Goal: Transaction & Acquisition: Book appointment/travel/reservation

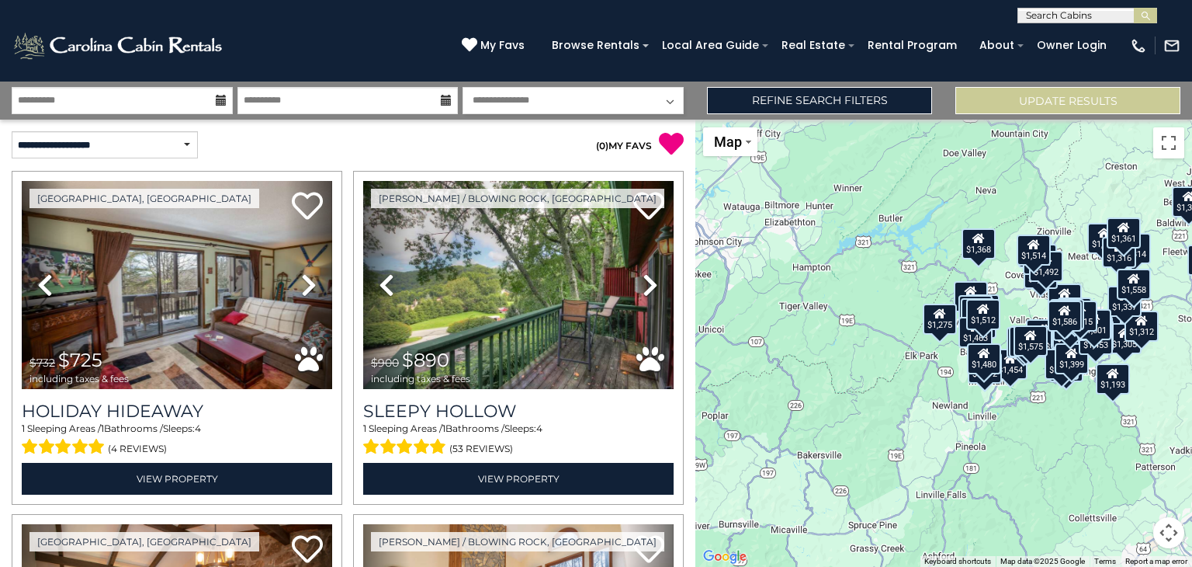
scroll to position [7375, 0]
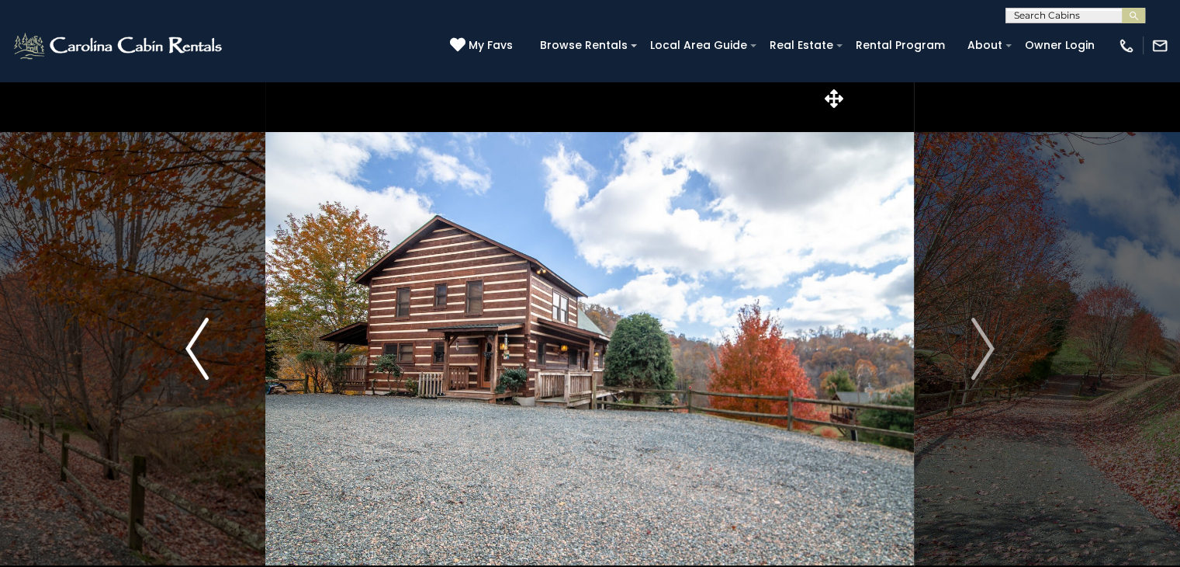
click at [186, 366] on img "Previous" at bounding box center [196, 348] width 23 height 62
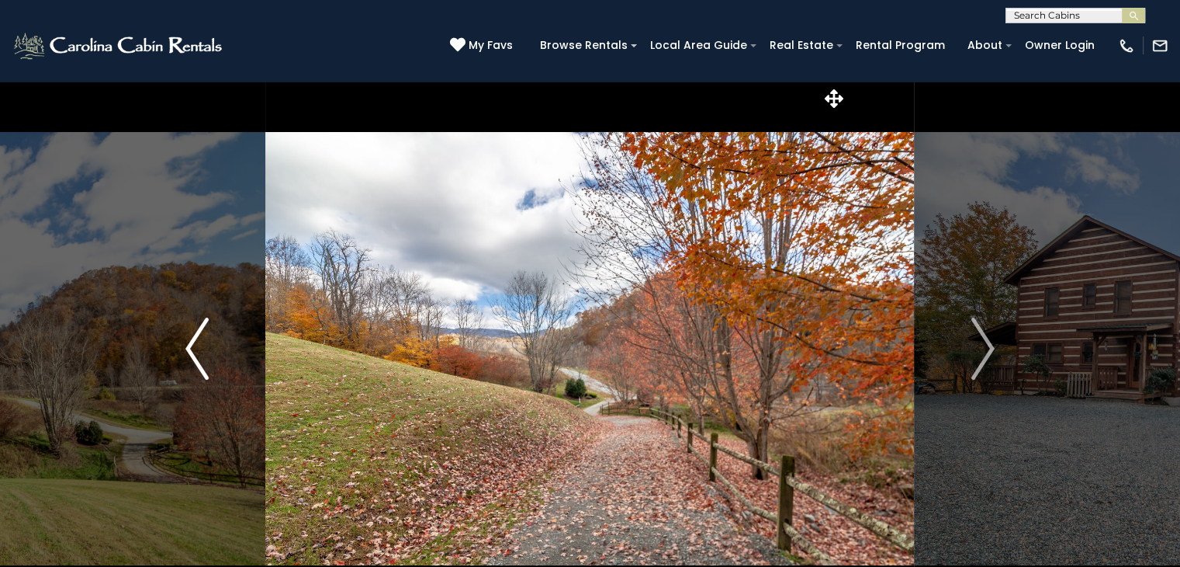
click at [186, 366] on img "Previous" at bounding box center [196, 348] width 23 height 62
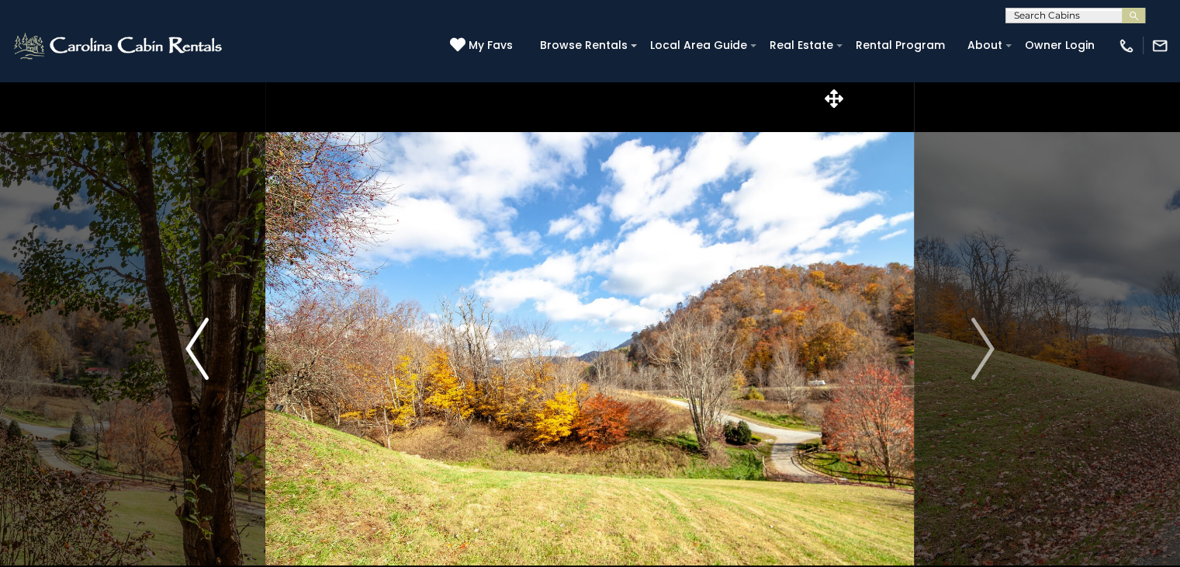
click at [186, 366] on img "Previous" at bounding box center [196, 348] width 23 height 62
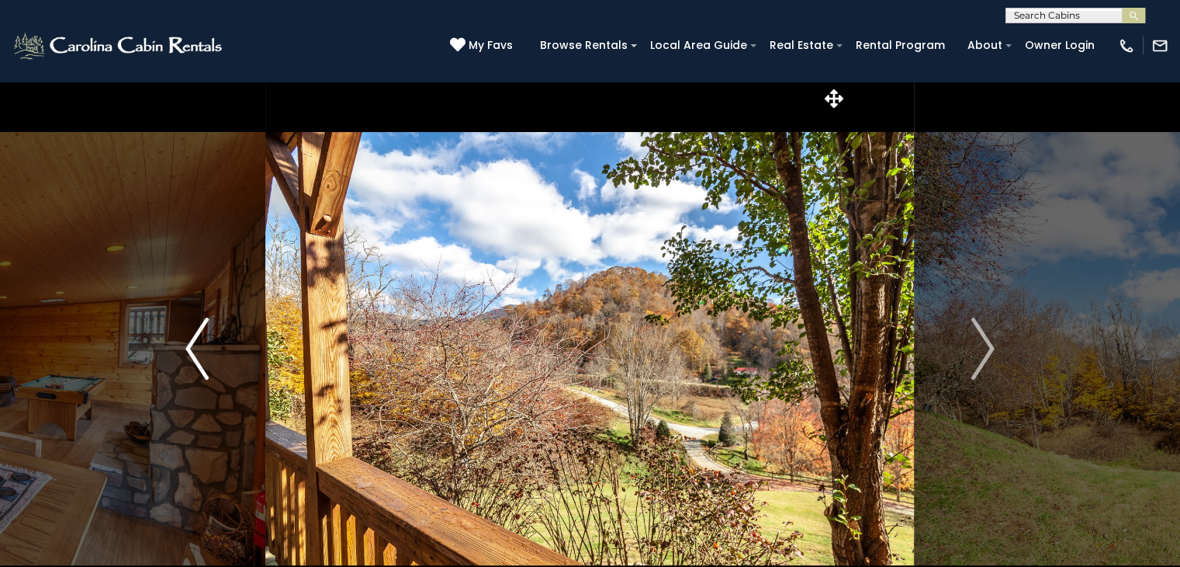
click at [186, 366] on img "Previous" at bounding box center [196, 348] width 23 height 62
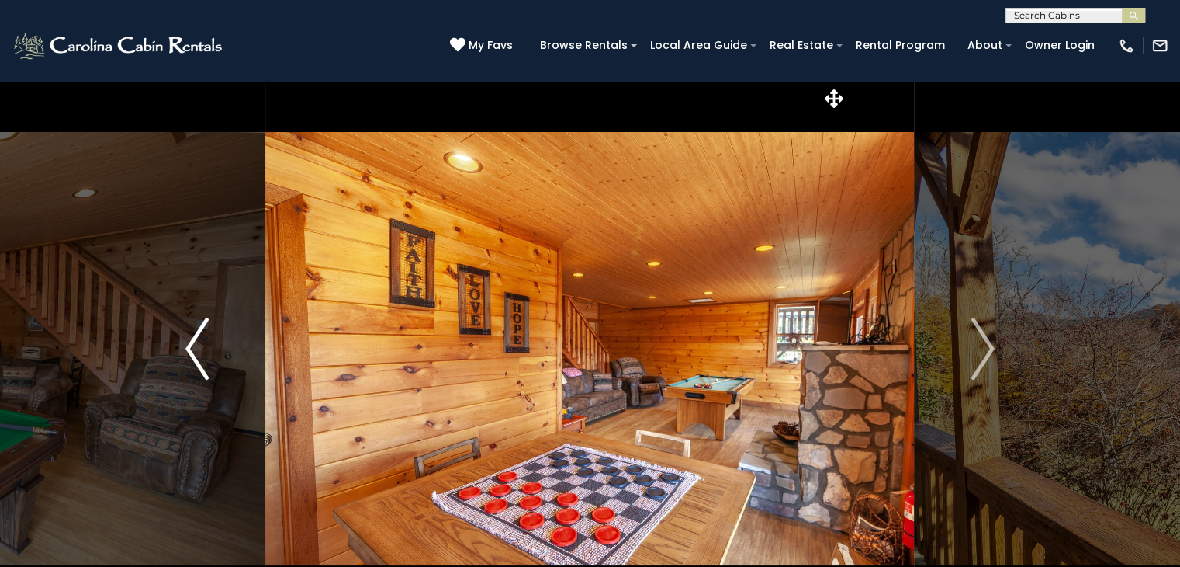
click at [186, 366] on img "Previous" at bounding box center [196, 348] width 23 height 62
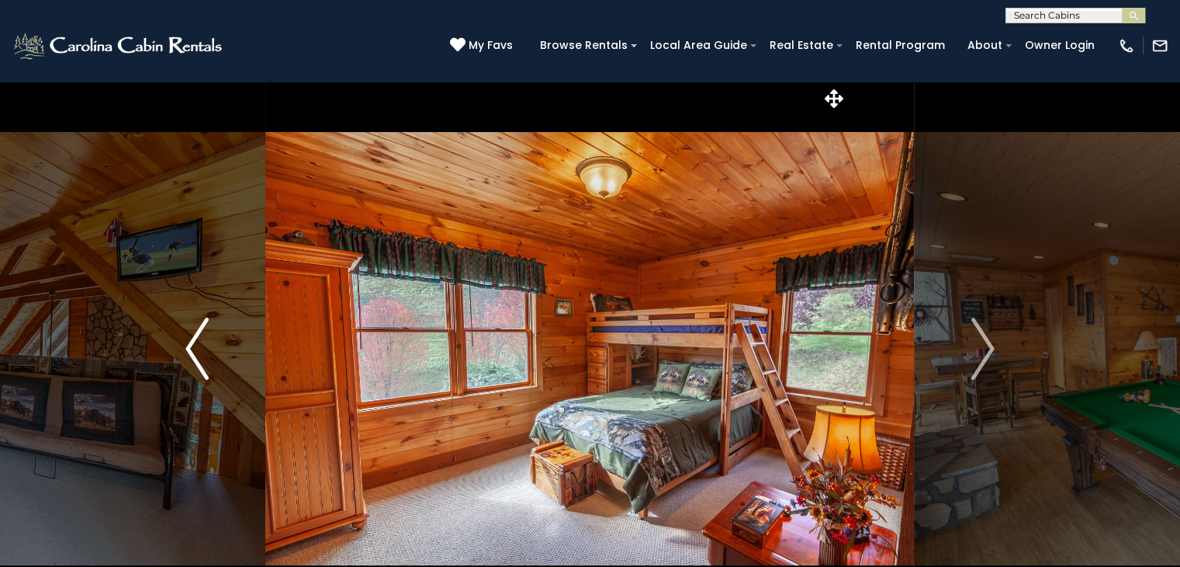
click at [186, 366] on img "Previous" at bounding box center [196, 348] width 23 height 62
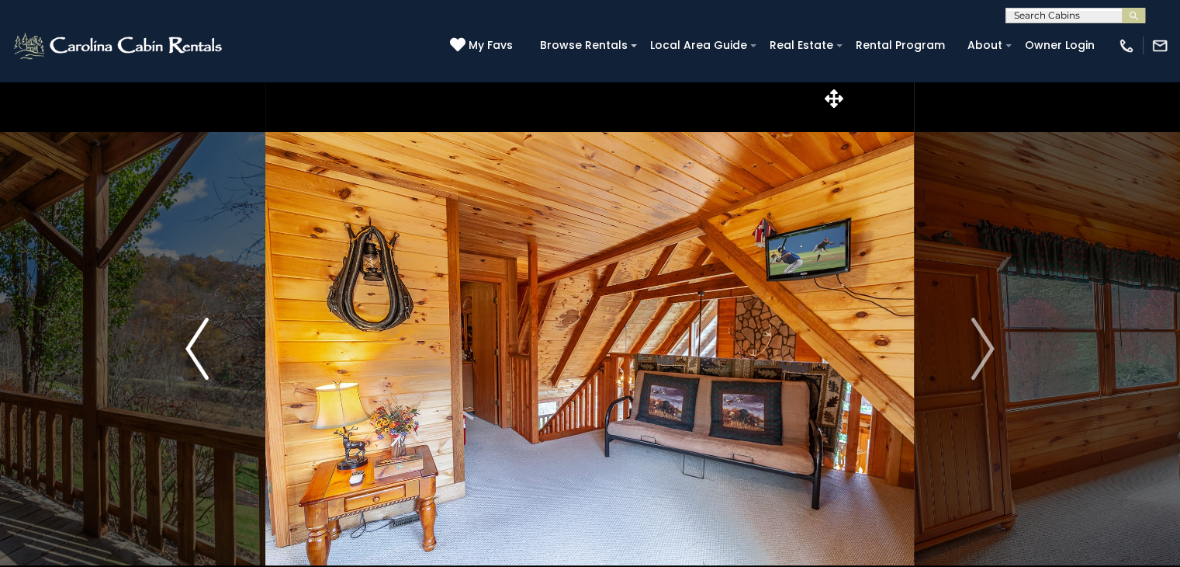
click at [186, 366] on img "Previous" at bounding box center [196, 348] width 23 height 62
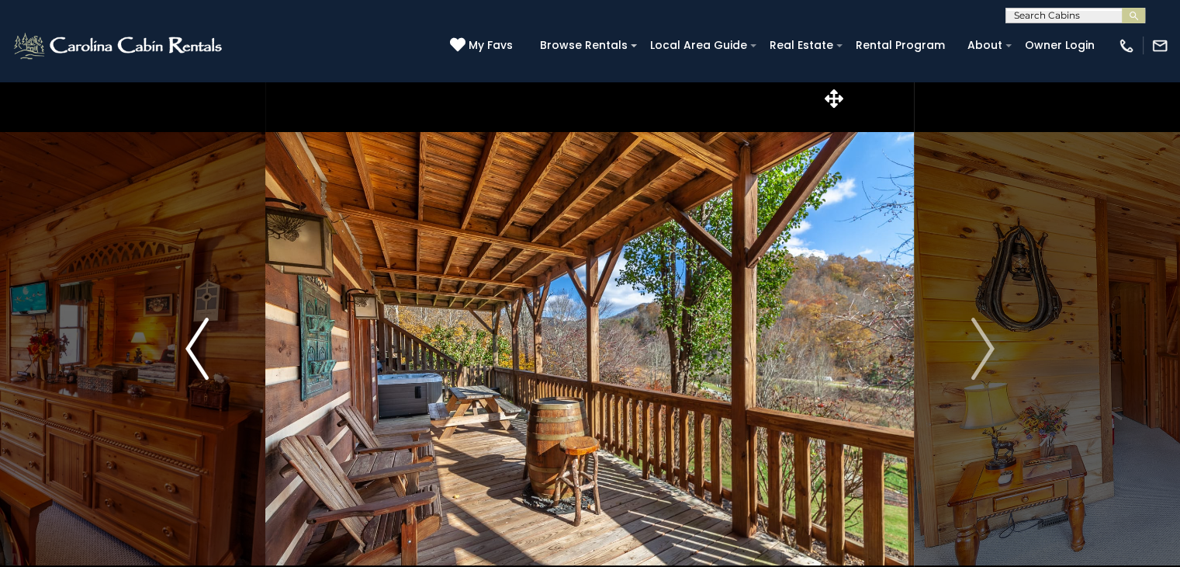
click at [186, 366] on img "Previous" at bounding box center [196, 348] width 23 height 62
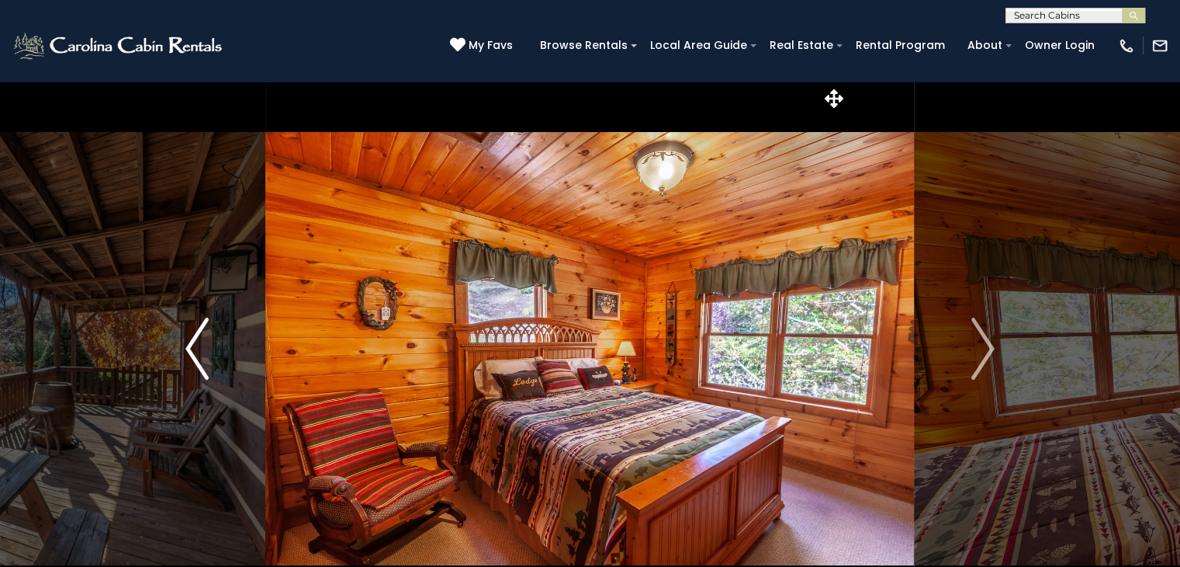
click at [186, 366] on img "Previous" at bounding box center [196, 348] width 23 height 62
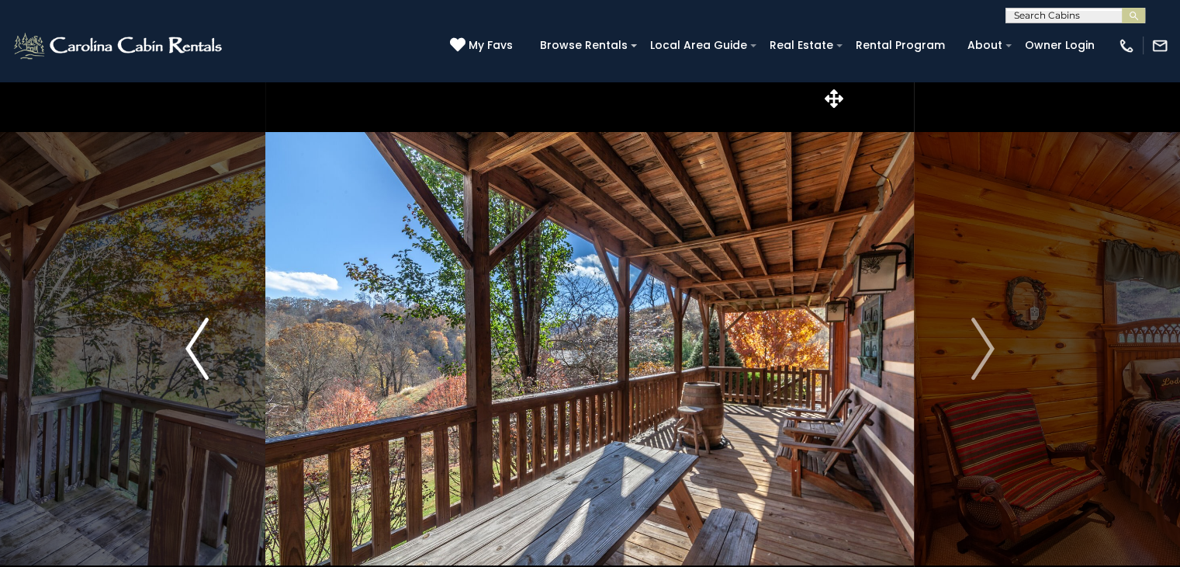
click at [186, 366] on img "Previous" at bounding box center [196, 348] width 23 height 62
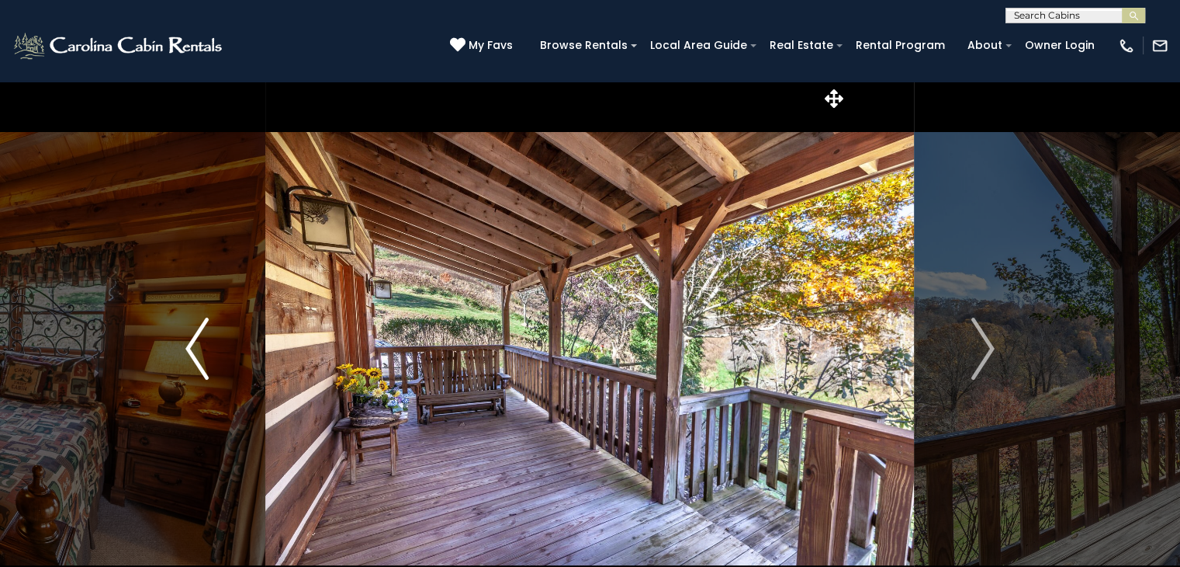
click at [186, 366] on img "Previous" at bounding box center [196, 348] width 23 height 62
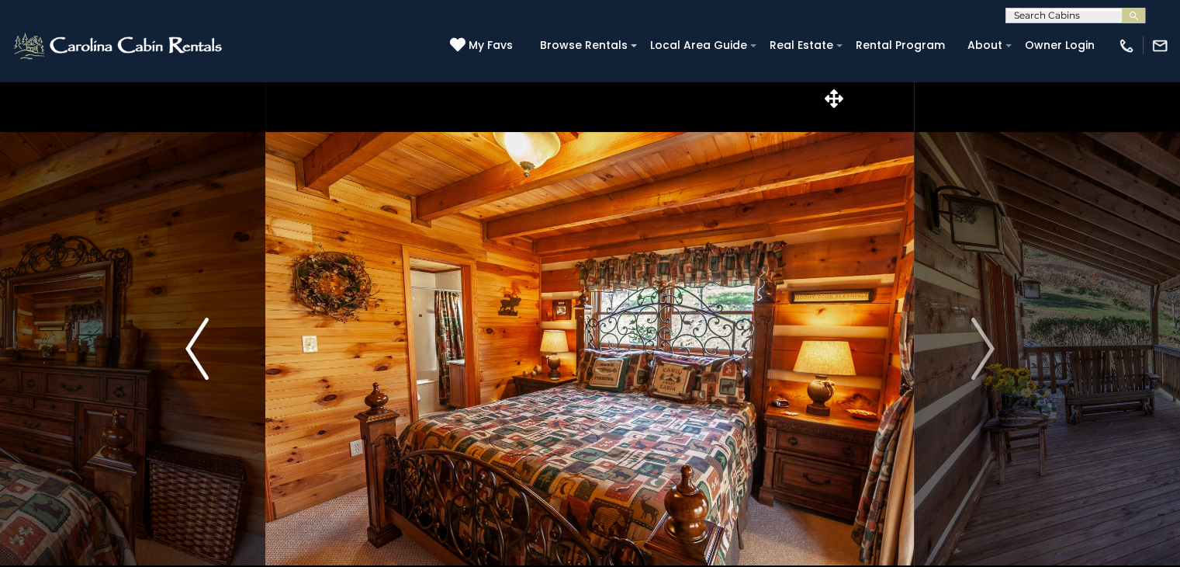
click at [186, 366] on img "Previous" at bounding box center [196, 348] width 23 height 62
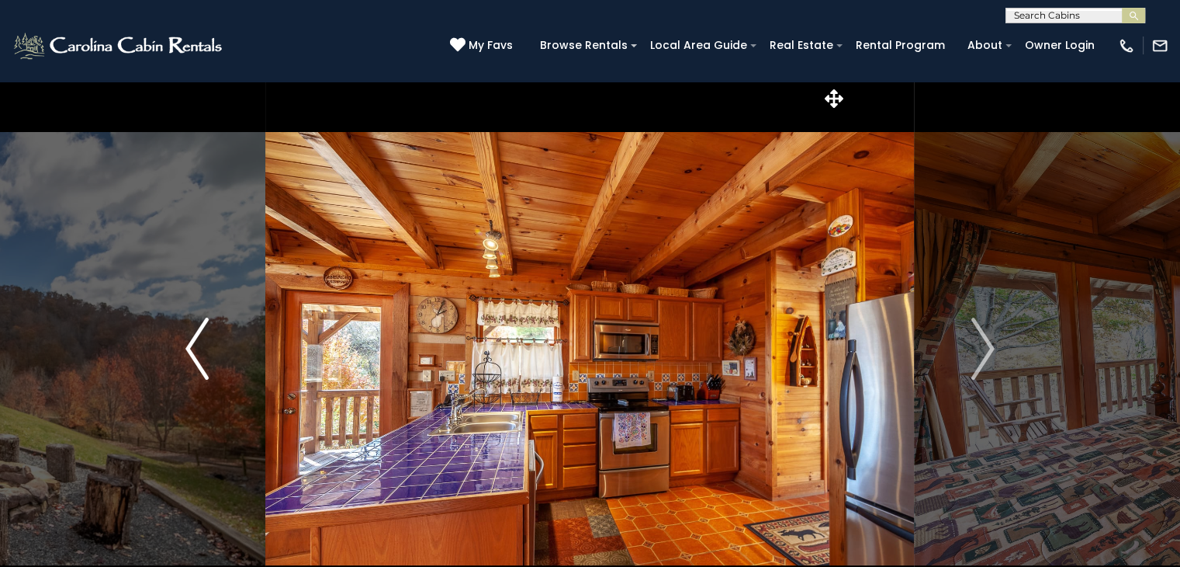
click at [186, 366] on img "Previous" at bounding box center [196, 348] width 23 height 62
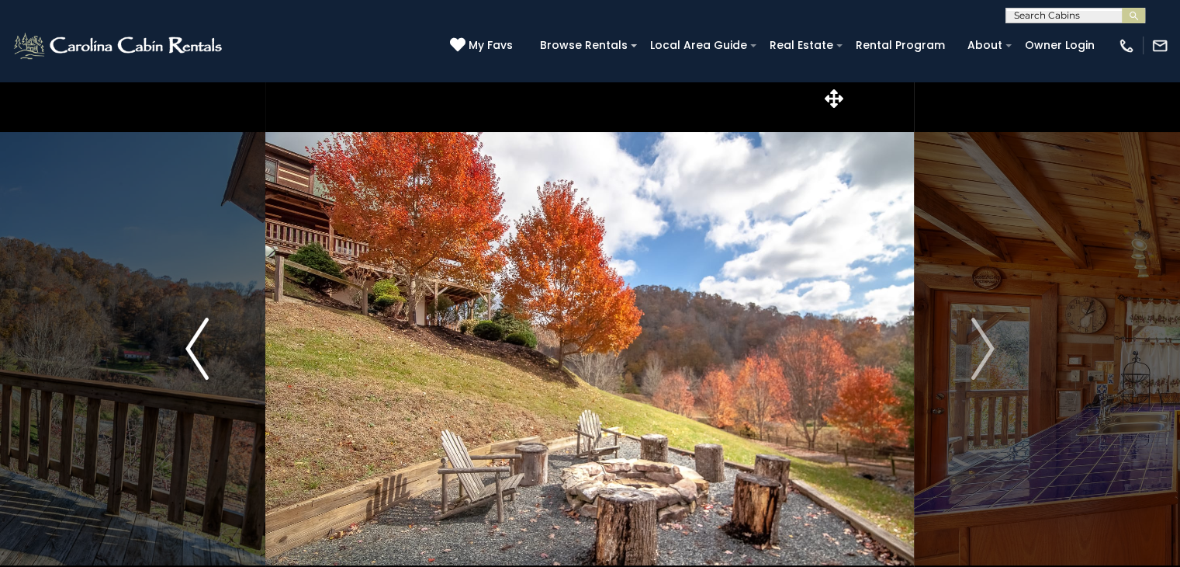
click at [186, 366] on img "Previous" at bounding box center [196, 348] width 23 height 62
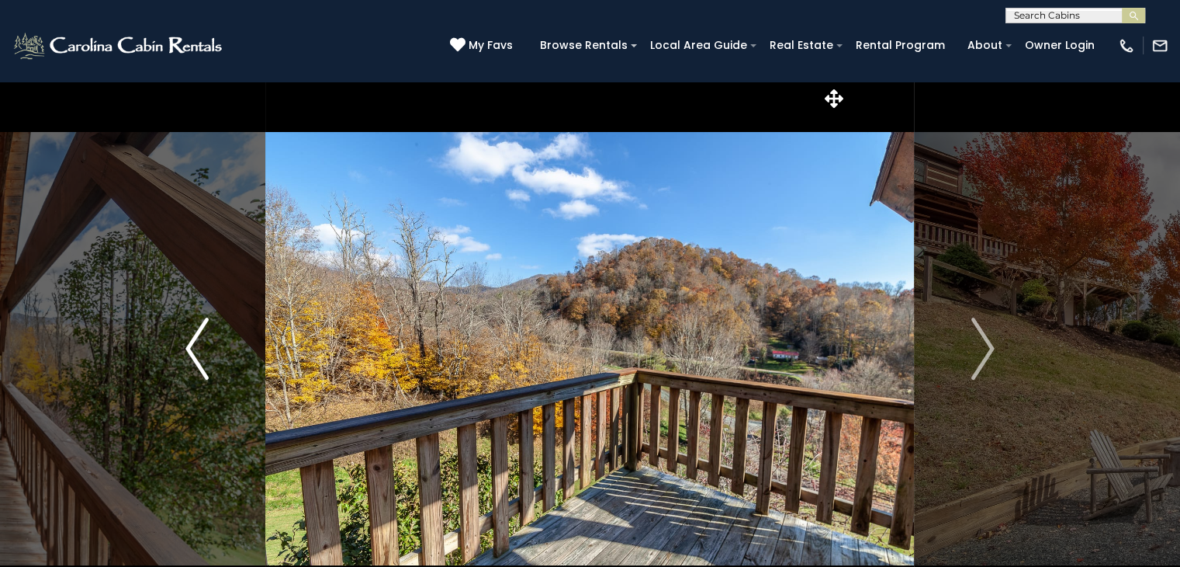
click at [186, 366] on img "Previous" at bounding box center [196, 348] width 23 height 62
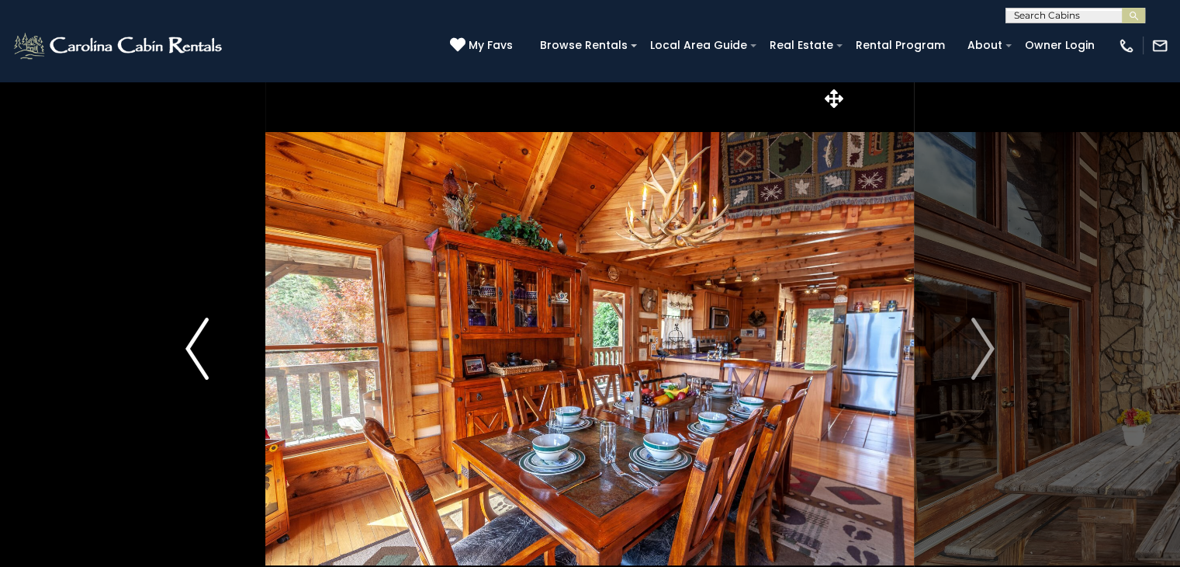
click at [186, 366] on img "Previous" at bounding box center [196, 348] width 23 height 62
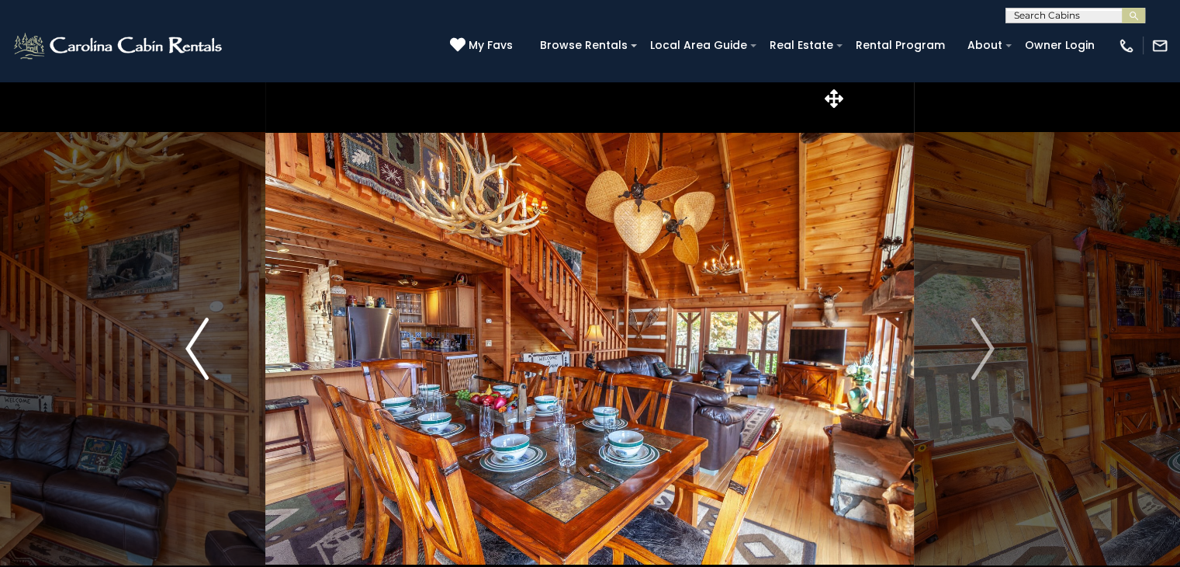
click at [186, 366] on img "Previous" at bounding box center [196, 348] width 23 height 62
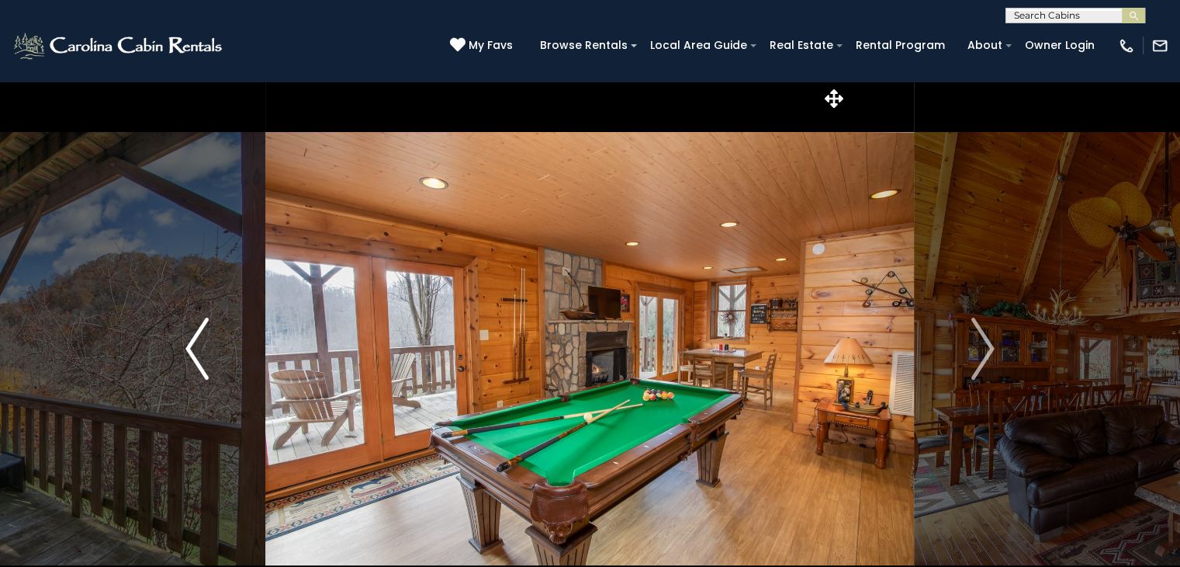
click at [186, 366] on img "Previous" at bounding box center [196, 348] width 23 height 62
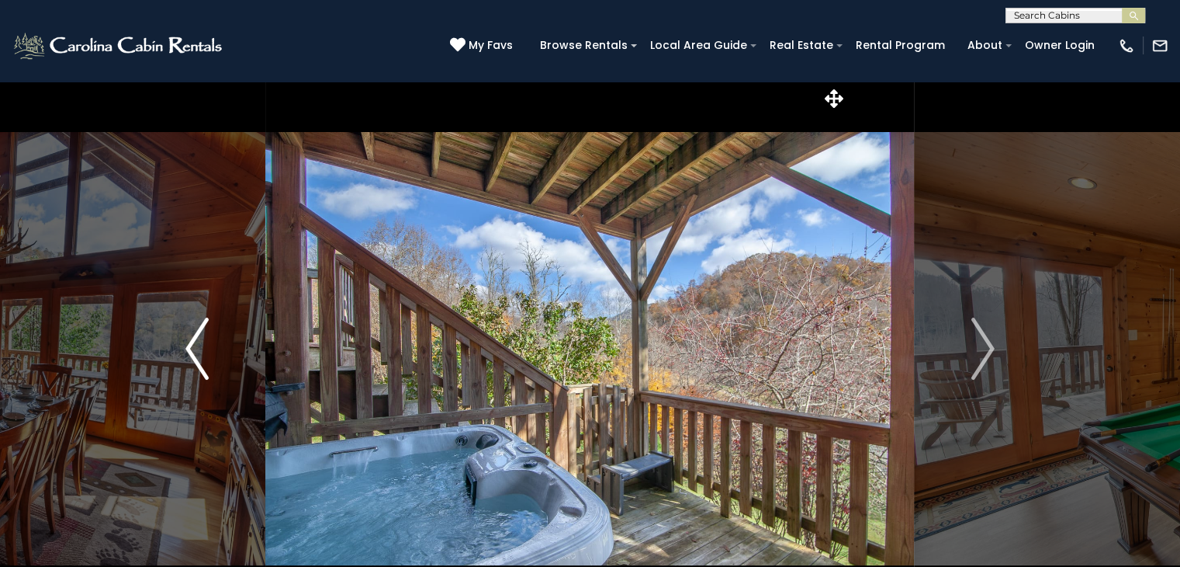
click at [186, 366] on img "Previous" at bounding box center [196, 348] width 23 height 62
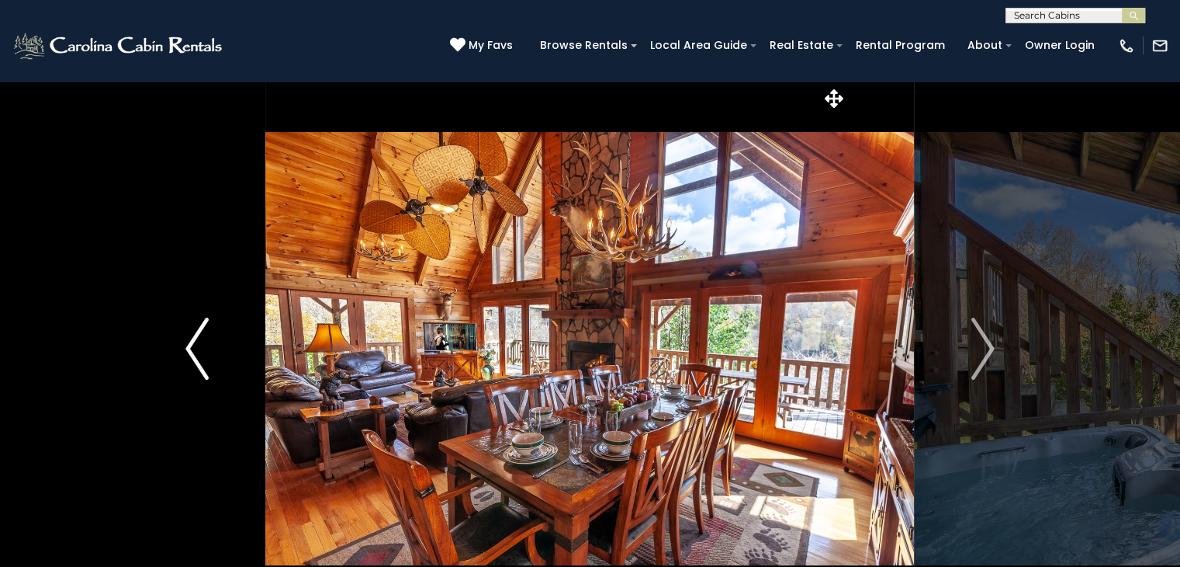
click at [186, 366] on img "Previous" at bounding box center [196, 348] width 23 height 62
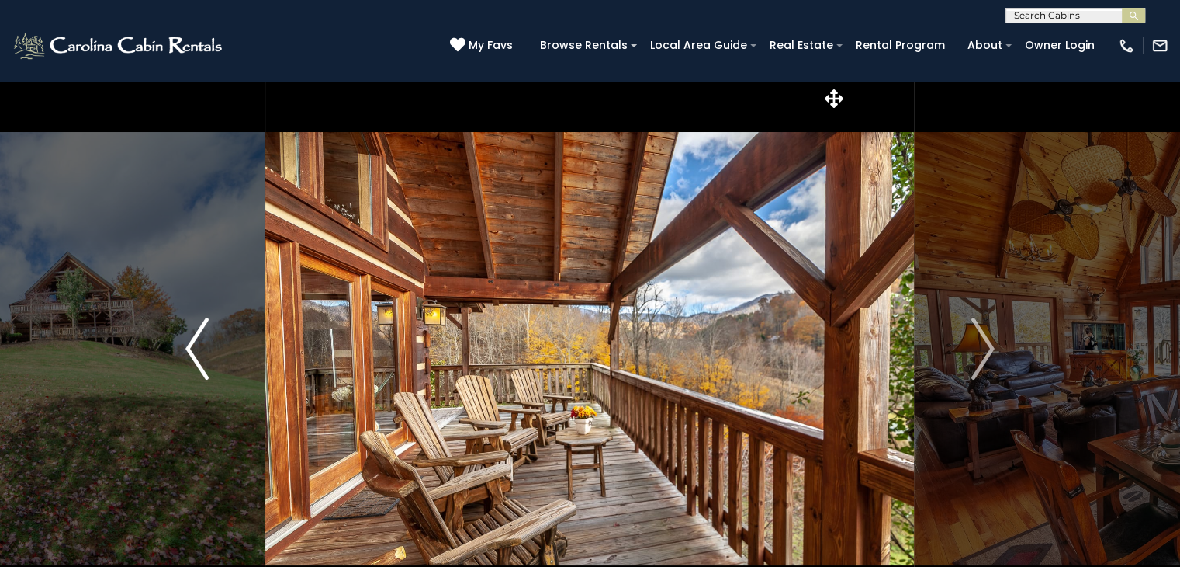
click at [186, 366] on img "Previous" at bounding box center [196, 348] width 23 height 62
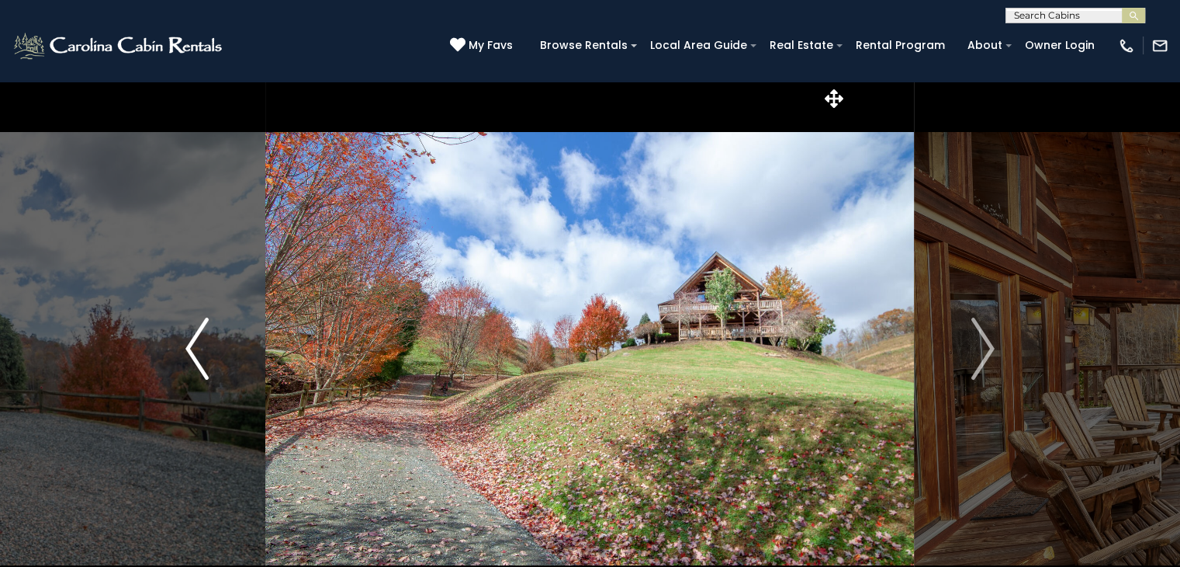
click at [186, 366] on img "Previous" at bounding box center [196, 348] width 23 height 62
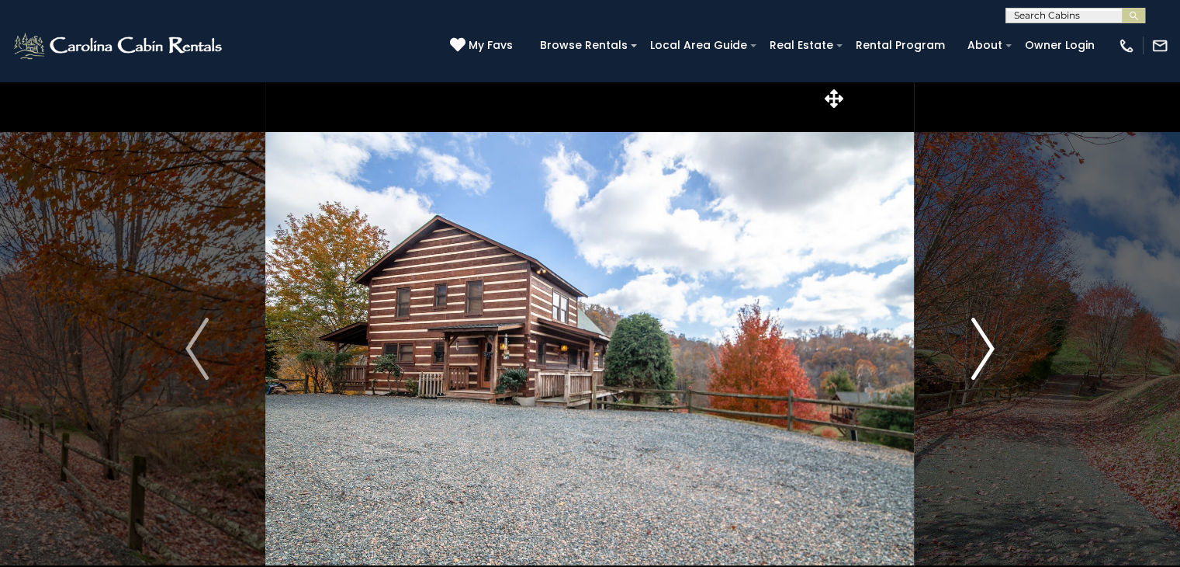
click at [999, 332] on button "Next" at bounding box center [983, 348] width 137 height 535
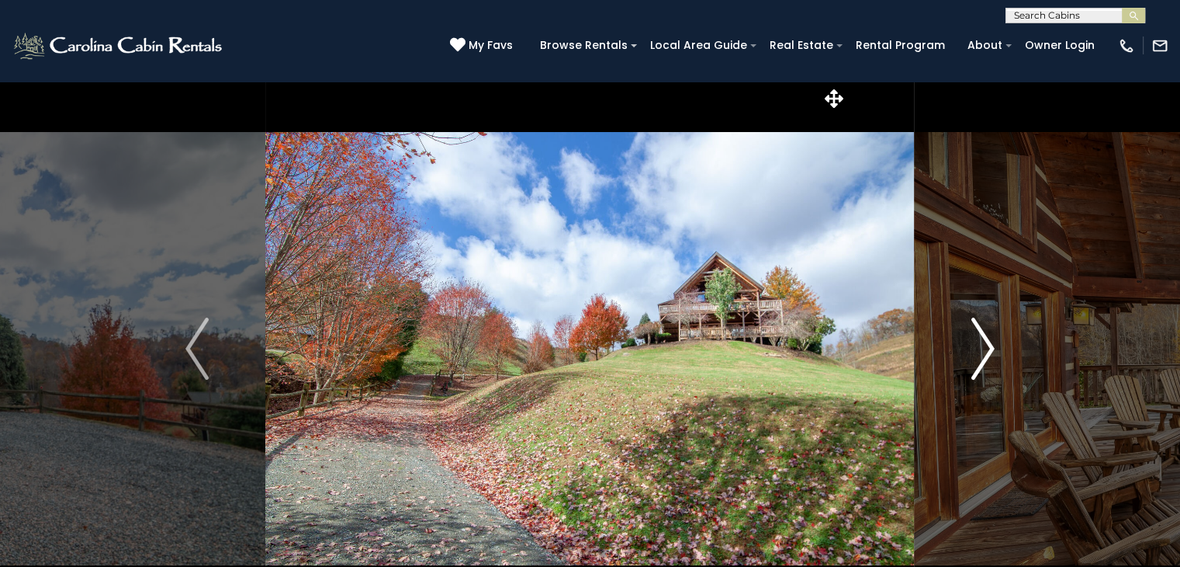
click at [999, 332] on button "Next" at bounding box center [983, 348] width 137 height 535
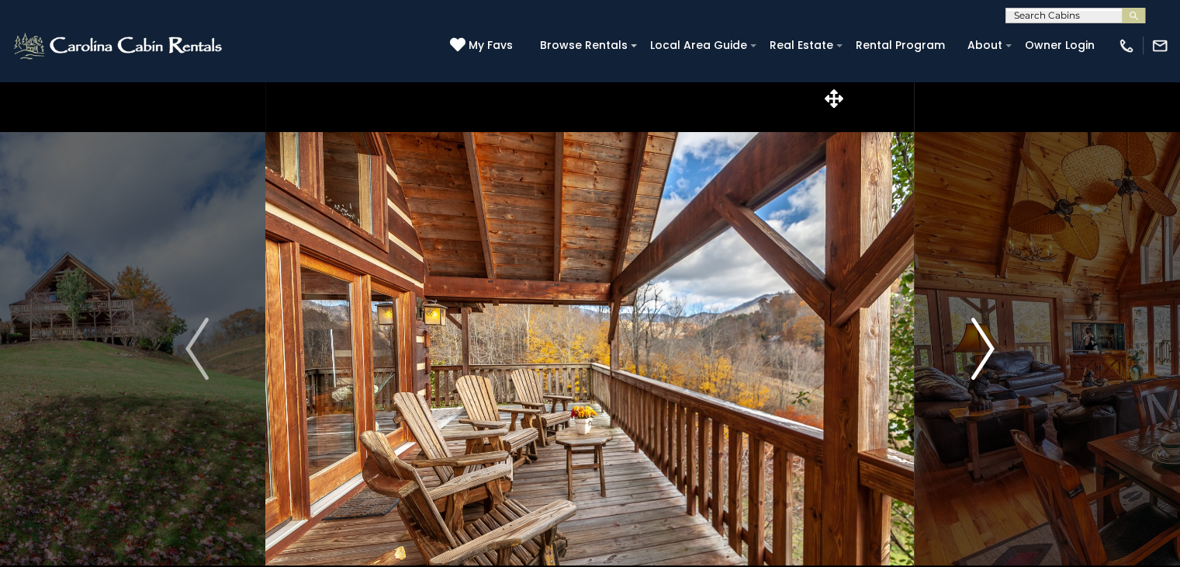
click at [999, 332] on button "Next" at bounding box center [983, 348] width 137 height 535
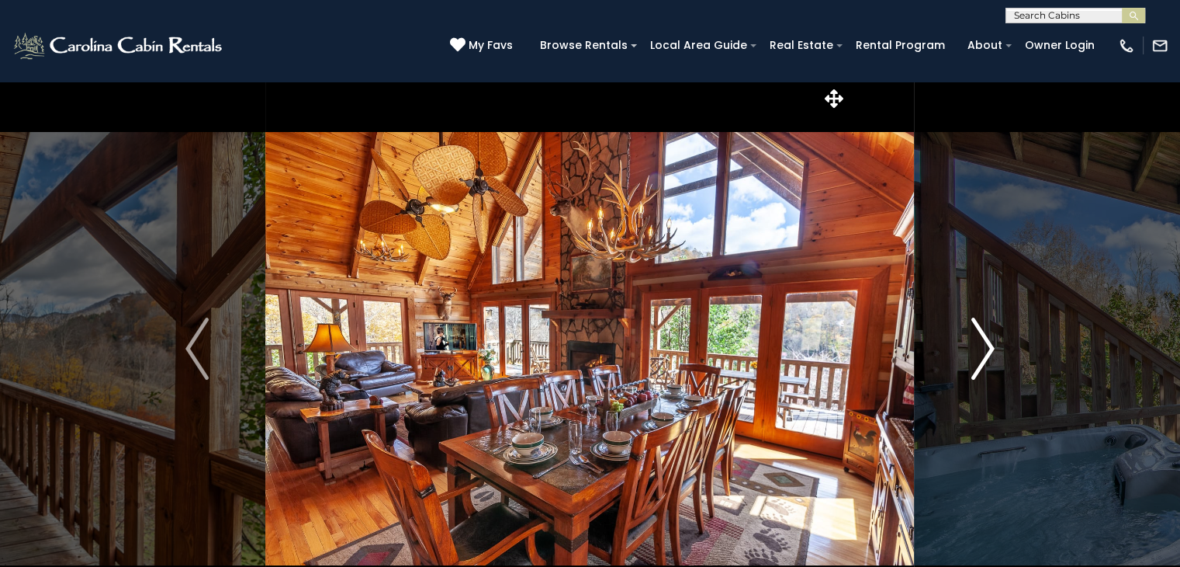
click at [999, 332] on button "Next" at bounding box center [983, 348] width 137 height 535
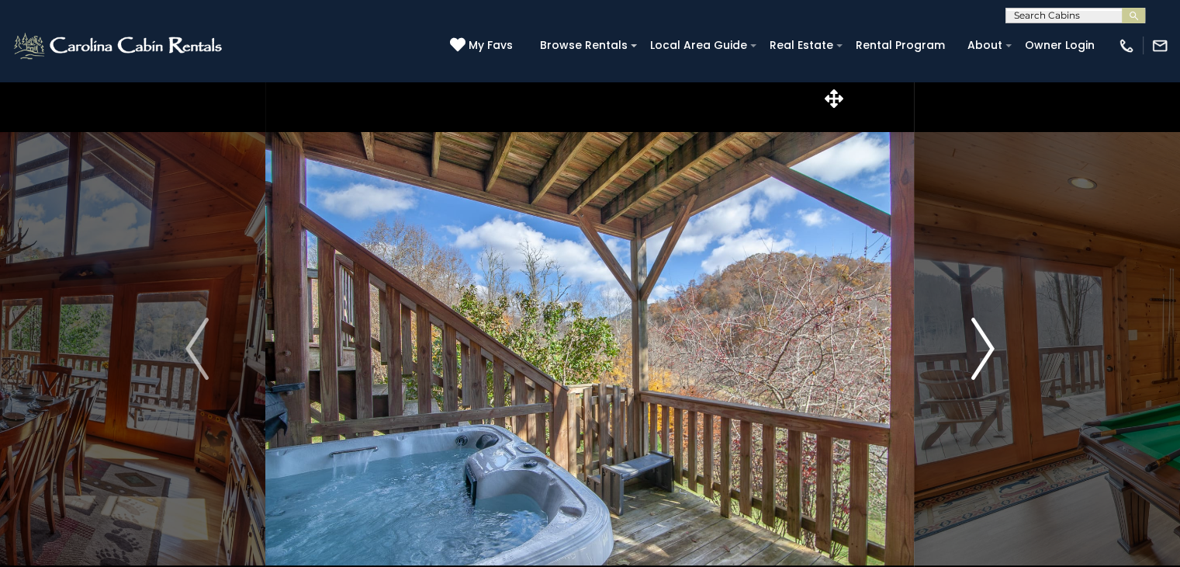
click at [999, 332] on button "Next" at bounding box center [983, 348] width 137 height 535
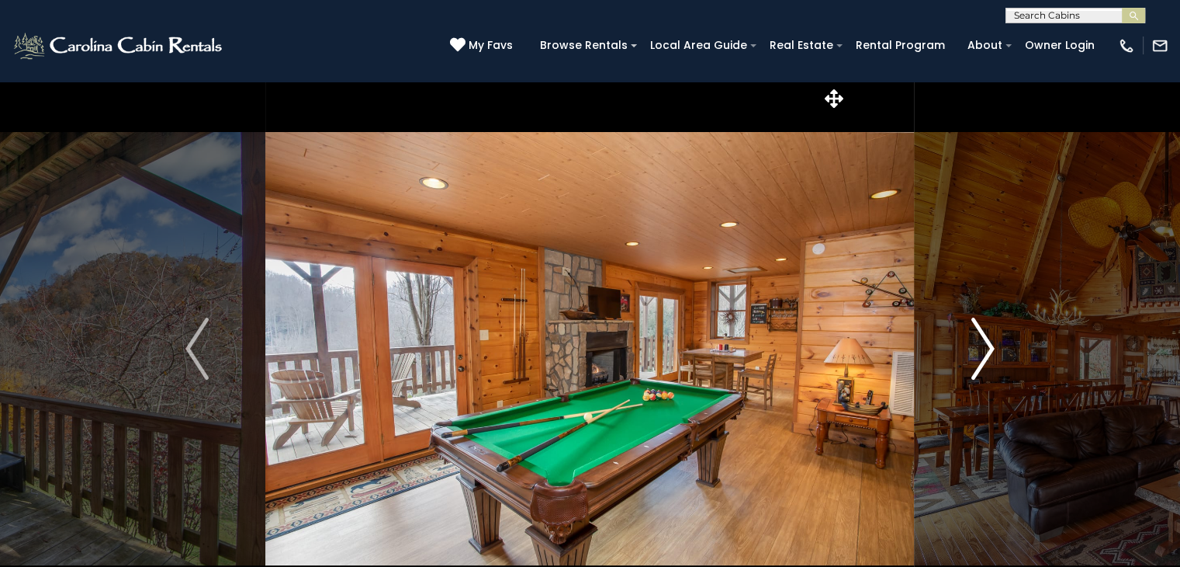
click at [999, 332] on button "Next" at bounding box center [983, 348] width 137 height 535
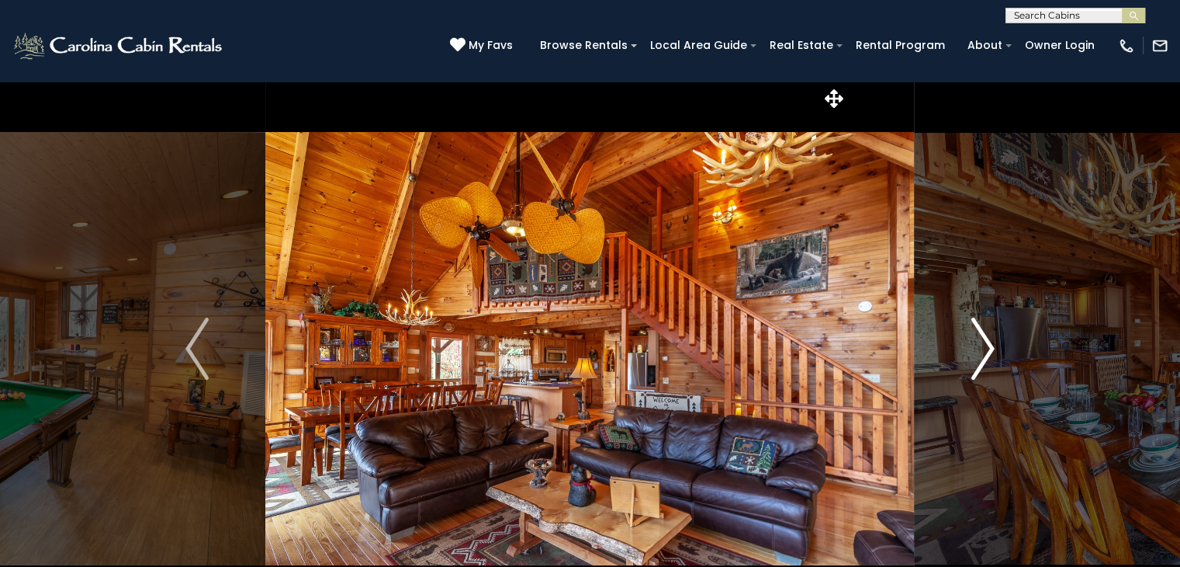
click at [999, 332] on button "Next" at bounding box center [983, 348] width 137 height 535
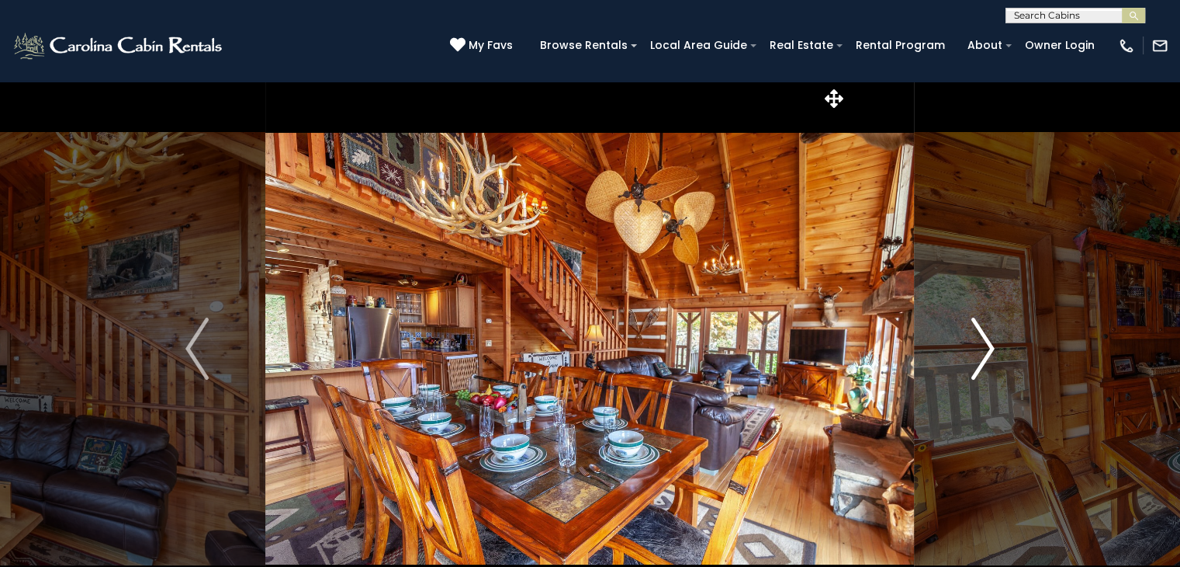
click at [999, 332] on button "Next" at bounding box center [983, 348] width 137 height 535
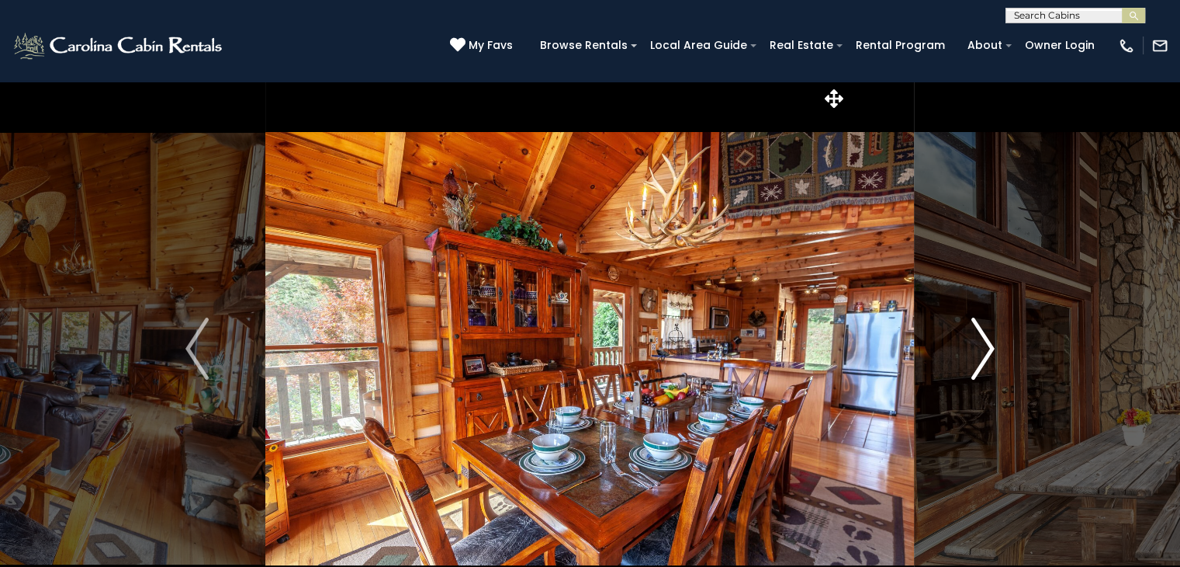
click at [999, 332] on button "Next" at bounding box center [983, 348] width 137 height 535
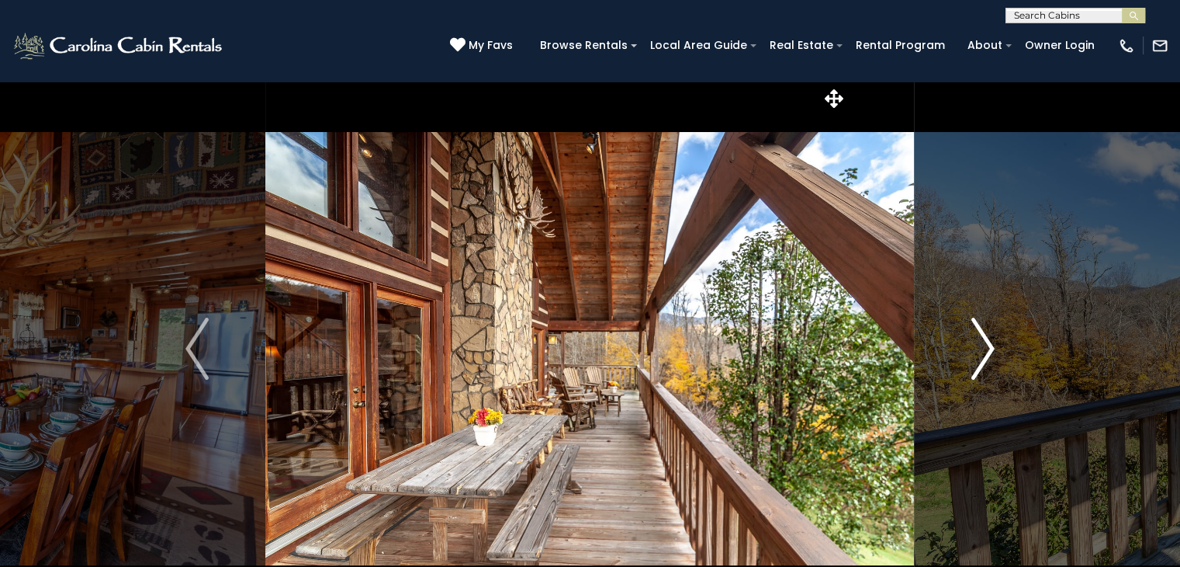
click at [999, 332] on button "Next" at bounding box center [983, 348] width 137 height 535
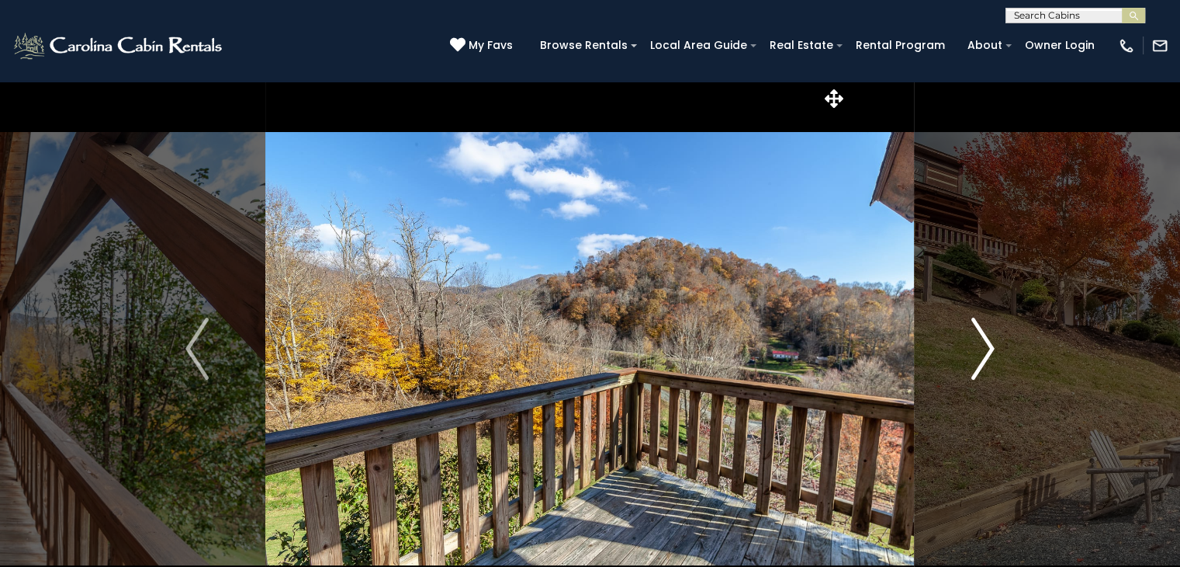
click at [999, 332] on button "Next" at bounding box center [983, 348] width 137 height 535
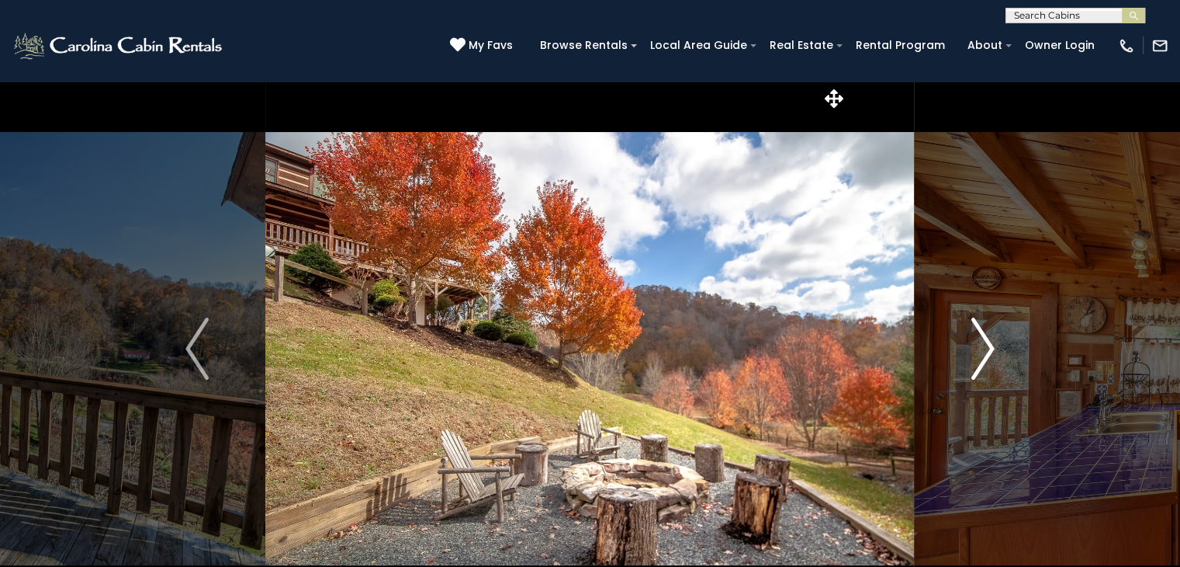
click at [999, 332] on button "Next" at bounding box center [983, 348] width 137 height 535
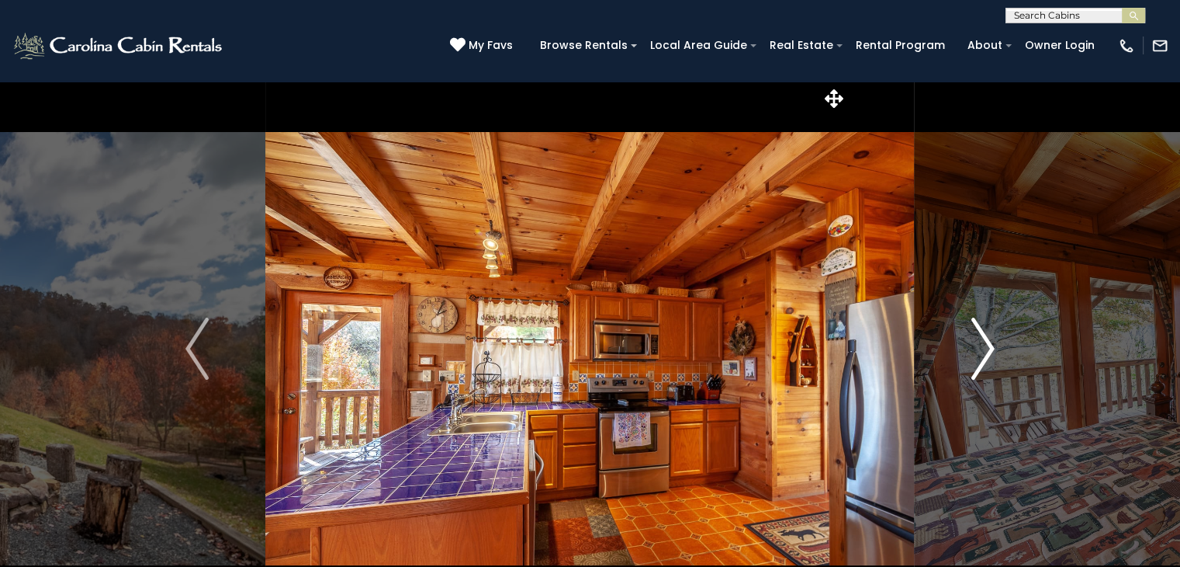
click at [999, 332] on button "Next" at bounding box center [983, 348] width 137 height 535
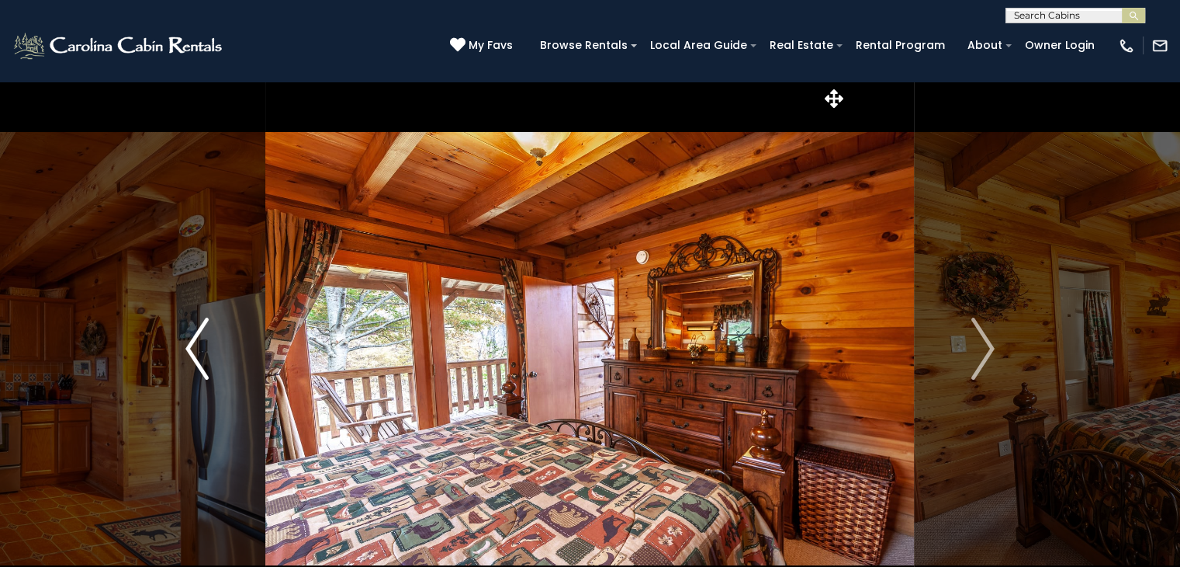
click at [195, 364] on img "Previous" at bounding box center [196, 348] width 23 height 62
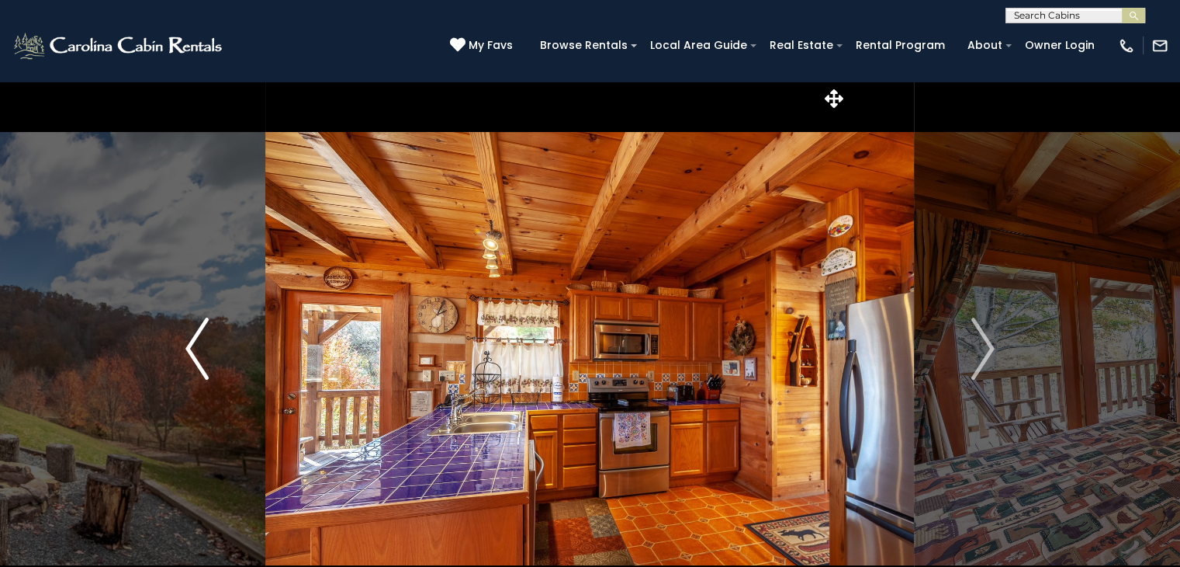
click at [195, 364] on img "Previous" at bounding box center [196, 348] width 23 height 62
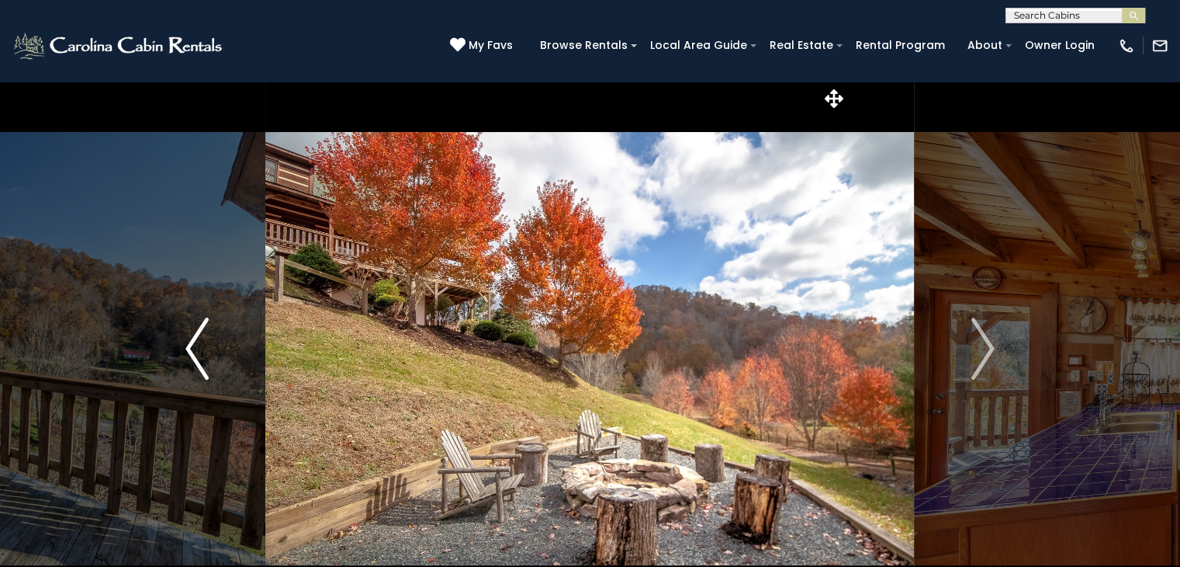
click at [195, 364] on img "Previous" at bounding box center [196, 348] width 23 height 62
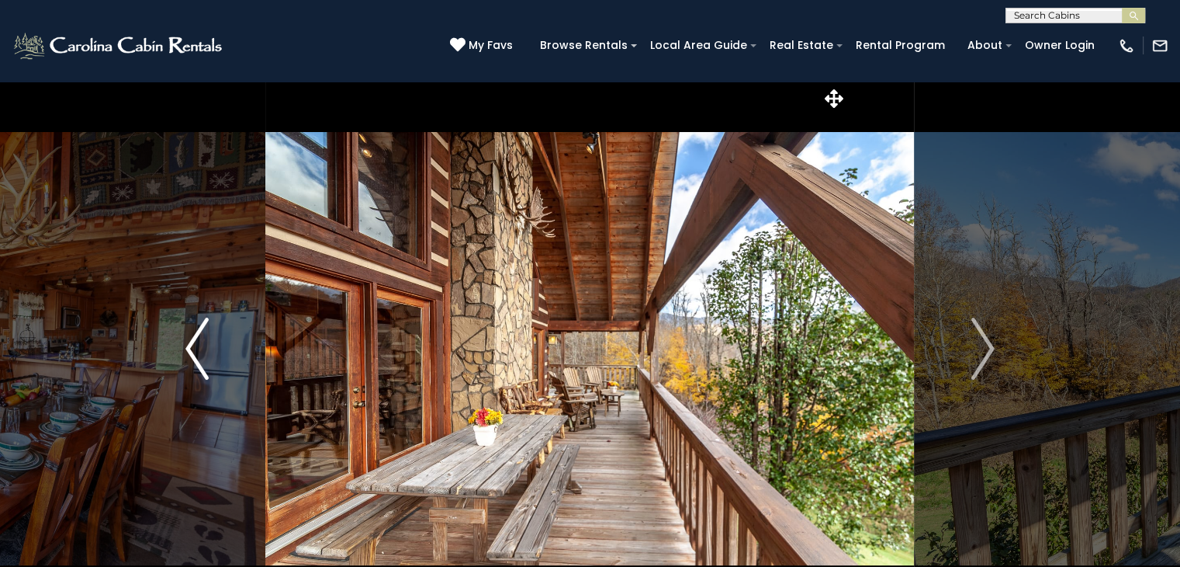
click at [195, 364] on img "Previous" at bounding box center [196, 348] width 23 height 62
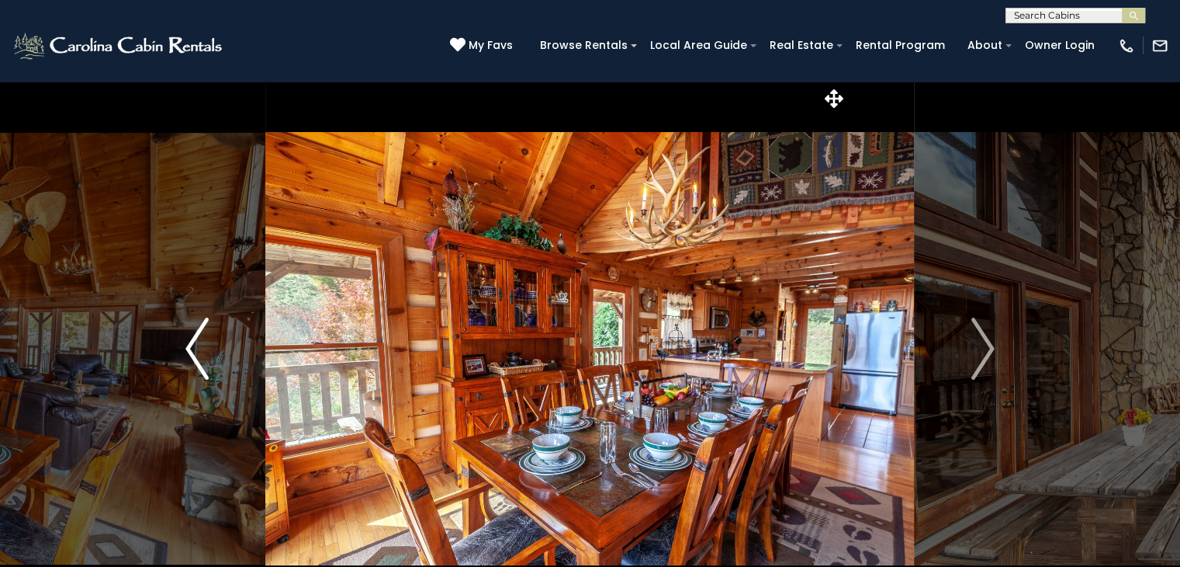
click at [195, 364] on img "Previous" at bounding box center [196, 348] width 23 height 62
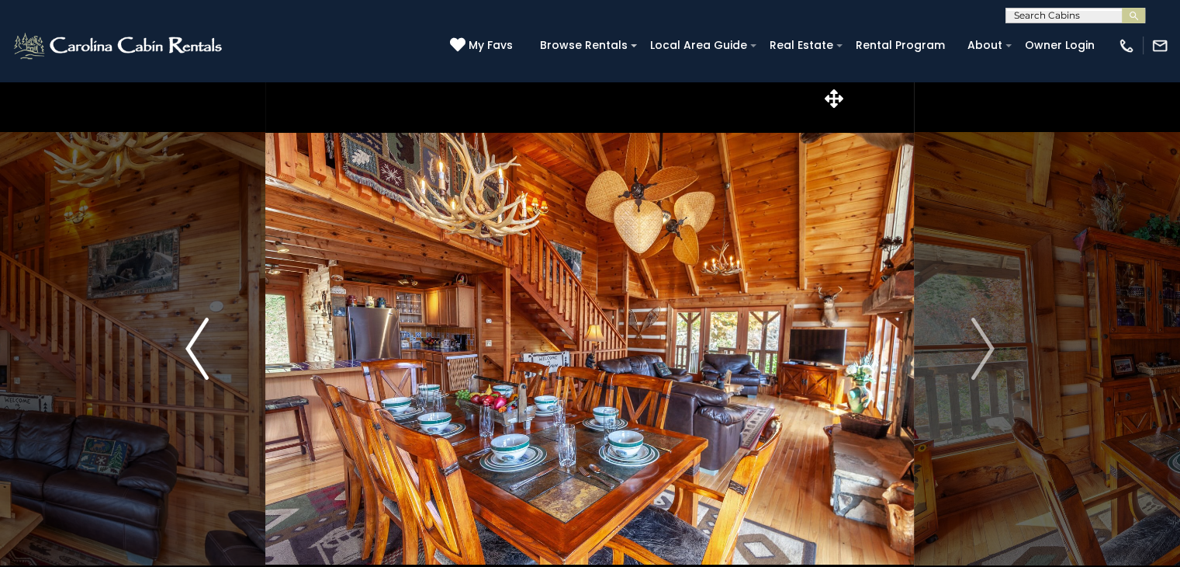
click at [195, 364] on img "Previous" at bounding box center [196, 348] width 23 height 62
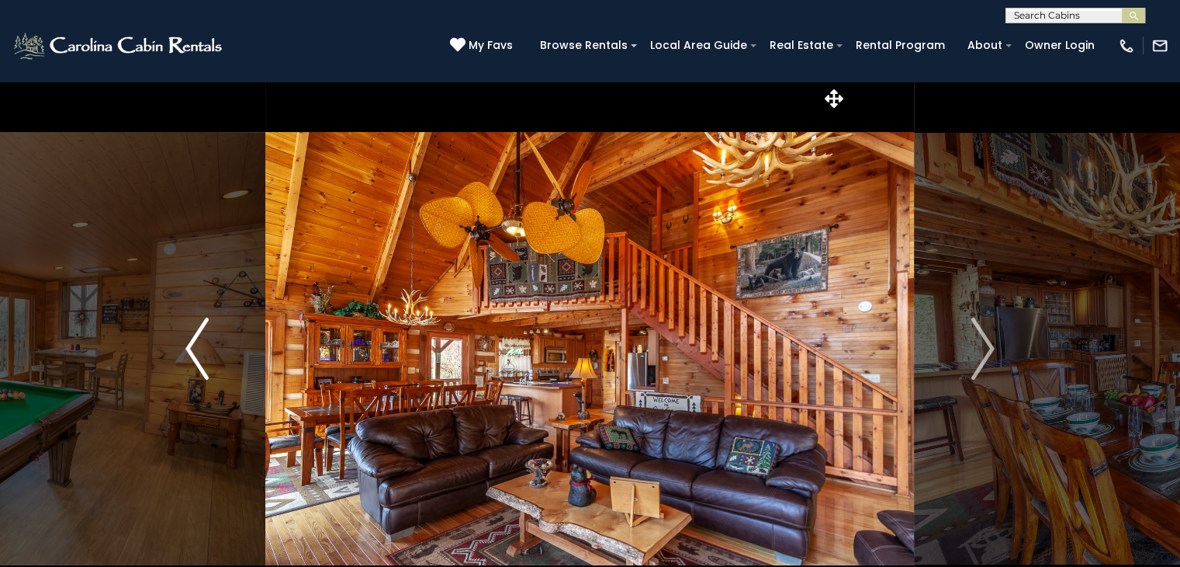
click at [195, 364] on img "Previous" at bounding box center [196, 348] width 23 height 62
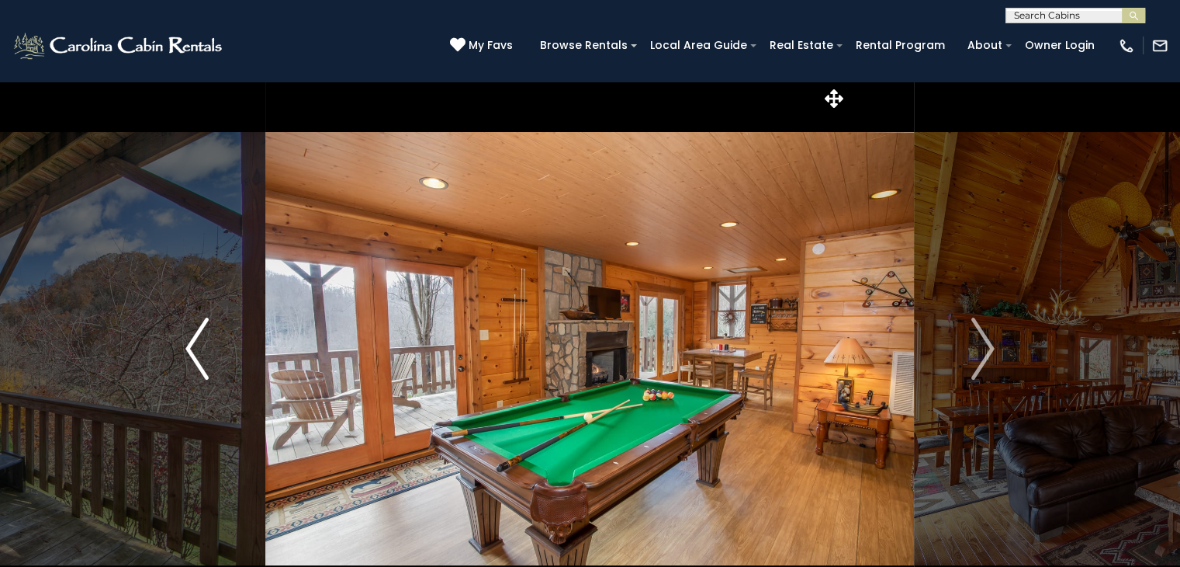
click at [195, 364] on img "Previous" at bounding box center [196, 348] width 23 height 62
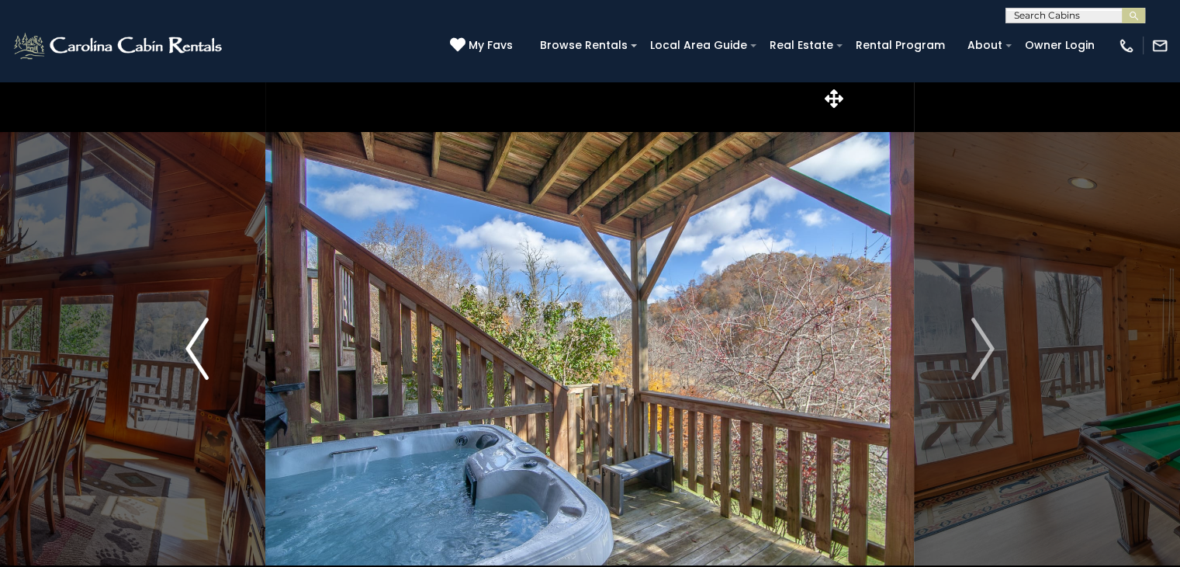
click at [185, 372] on img "Previous" at bounding box center [196, 348] width 23 height 62
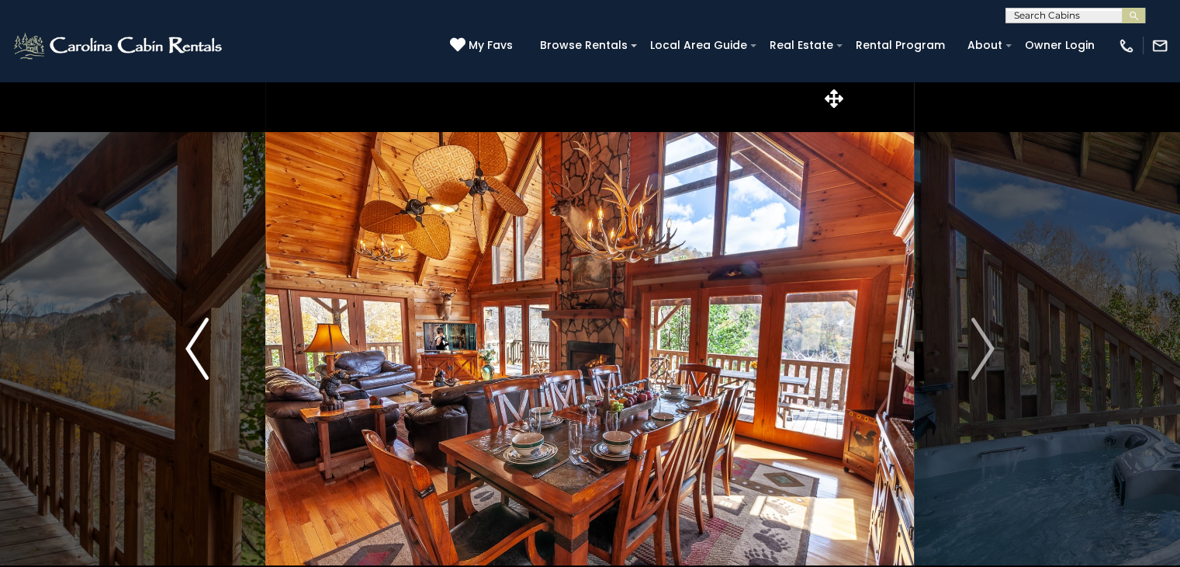
click at [185, 372] on img "Previous" at bounding box center [196, 348] width 23 height 62
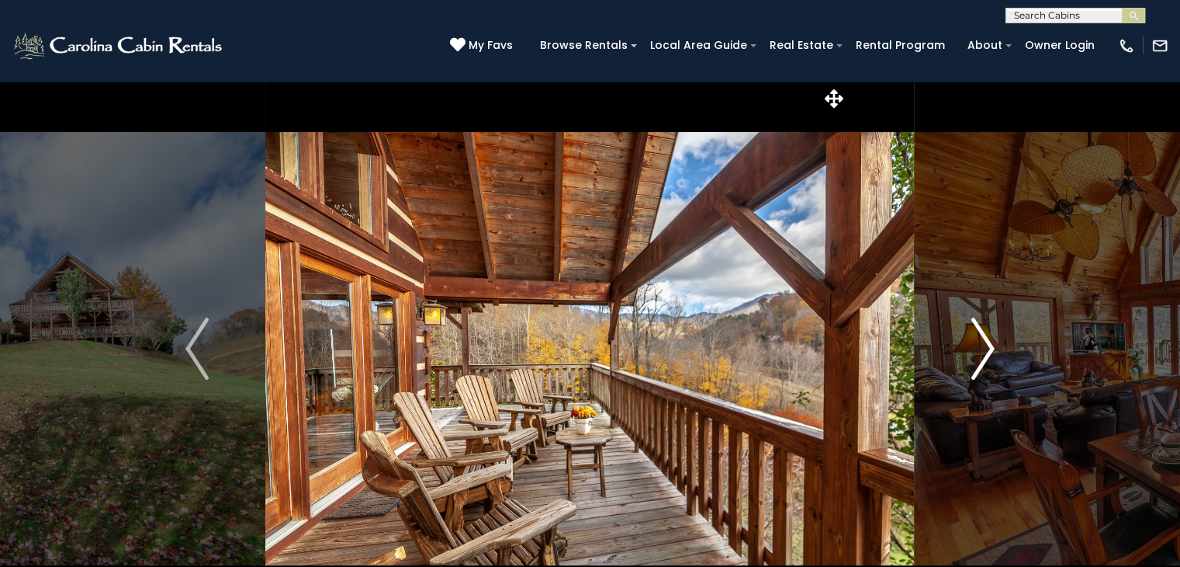
click at [977, 348] on img "Next" at bounding box center [983, 348] width 23 height 62
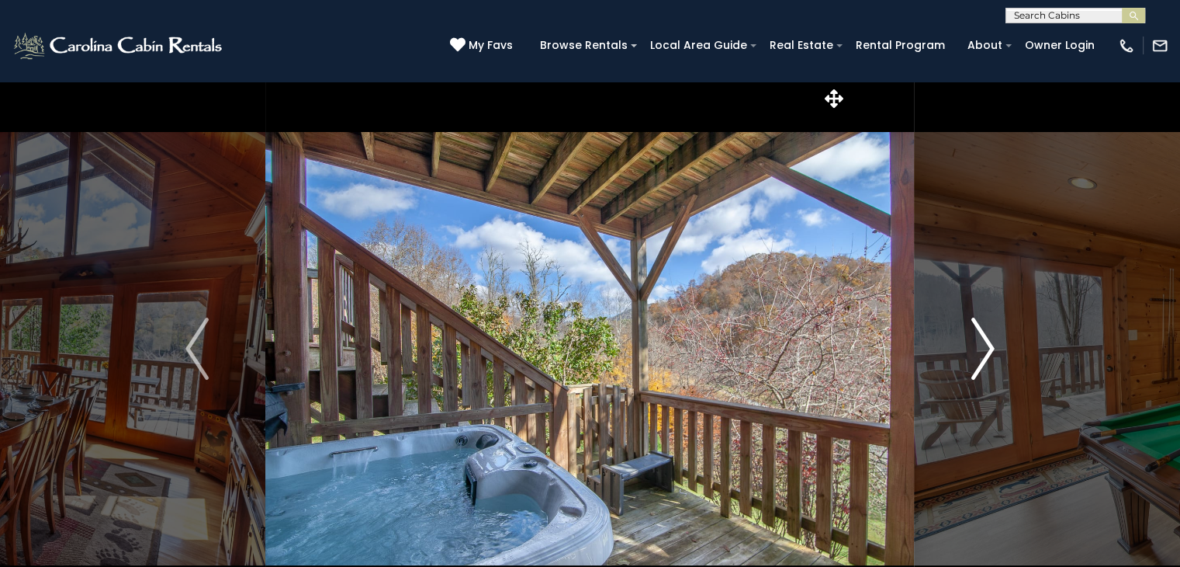
click at [977, 348] on img "Next" at bounding box center [983, 348] width 23 height 62
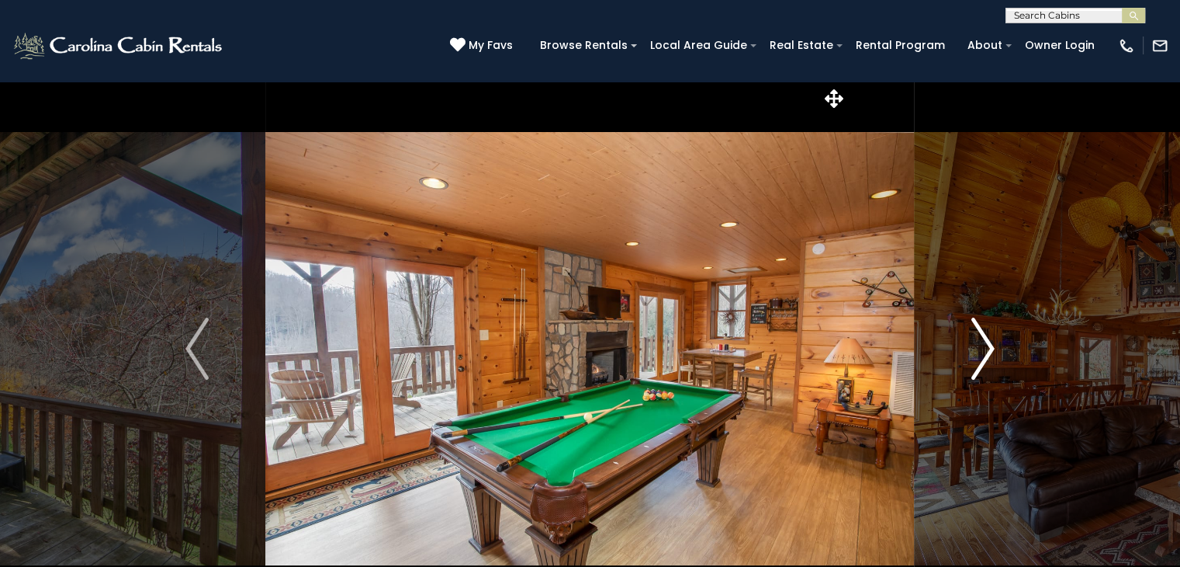
click at [977, 348] on img "Next" at bounding box center [983, 348] width 23 height 62
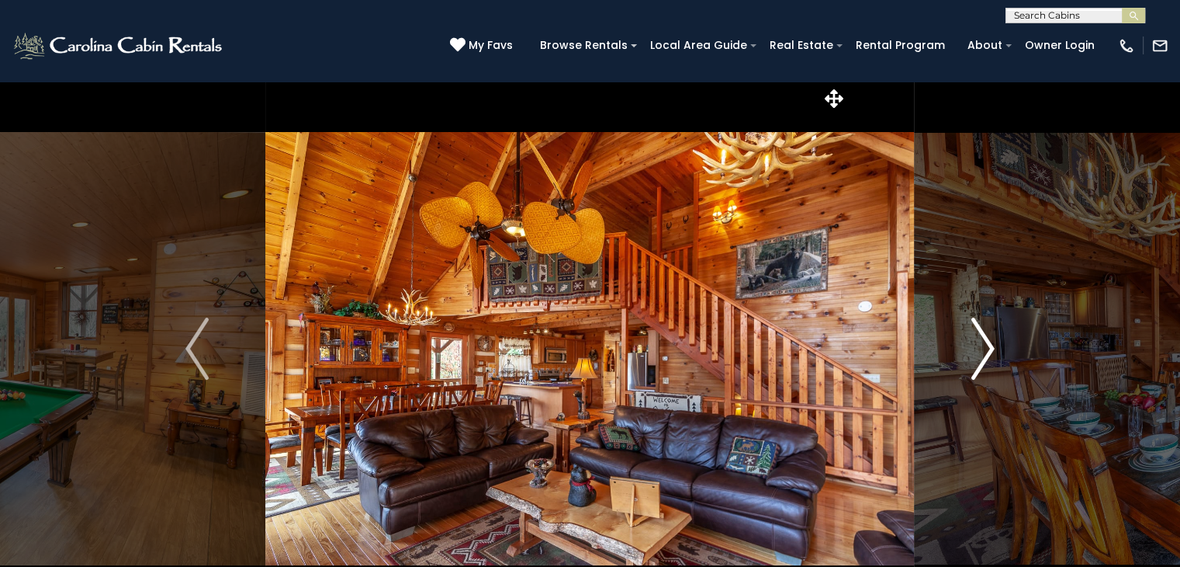
click at [977, 348] on img "Next" at bounding box center [983, 348] width 23 height 62
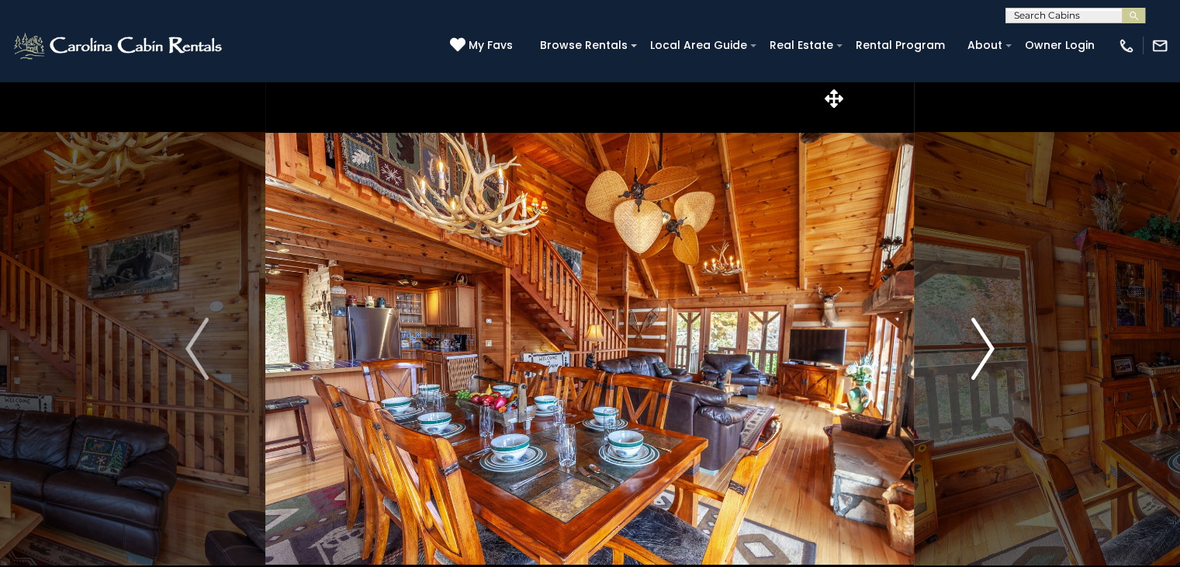
click at [981, 373] on img "Next" at bounding box center [983, 348] width 23 height 62
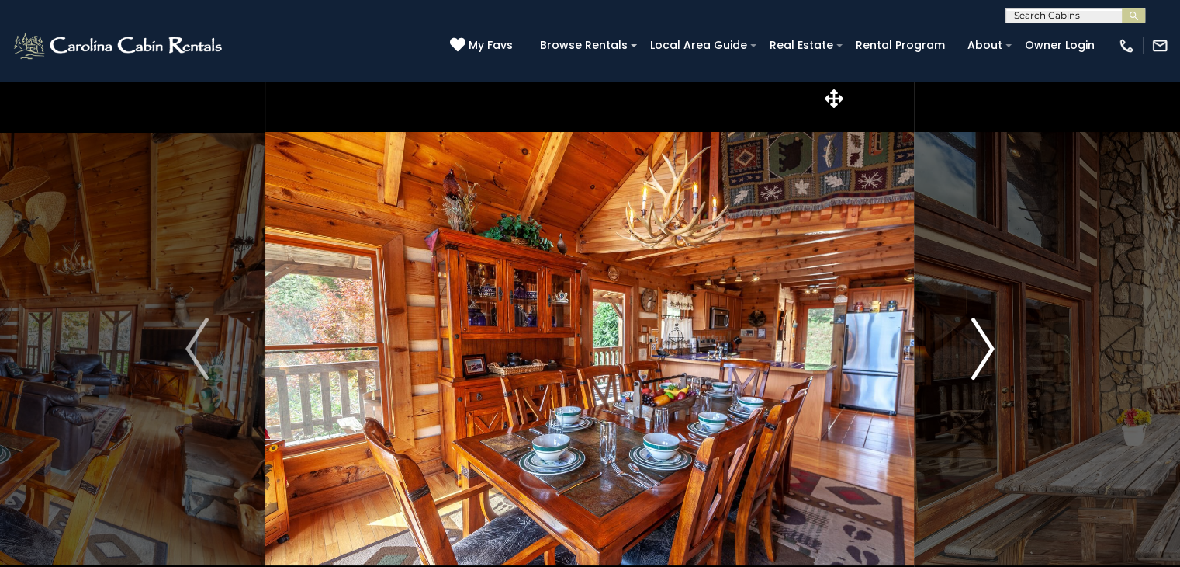
click at [981, 373] on img "Next" at bounding box center [983, 348] width 23 height 62
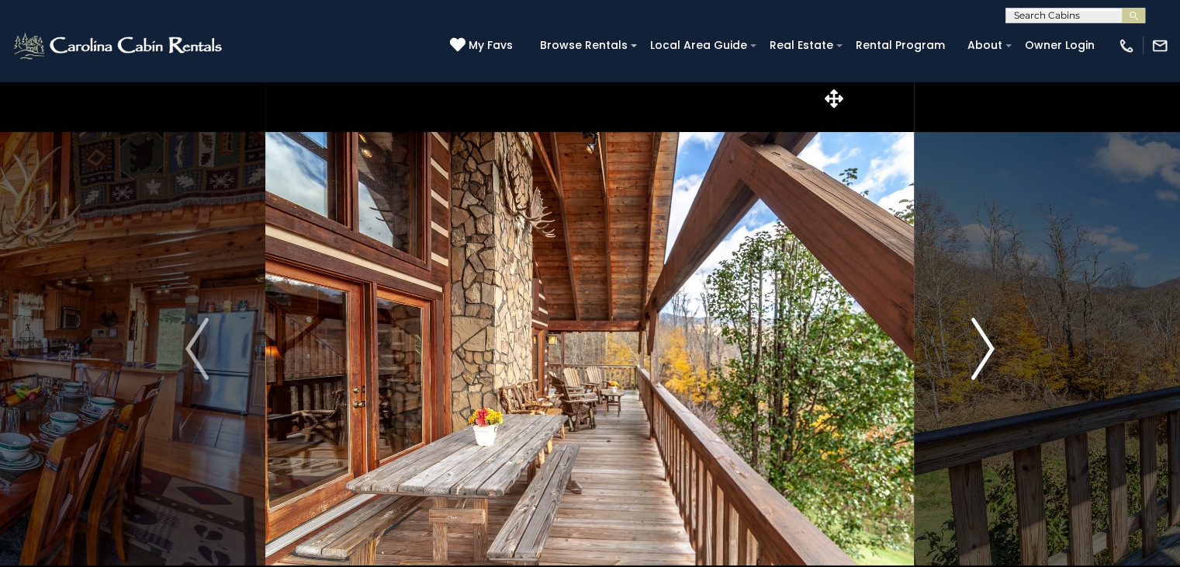
click at [981, 373] on img "Next" at bounding box center [983, 348] width 23 height 62
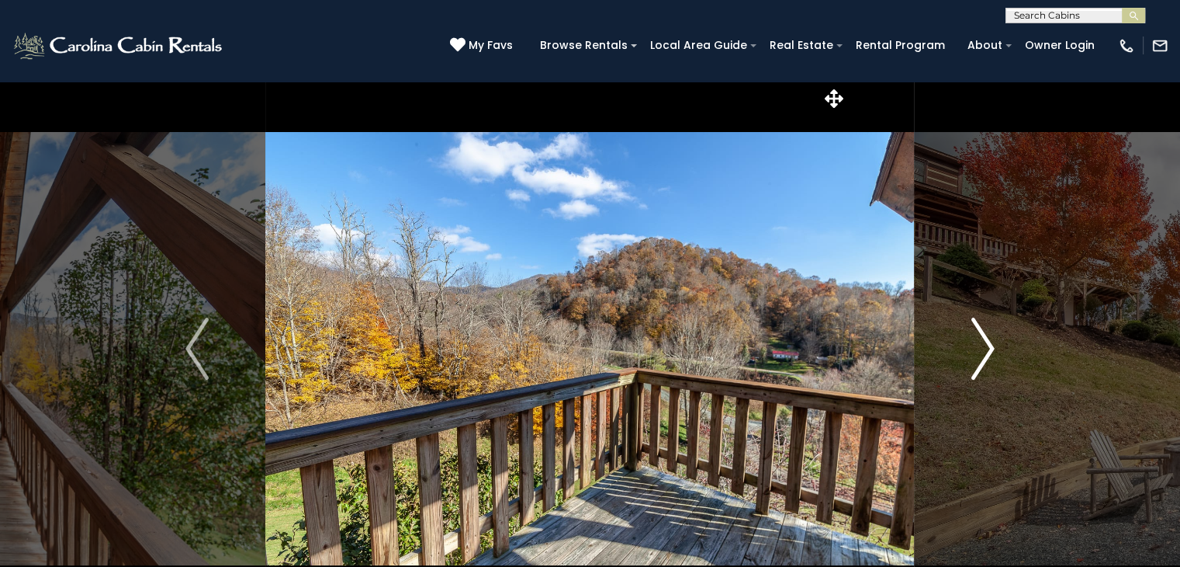
click at [981, 373] on img "Next" at bounding box center [983, 348] width 23 height 62
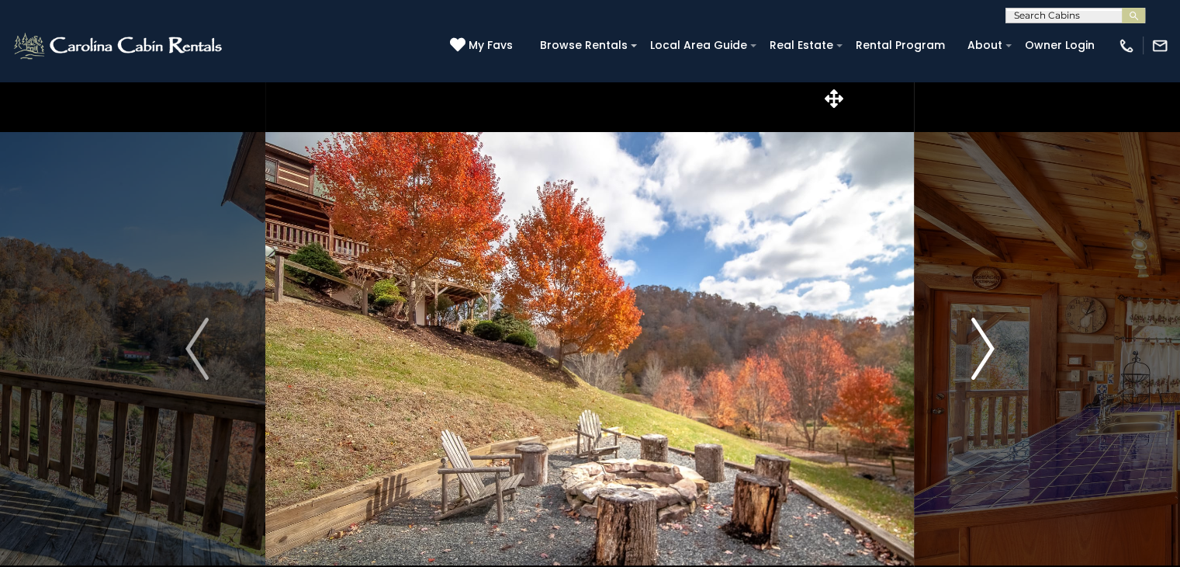
click at [981, 373] on img "Next" at bounding box center [983, 348] width 23 height 62
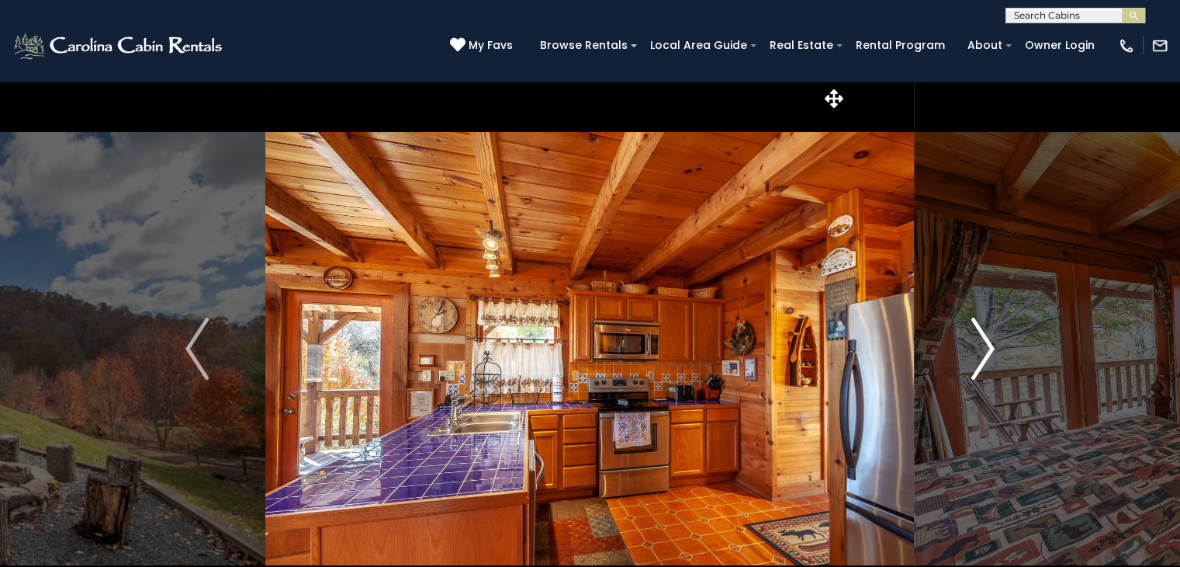
click at [981, 373] on img "Next" at bounding box center [983, 348] width 23 height 62
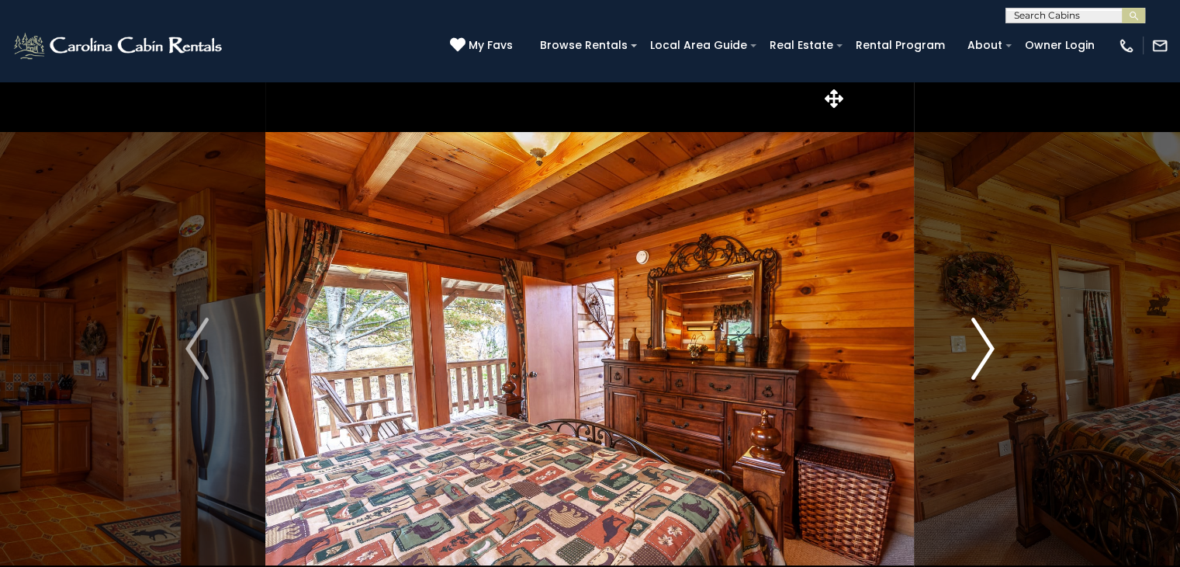
click at [981, 373] on img "Next" at bounding box center [983, 348] width 23 height 62
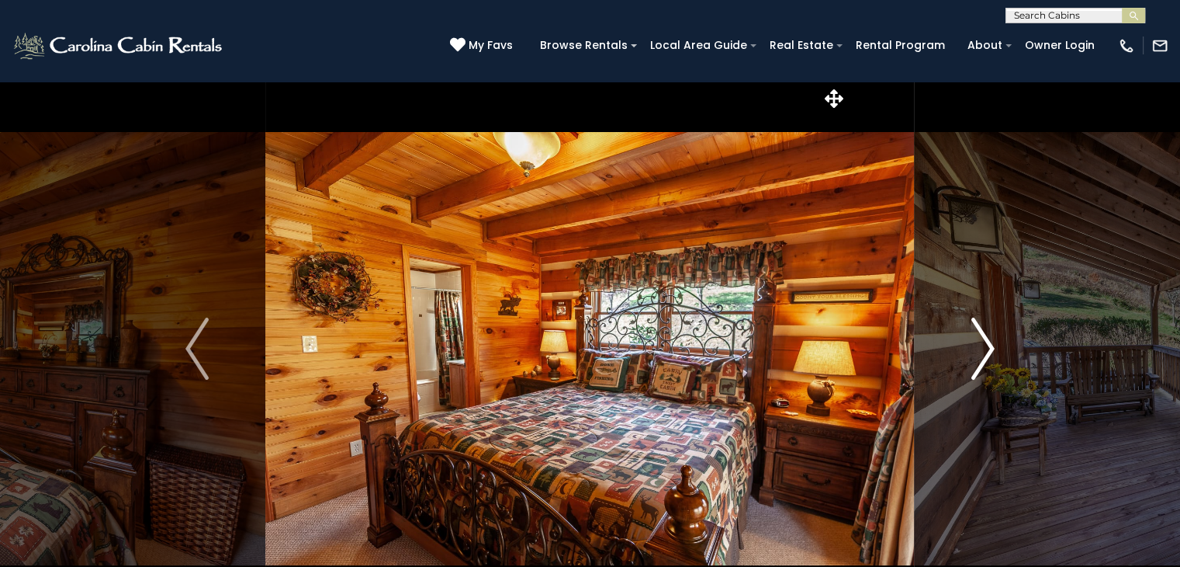
click at [981, 373] on img "Next" at bounding box center [983, 348] width 23 height 62
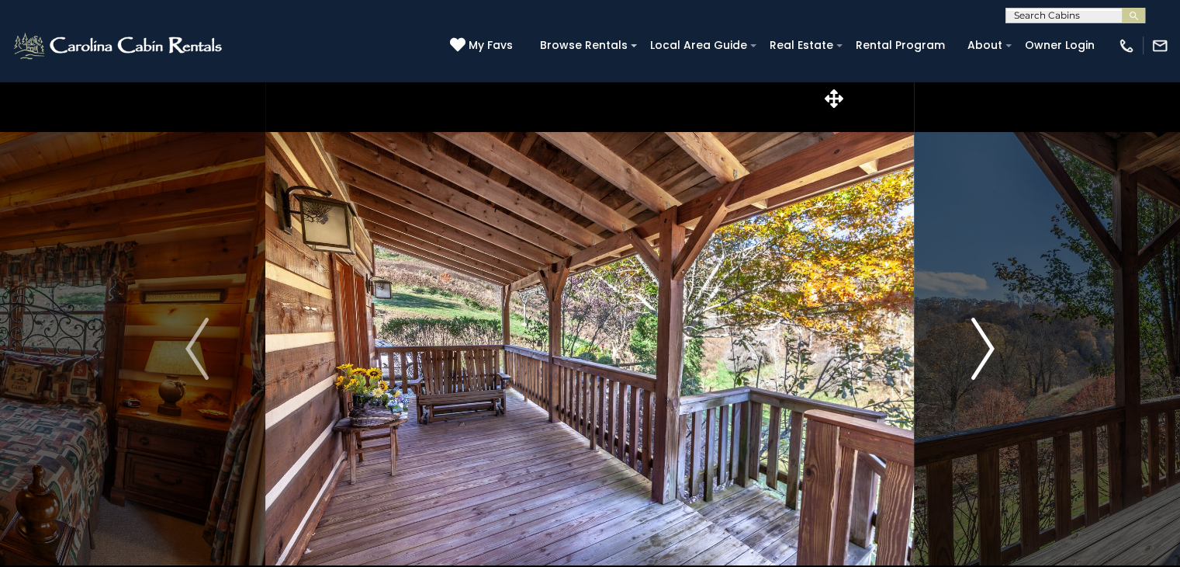
click at [981, 373] on img "Next" at bounding box center [983, 348] width 23 height 62
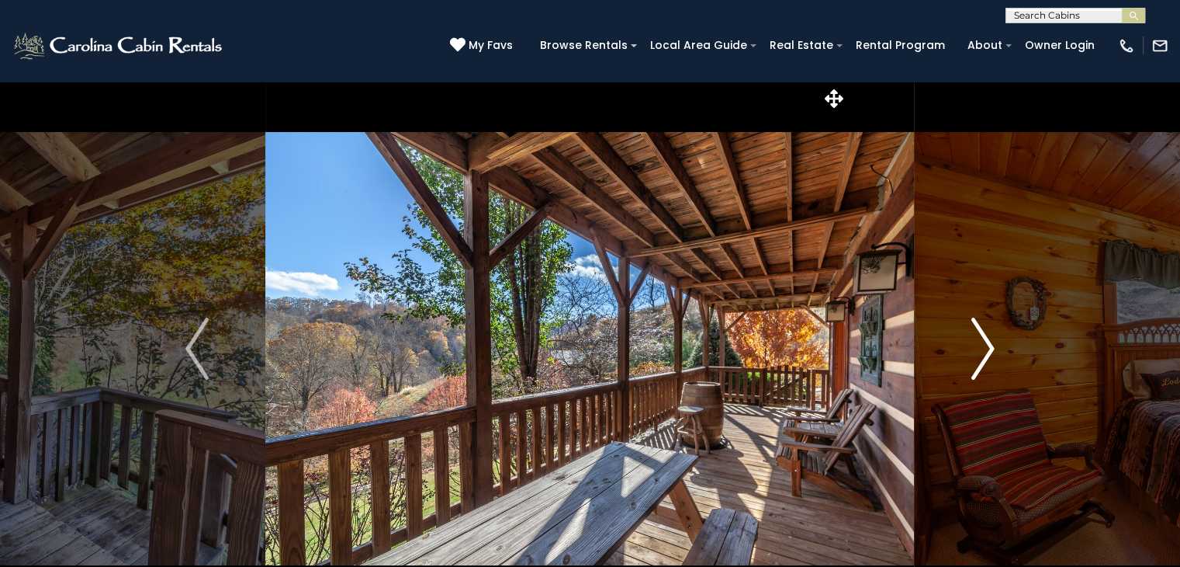
click at [981, 373] on img "Next" at bounding box center [983, 348] width 23 height 62
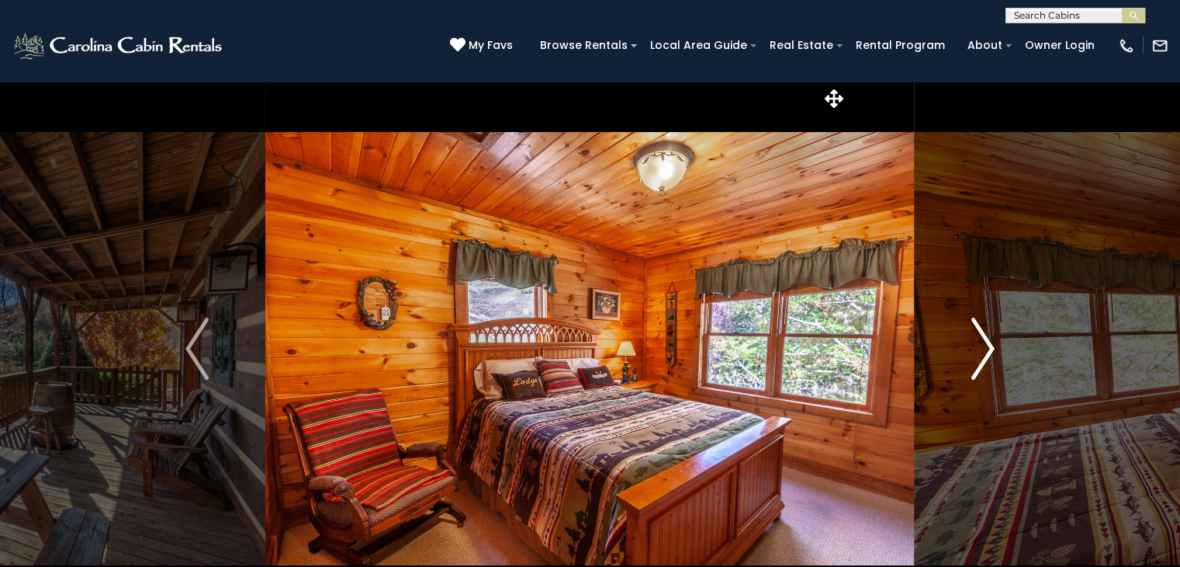
click at [993, 367] on img "Next" at bounding box center [983, 348] width 23 height 62
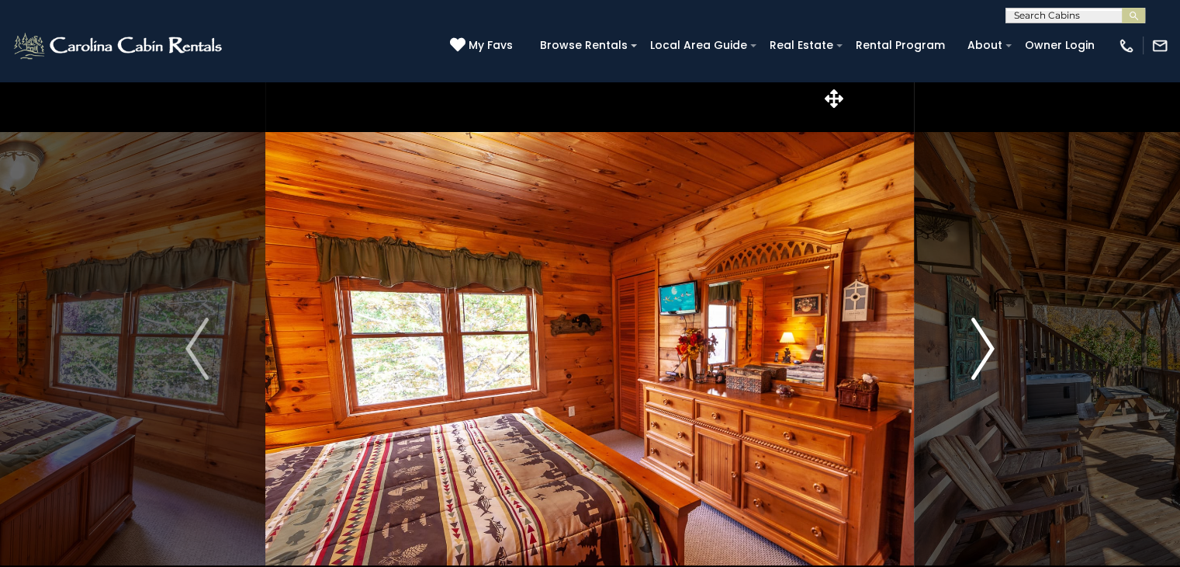
click at [993, 367] on img "Next" at bounding box center [983, 348] width 23 height 62
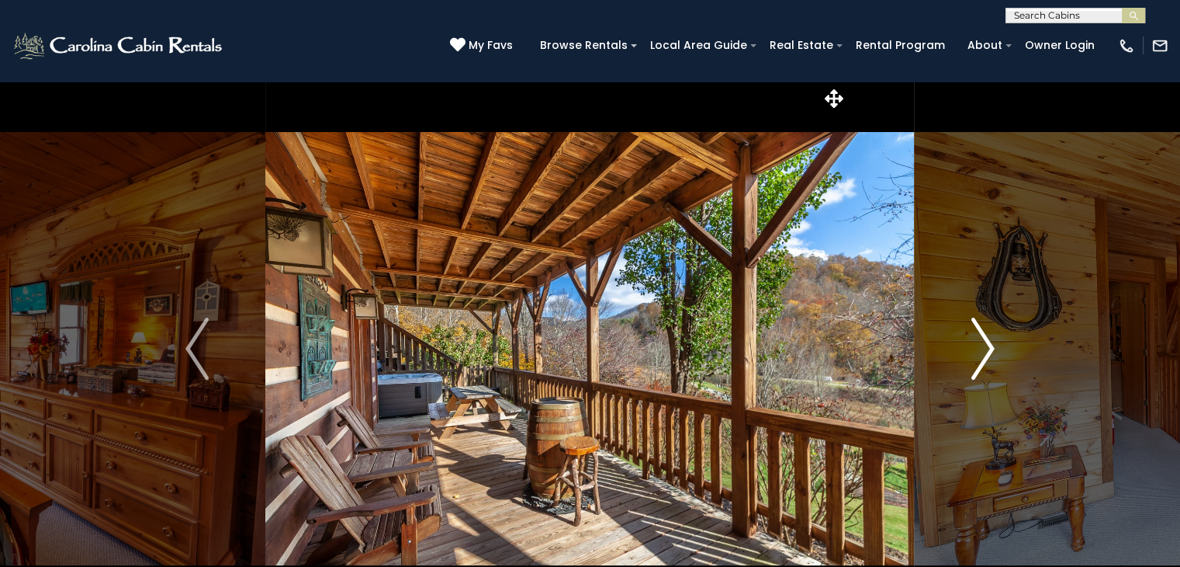
click at [993, 367] on img "Next" at bounding box center [983, 348] width 23 height 62
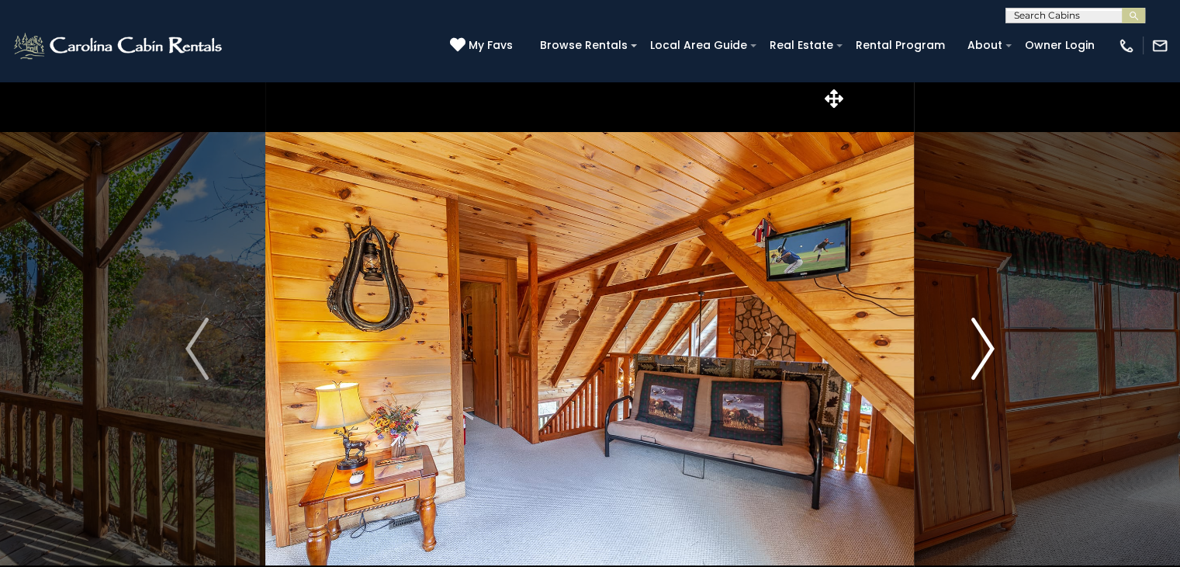
click at [993, 367] on img "Next" at bounding box center [983, 348] width 23 height 62
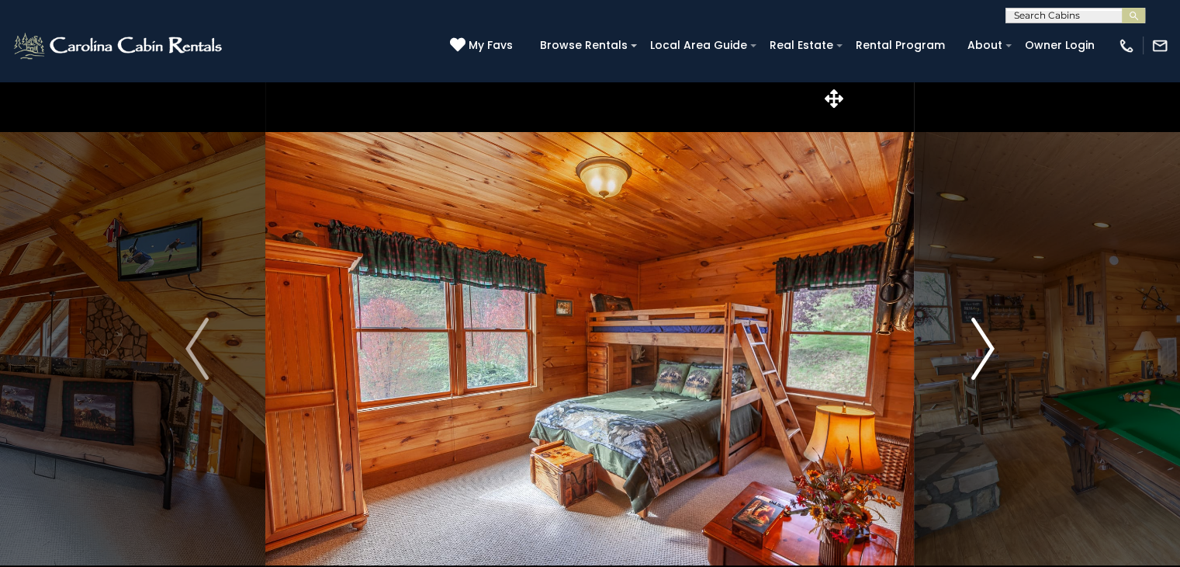
click at [993, 367] on img "Next" at bounding box center [983, 348] width 23 height 62
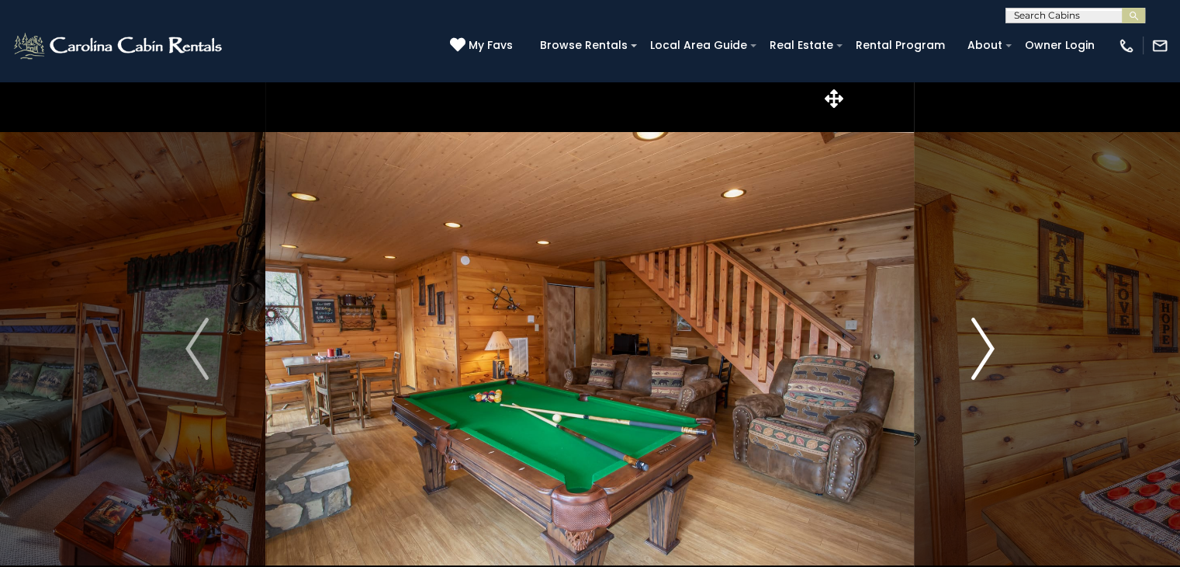
click at [993, 367] on img "Next" at bounding box center [983, 348] width 23 height 62
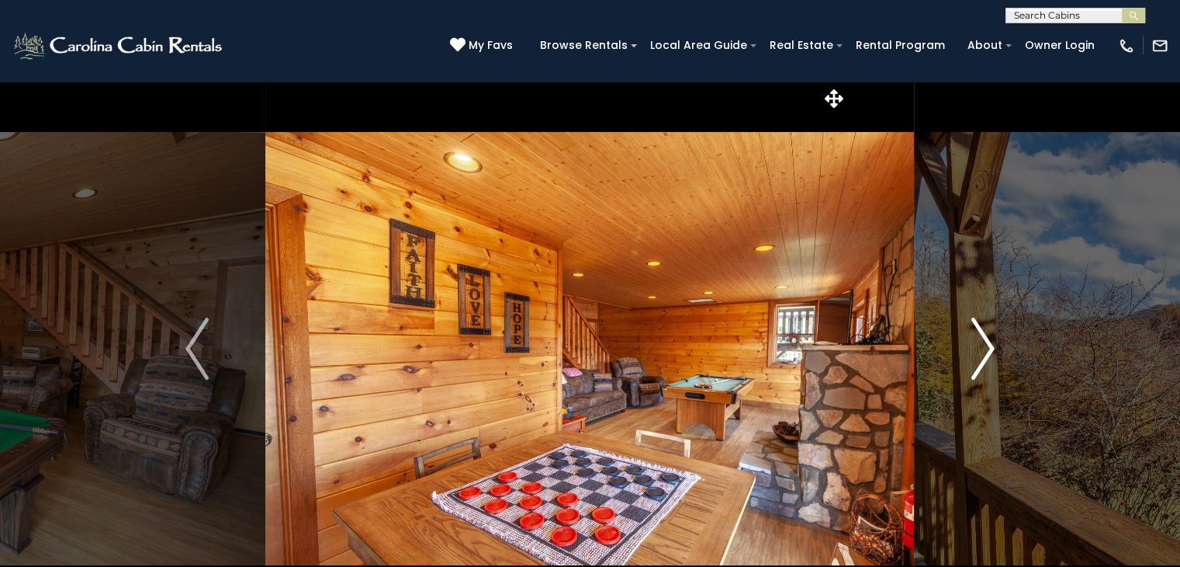
click at [993, 367] on img "Next" at bounding box center [983, 348] width 23 height 62
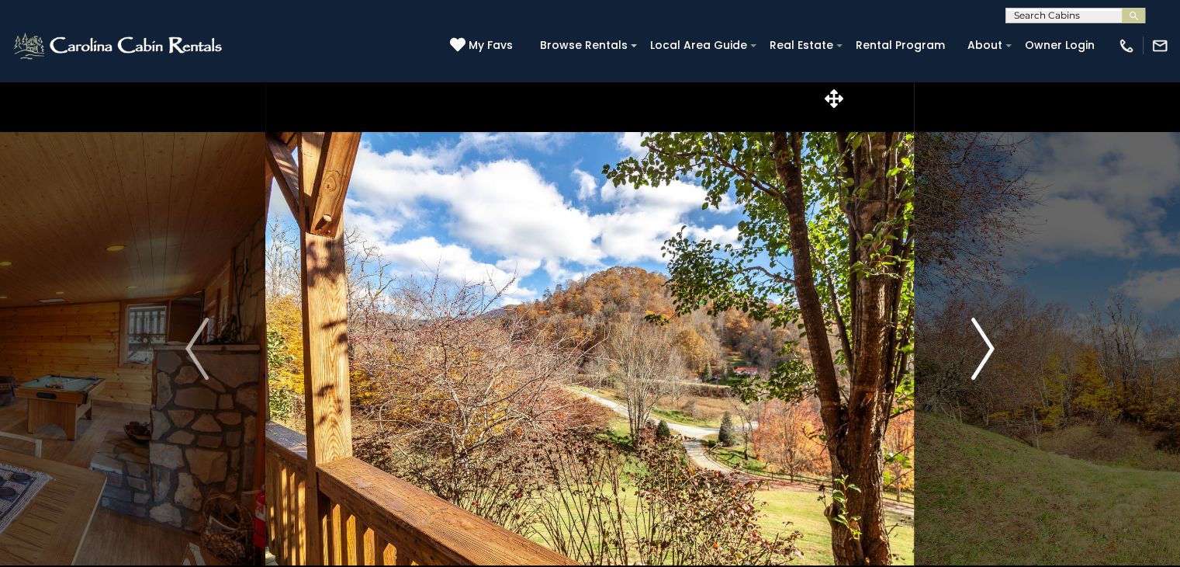
click at [993, 367] on img "Next" at bounding box center [983, 348] width 23 height 62
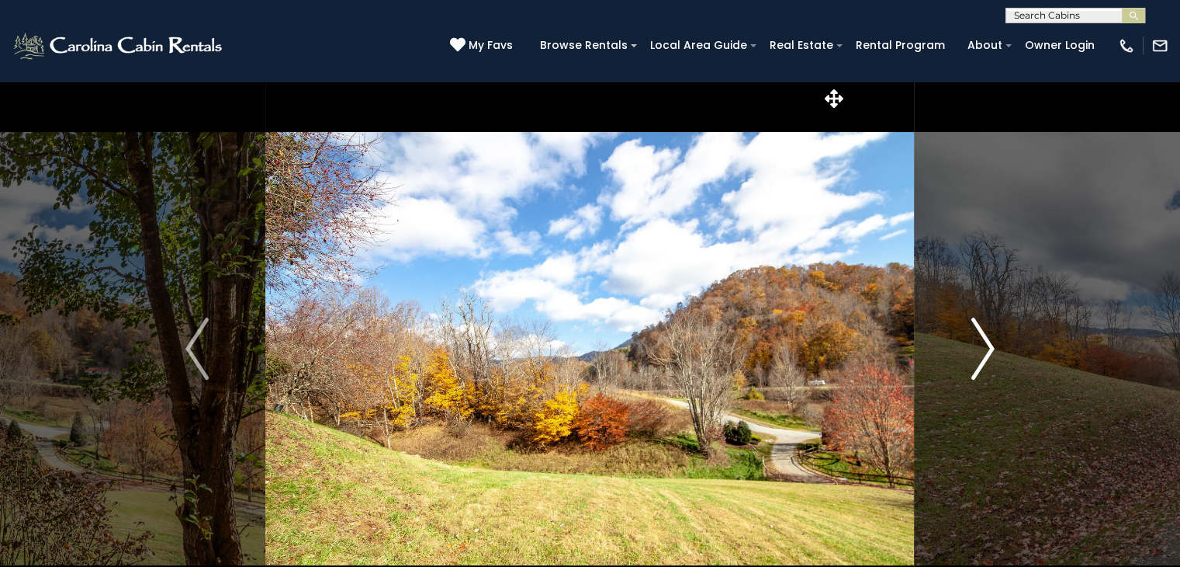
click at [993, 367] on img "Next" at bounding box center [983, 348] width 23 height 62
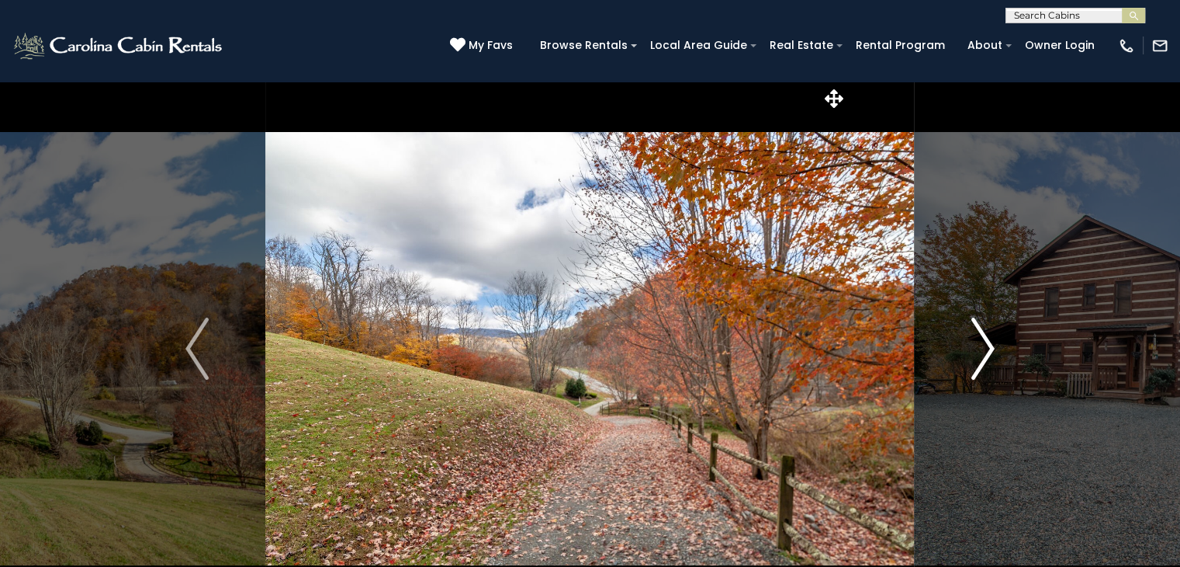
click at [993, 367] on img "Next" at bounding box center [983, 348] width 23 height 62
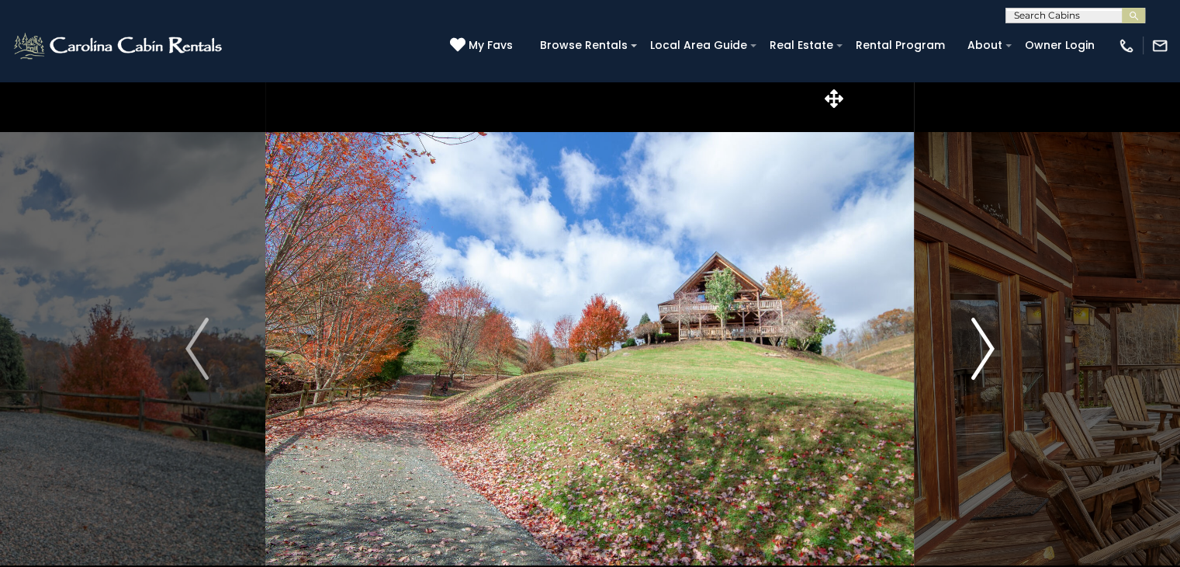
click at [993, 367] on img "Next" at bounding box center [983, 348] width 23 height 62
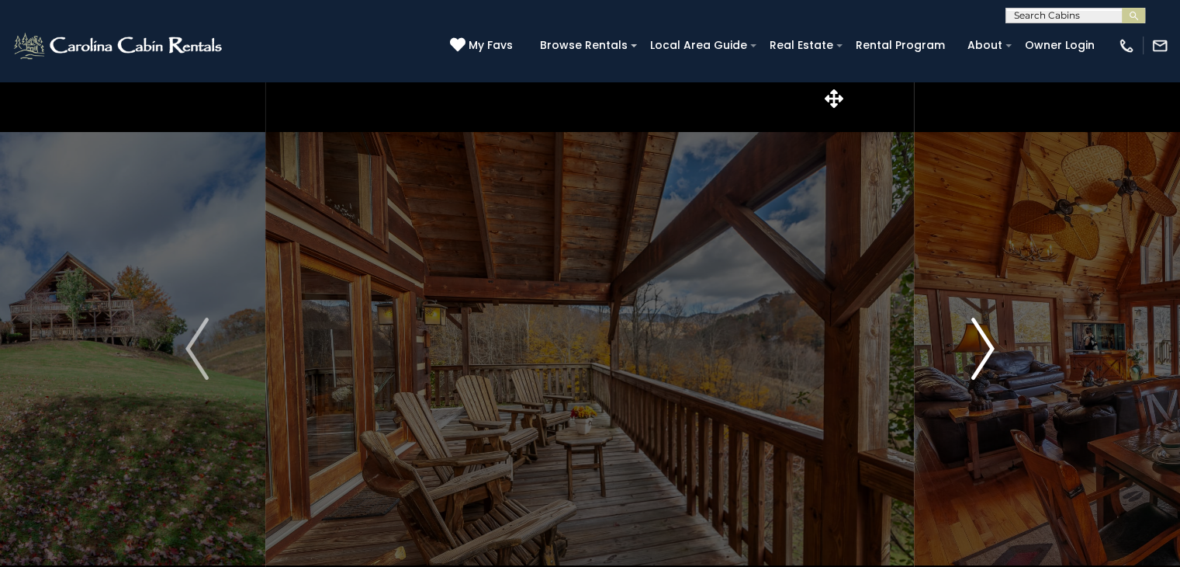
click at [993, 367] on img "Next" at bounding box center [983, 348] width 23 height 62
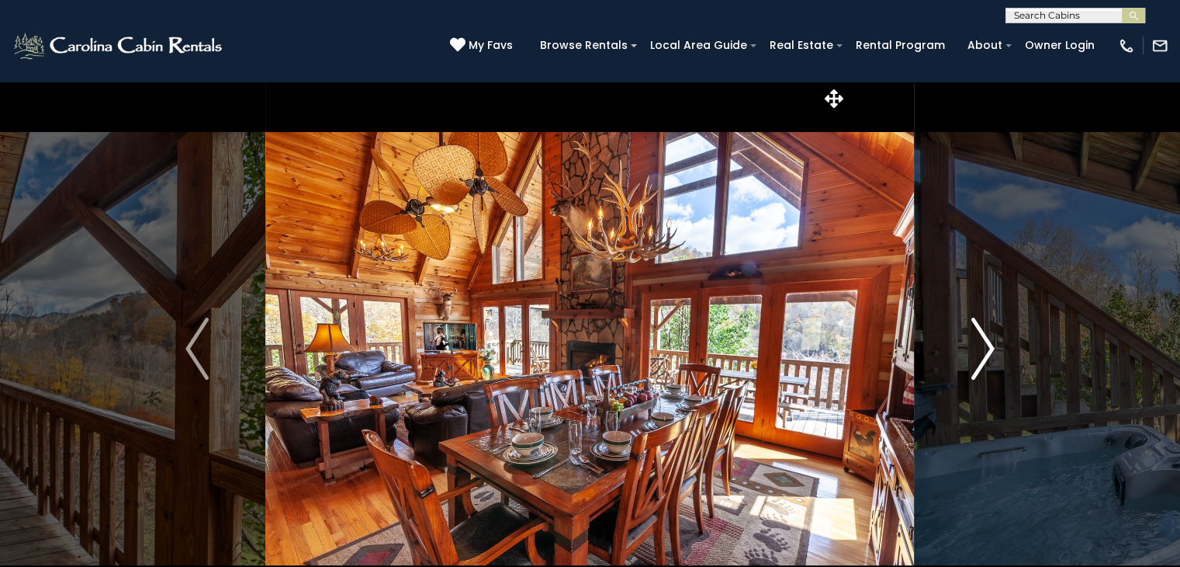
click at [993, 367] on img "Next" at bounding box center [983, 348] width 23 height 62
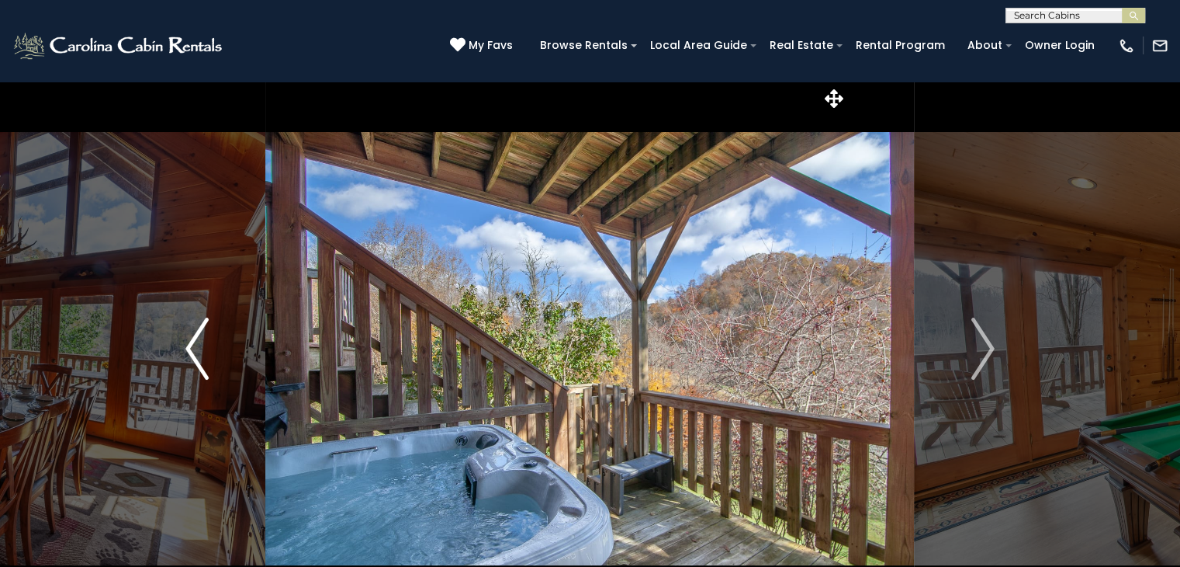
click at [192, 375] on img "Previous" at bounding box center [196, 348] width 23 height 62
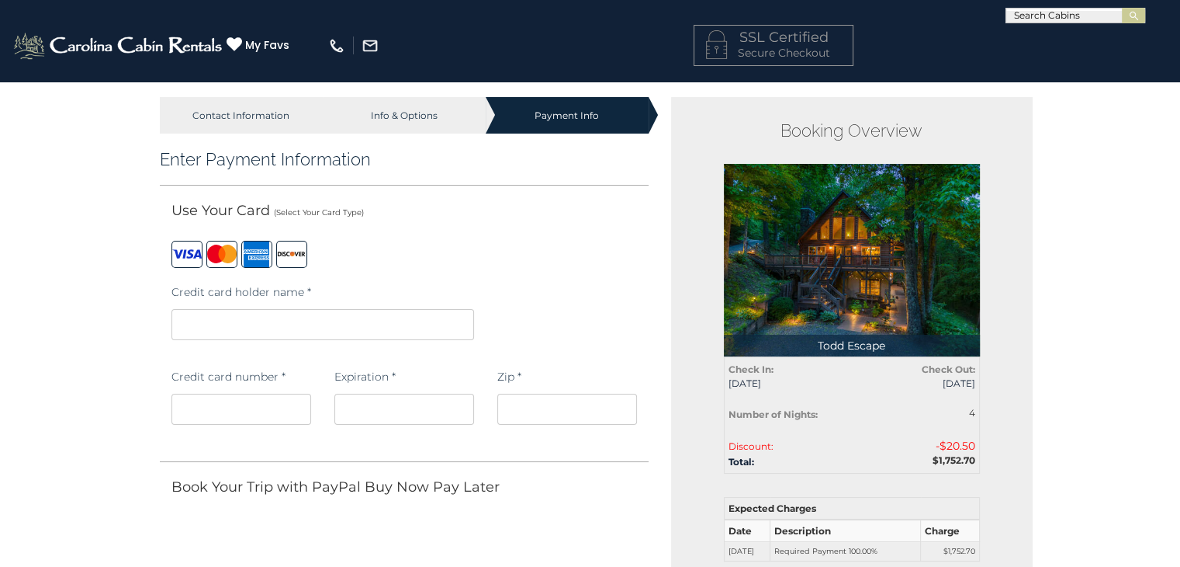
click at [902, 230] on img at bounding box center [852, 260] width 256 height 192
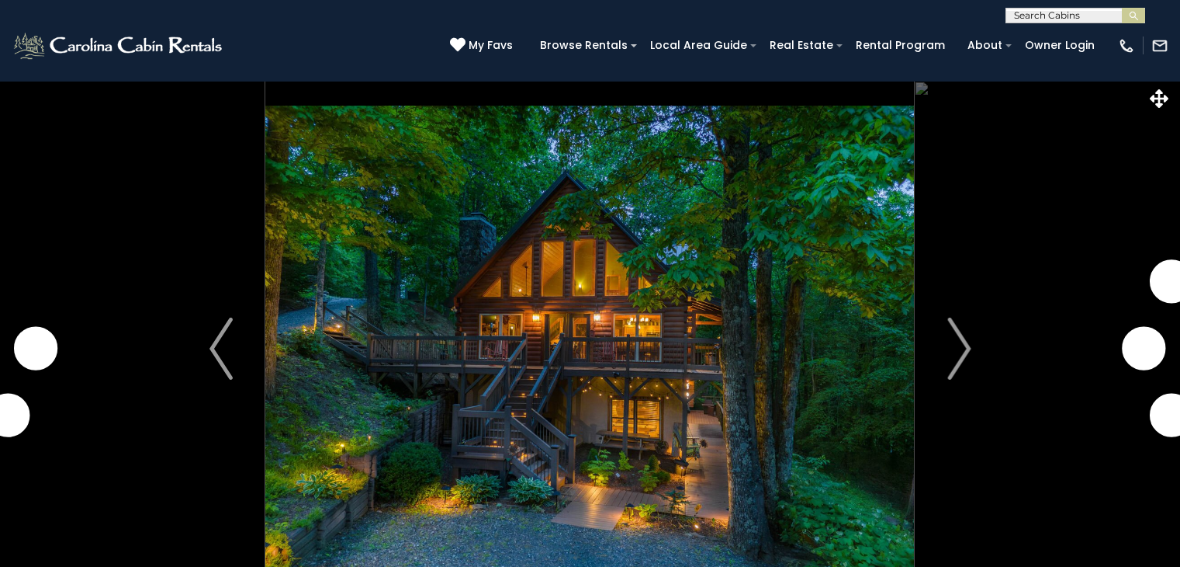
select select "*"
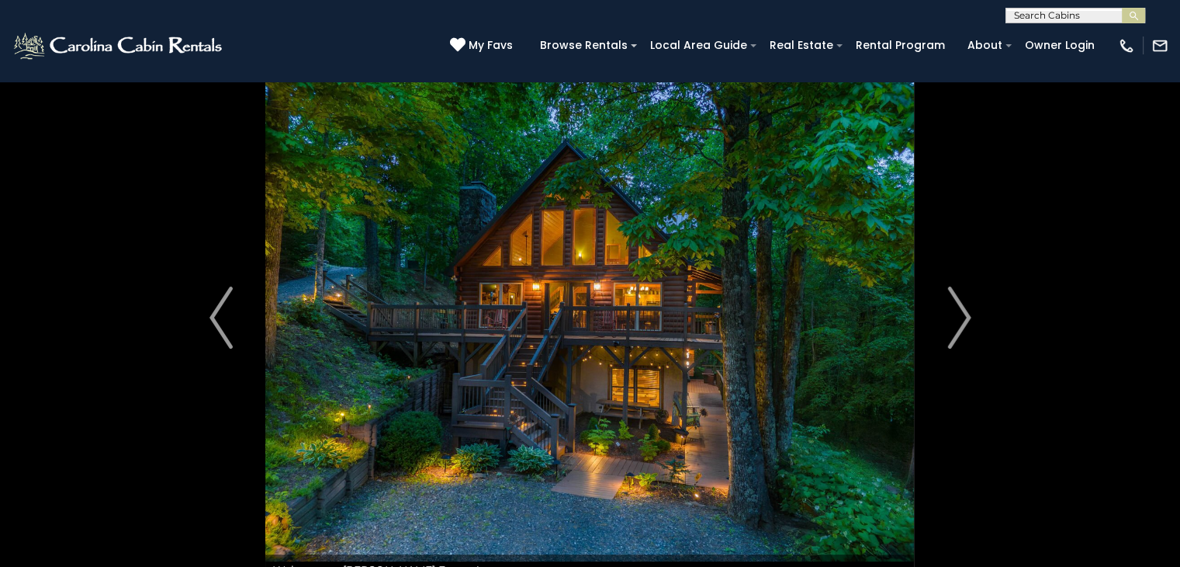
scroll to position [62, 0]
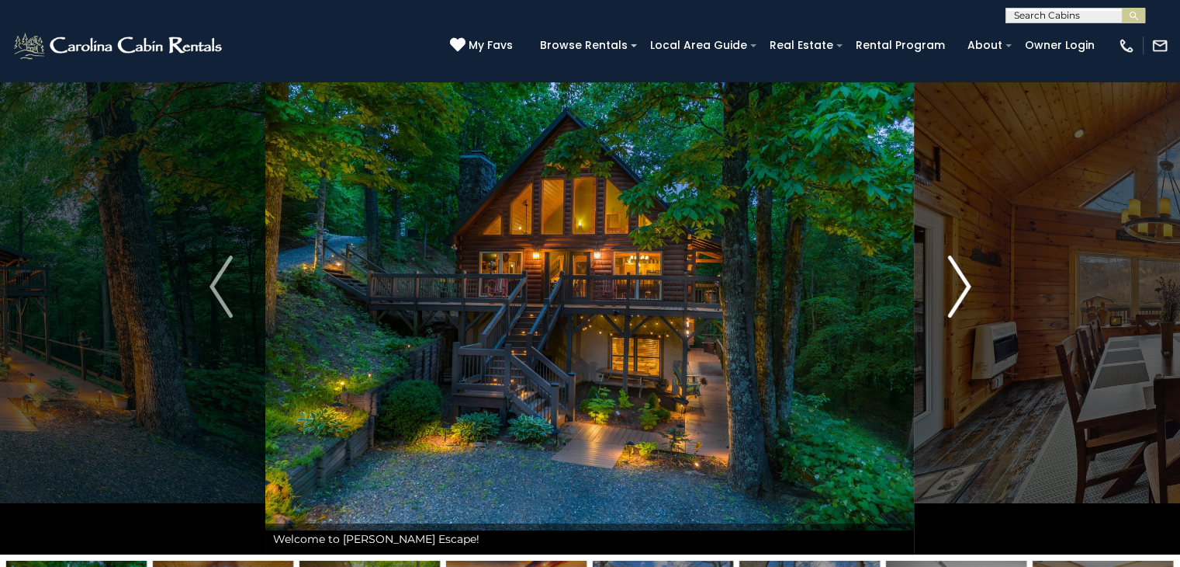
click at [979, 307] on button "Next" at bounding box center [959, 286] width 89 height 535
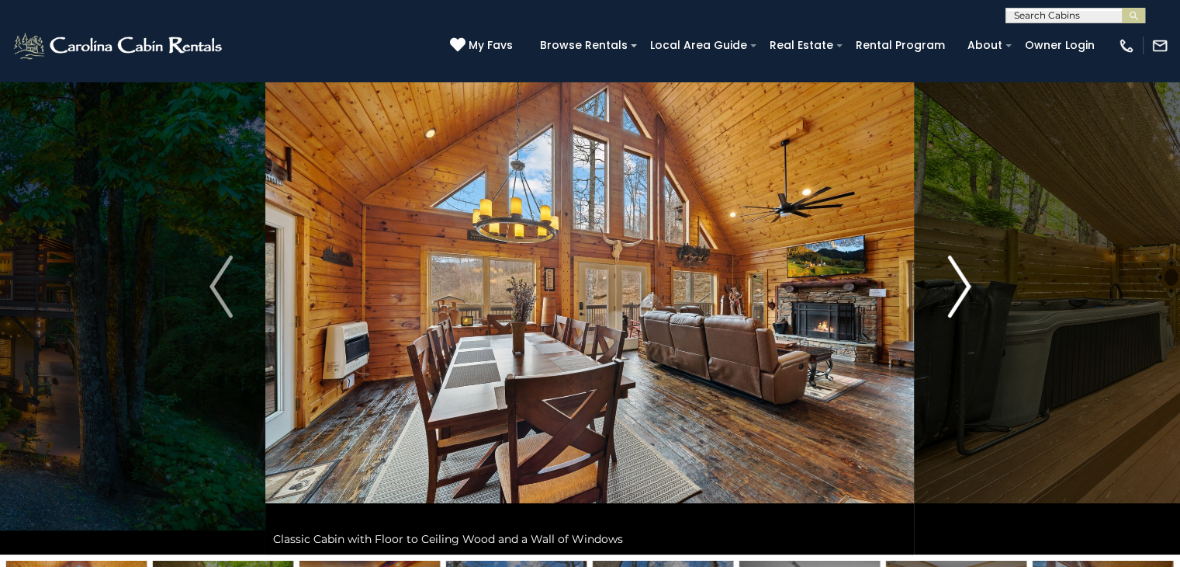
click at [979, 307] on button "Next" at bounding box center [959, 286] width 89 height 535
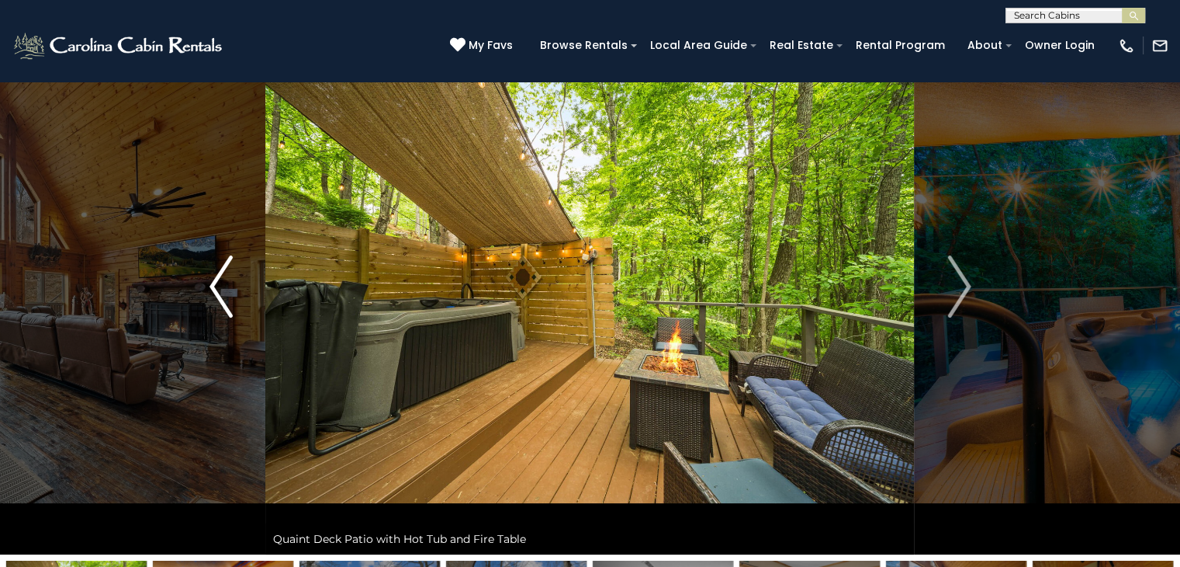
click at [193, 252] on button "Previous" at bounding box center [221, 286] width 89 height 535
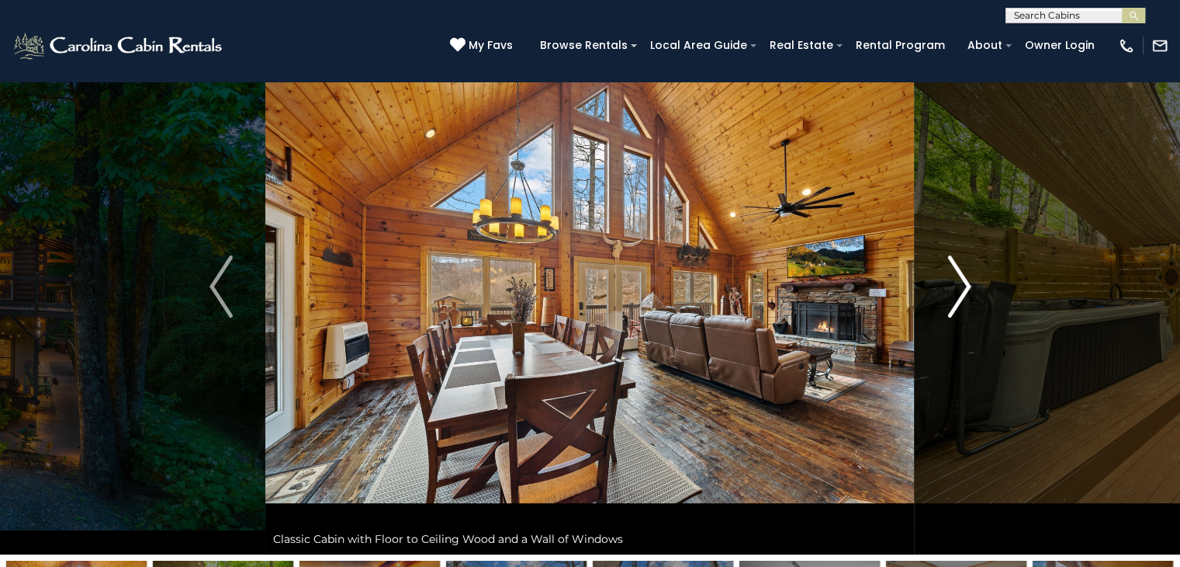
click at [994, 326] on button "Next" at bounding box center [959, 286] width 89 height 535
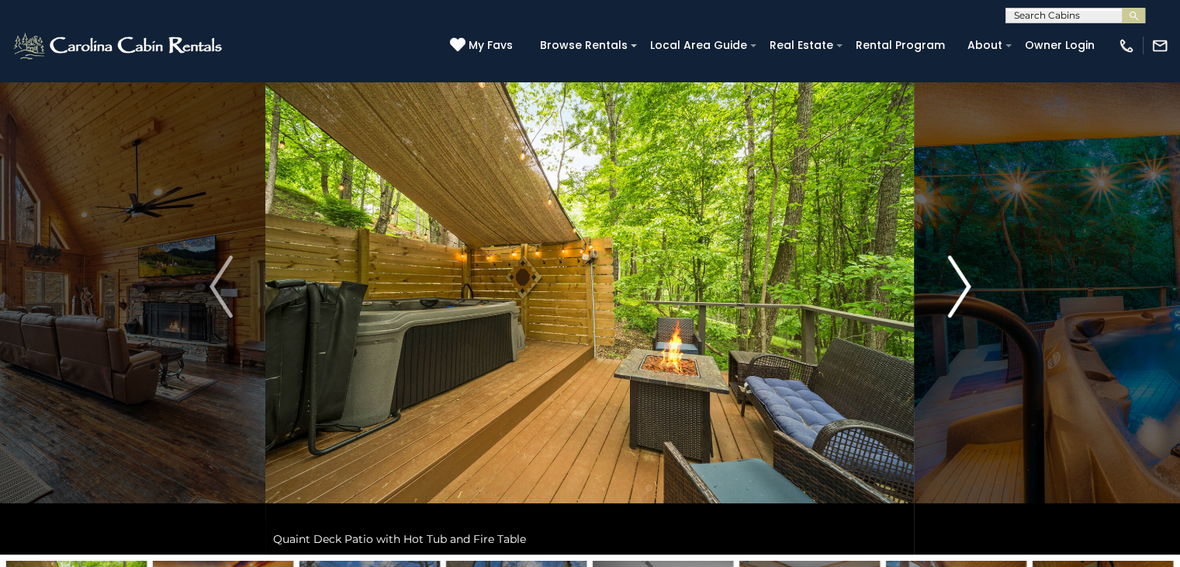
click at [994, 326] on button "Next" at bounding box center [959, 286] width 89 height 535
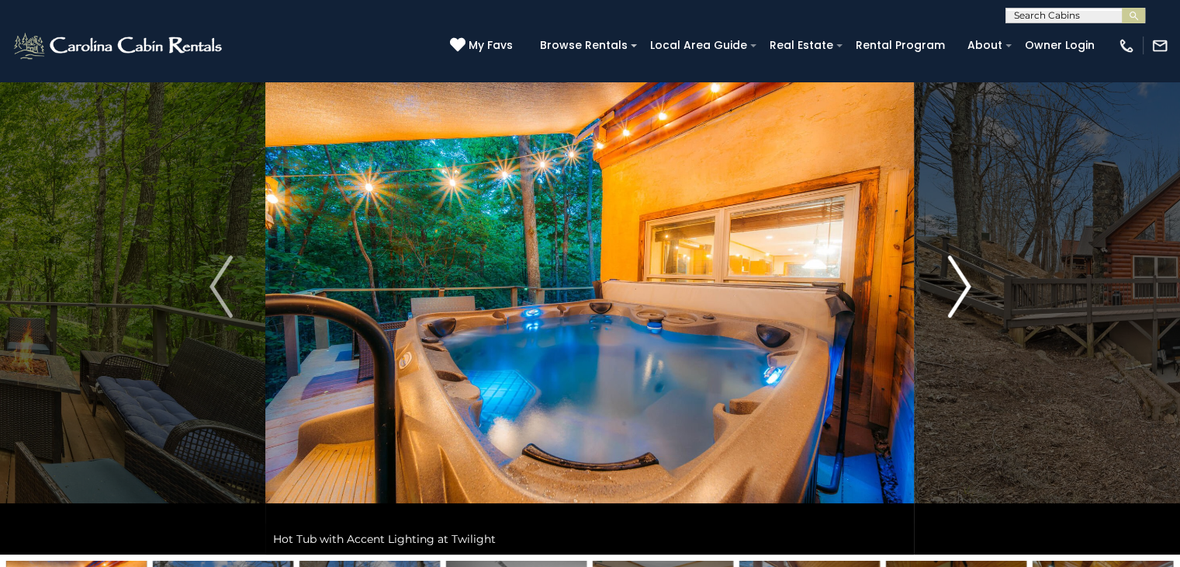
click at [995, 327] on button "Next" at bounding box center [959, 286] width 89 height 535
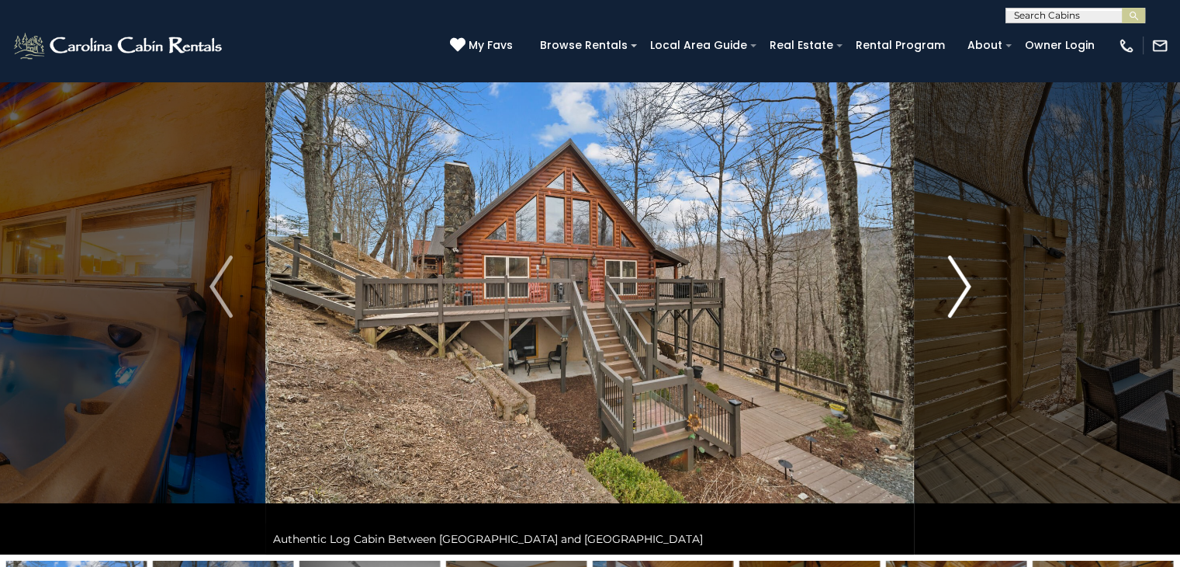
click at [995, 327] on button "Next" at bounding box center [959, 286] width 89 height 535
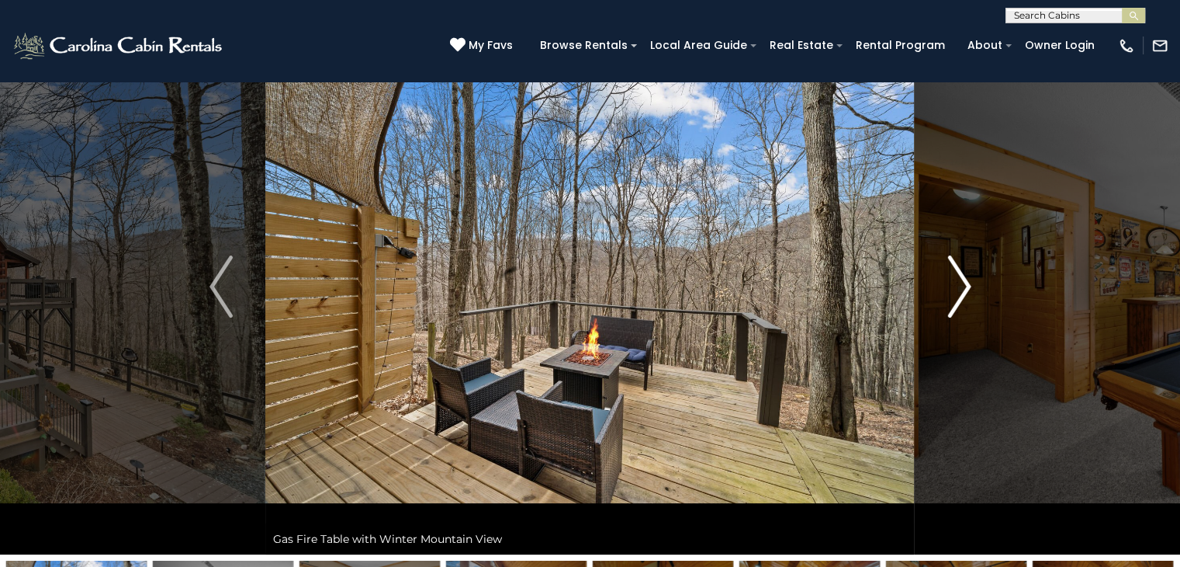
click at [995, 326] on button "Next" at bounding box center [959, 286] width 89 height 535
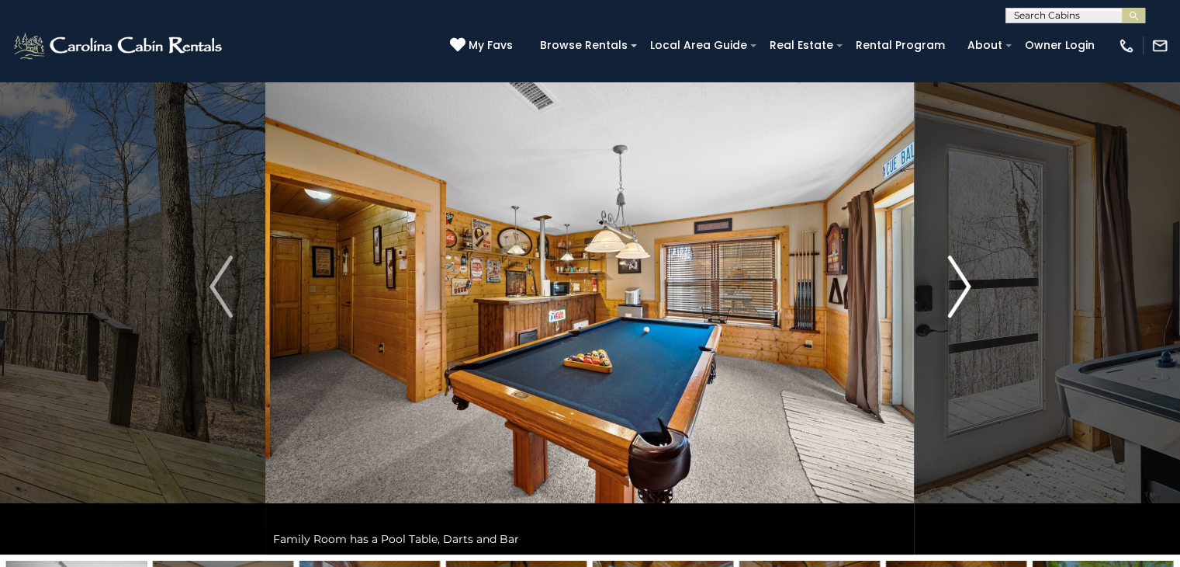
click at [995, 326] on button "Next" at bounding box center [959, 286] width 89 height 535
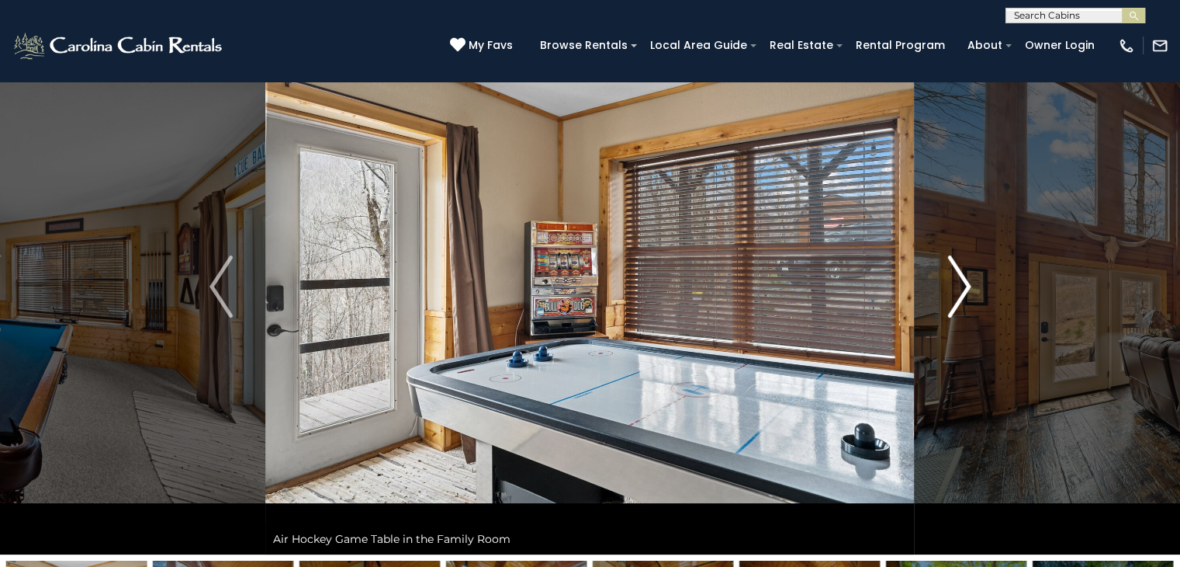
click at [995, 326] on button "Next" at bounding box center [959, 286] width 89 height 535
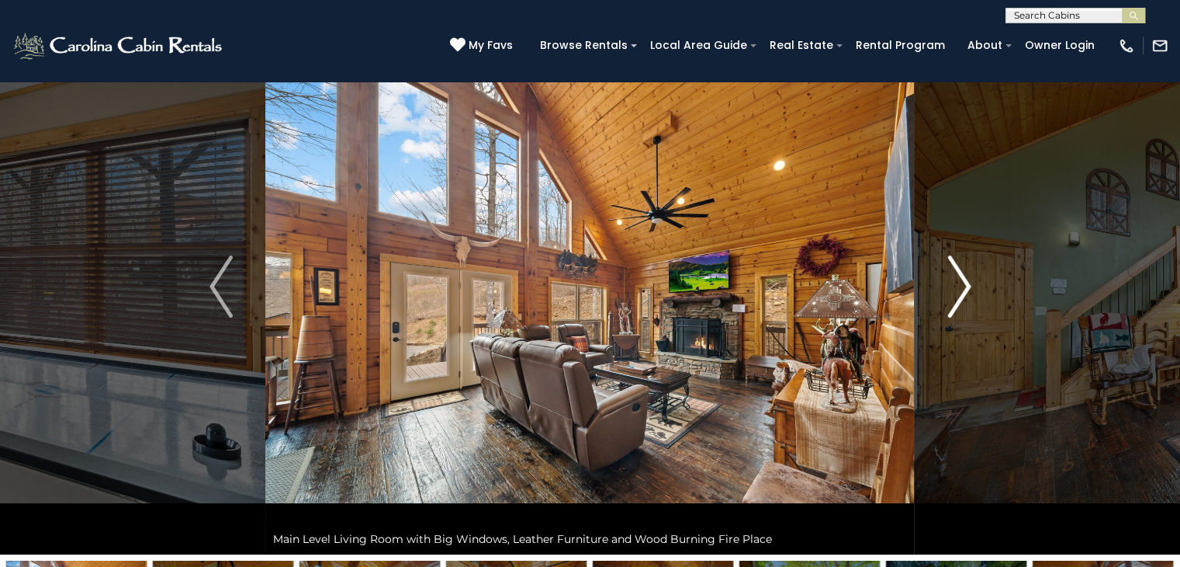
click at [995, 326] on button "Next" at bounding box center [959, 286] width 89 height 535
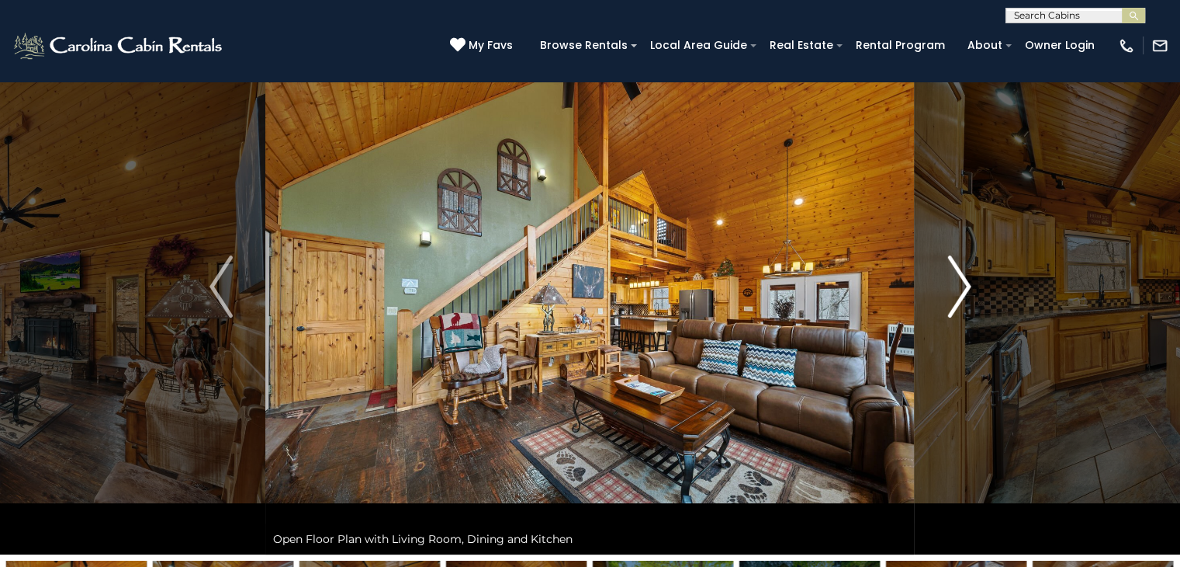
click at [972, 299] on button "Next" at bounding box center [959, 286] width 89 height 535
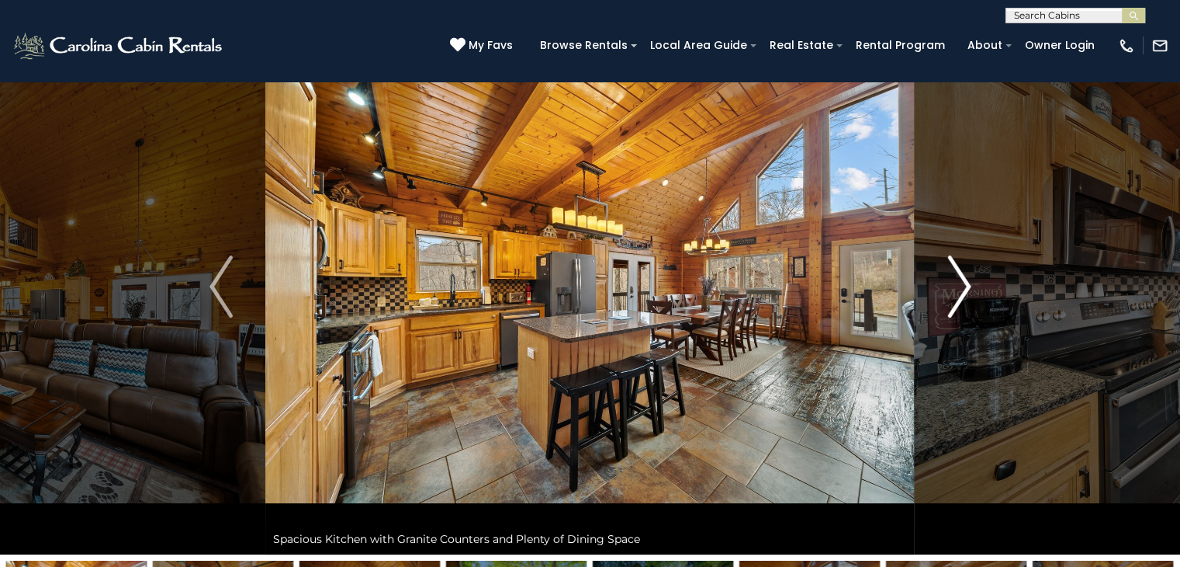
click at [972, 299] on button "Next" at bounding box center [959, 286] width 89 height 535
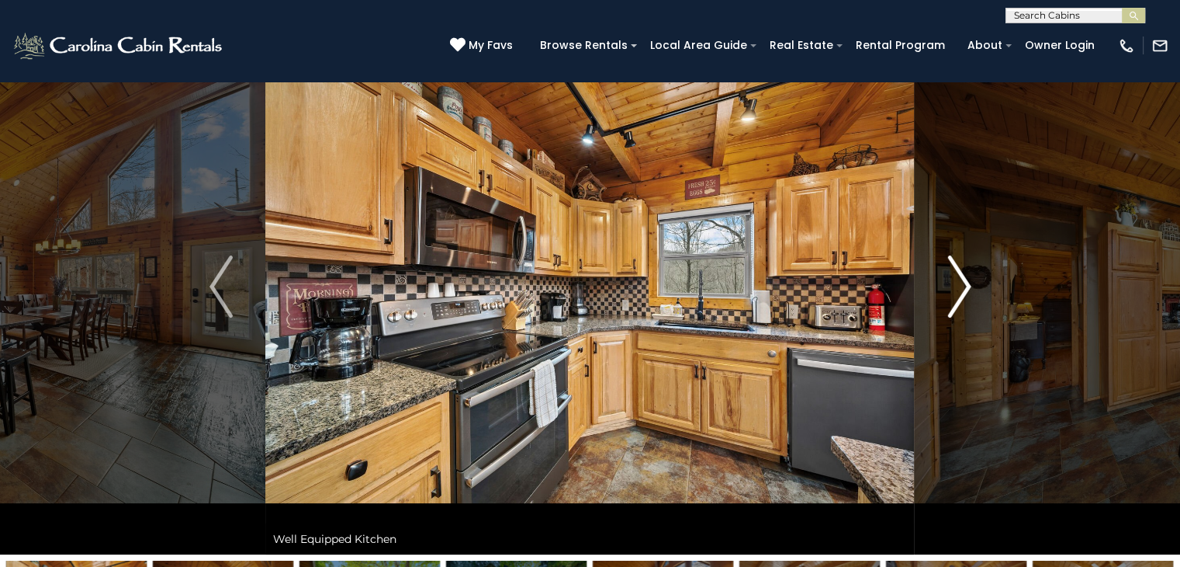
click at [972, 299] on button "Next" at bounding box center [959, 286] width 89 height 535
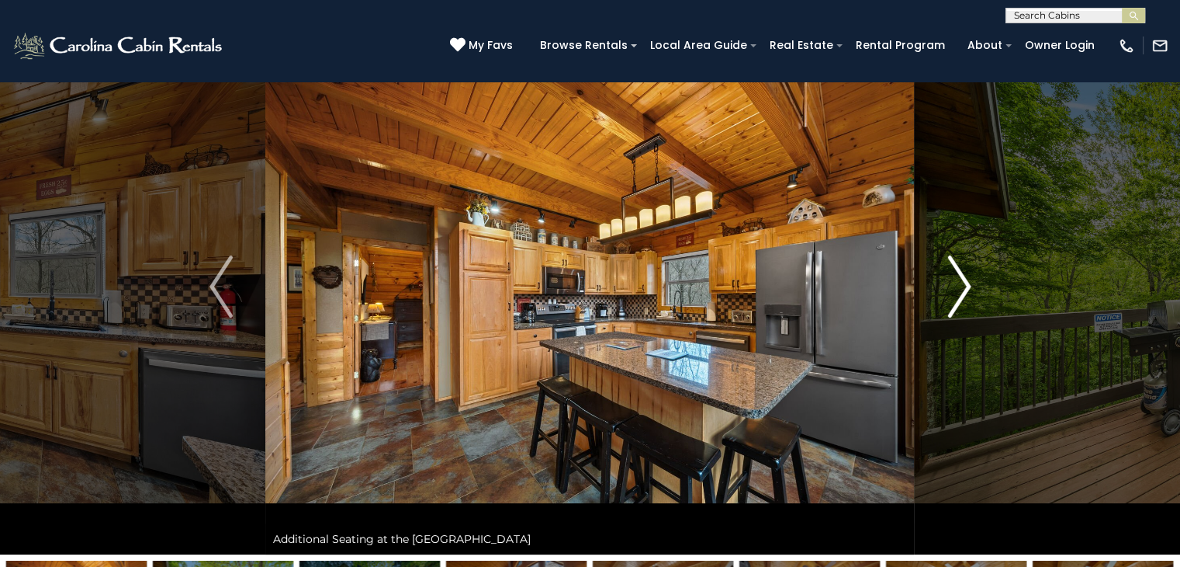
click at [972, 299] on button "Next" at bounding box center [959, 286] width 89 height 535
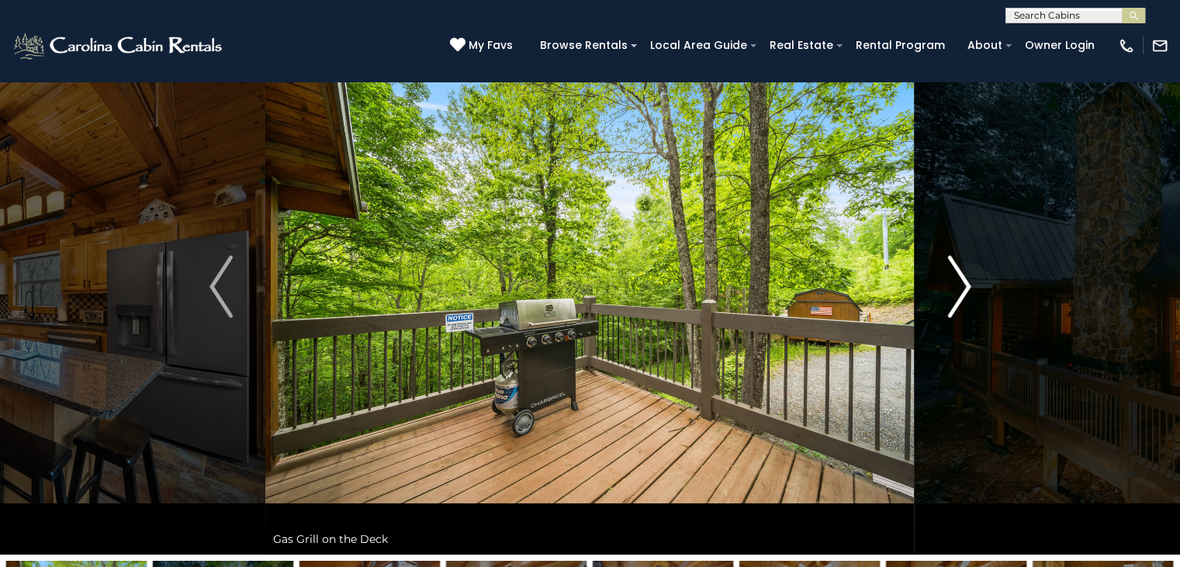
click at [972, 299] on button "Next" at bounding box center [959, 286] width 89 height 535
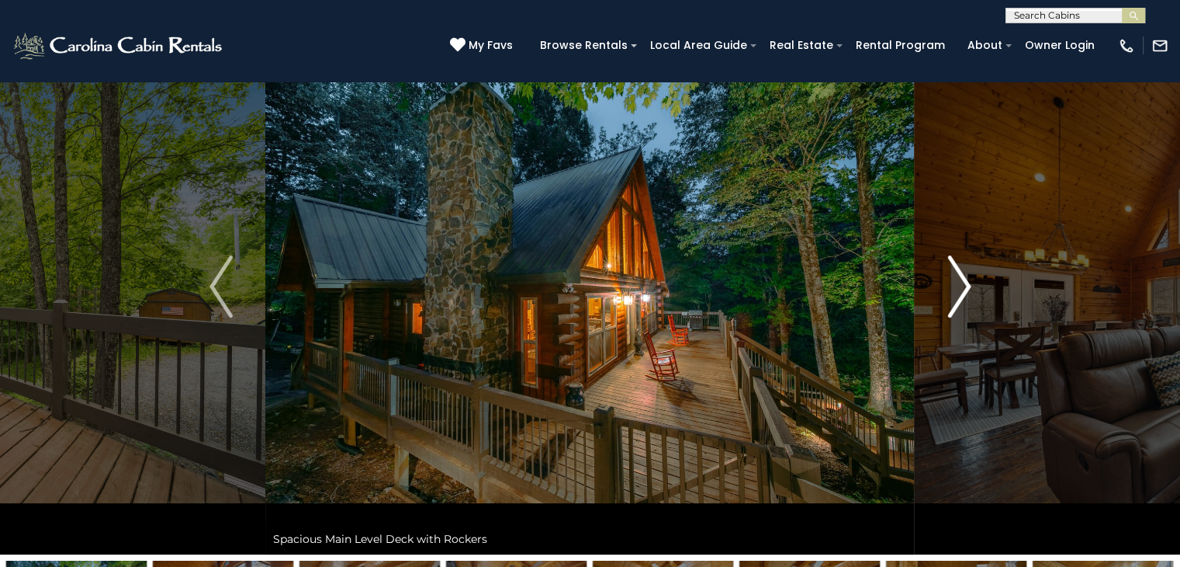
click at [972, 299] on button "Next" at bounding box center [959, 286] width 89 height 535
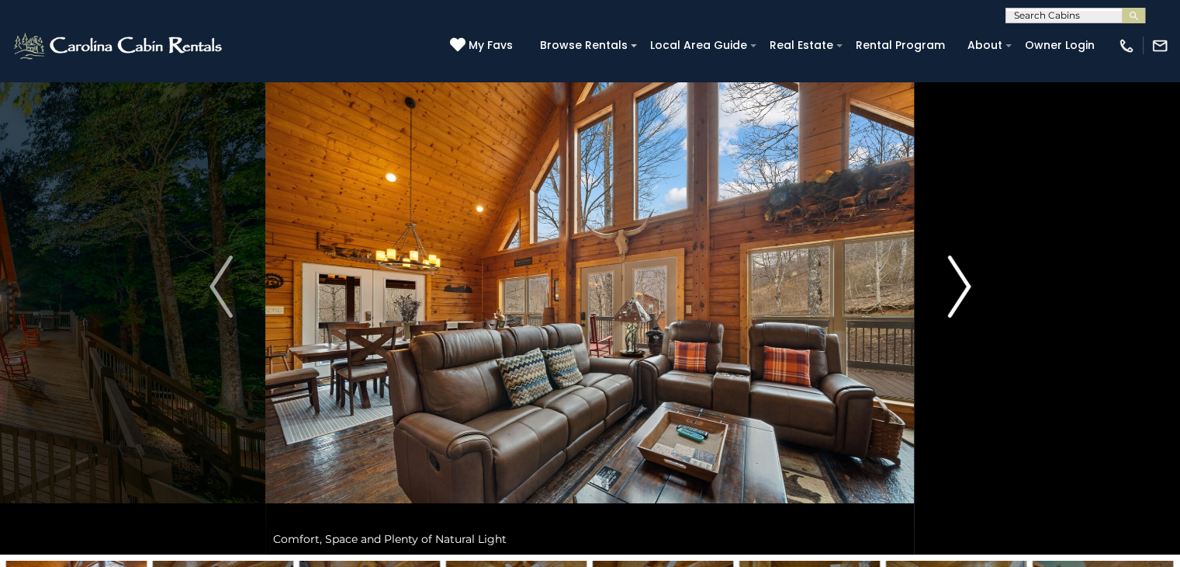
click at [972, 299] on button "Next" at bounding box center [959, 286] width 89 height 535
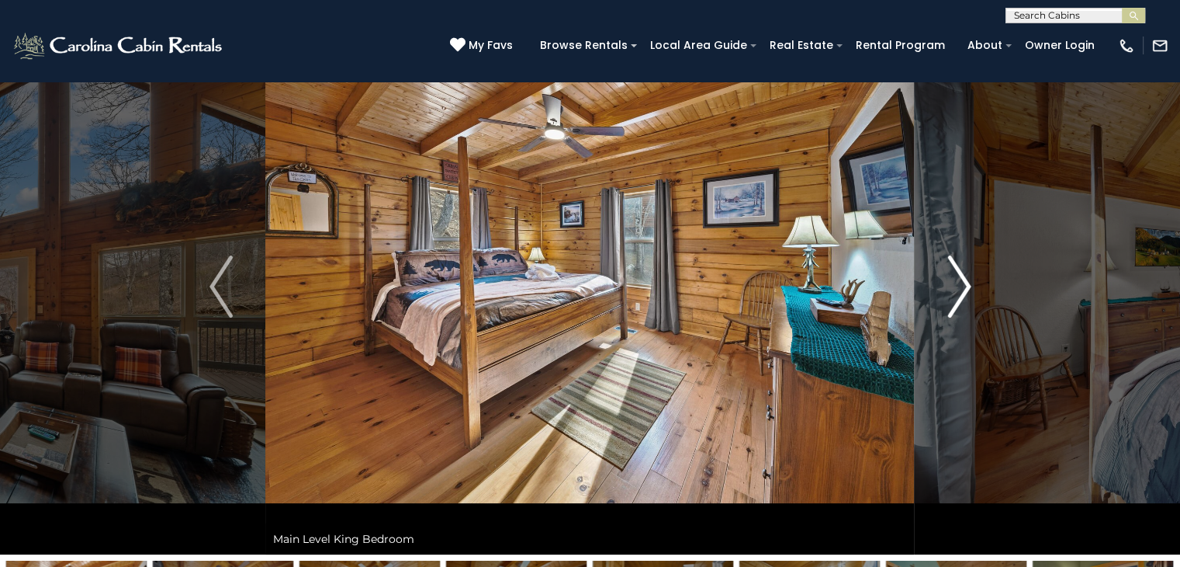
click at [972, 299] on button "Next" at bounding box center [959, 286] width 89 height 535
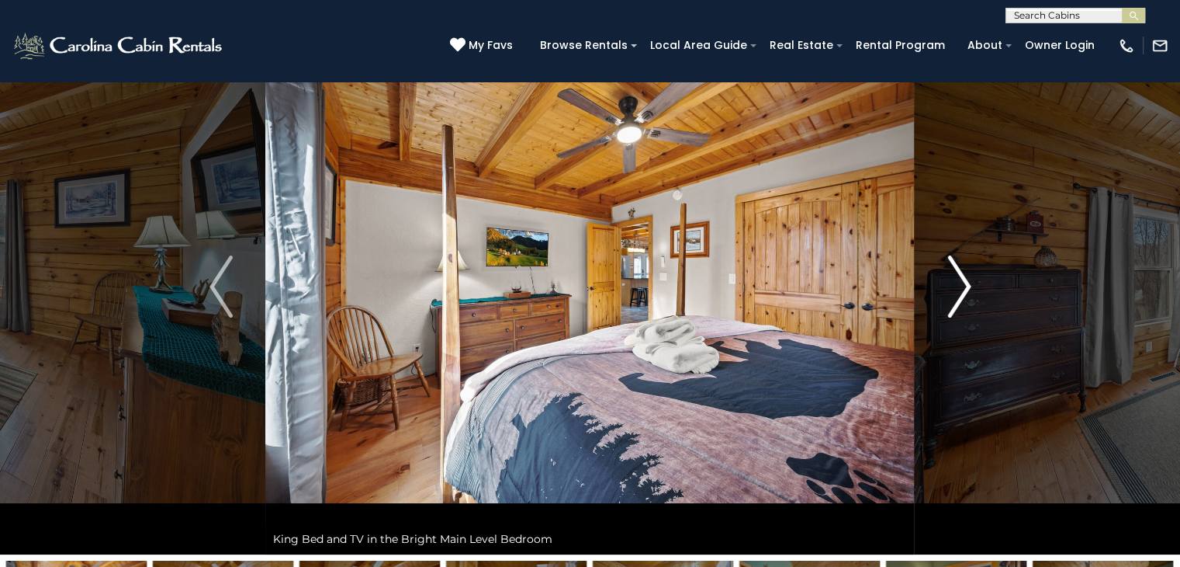
click at [972, 299] on button "Next" at bounding box center [959, 286] width 89 height 535
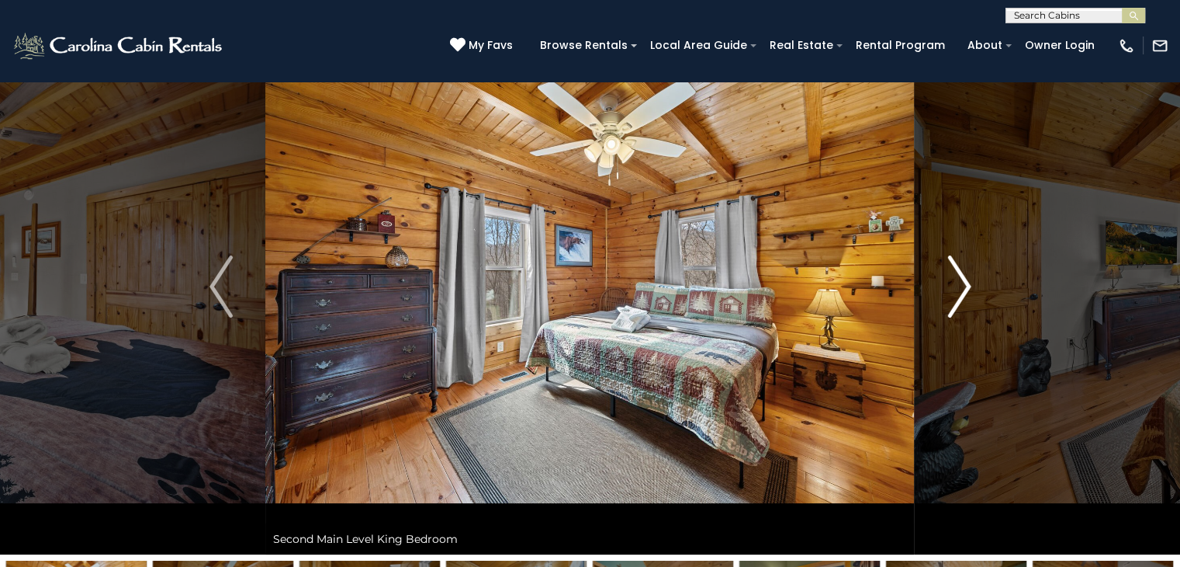
click at [996, 105] on button "Next" at bounding box center [959, 286] width 89 height 535
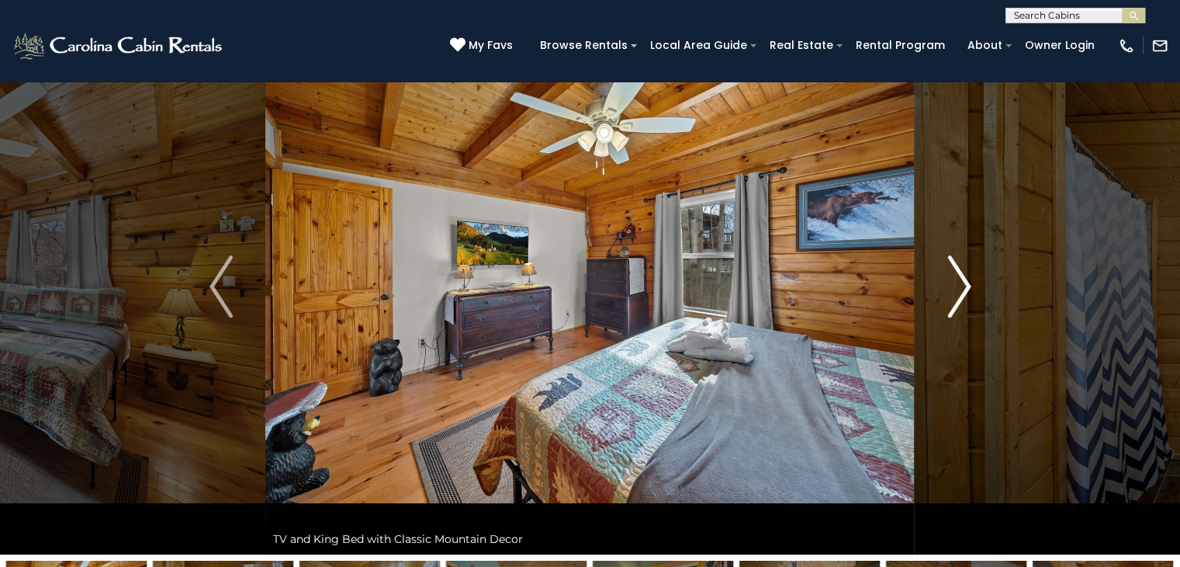
click at [972, 256] on button "Next" at bounding box center [959, 286] width 89 height 535
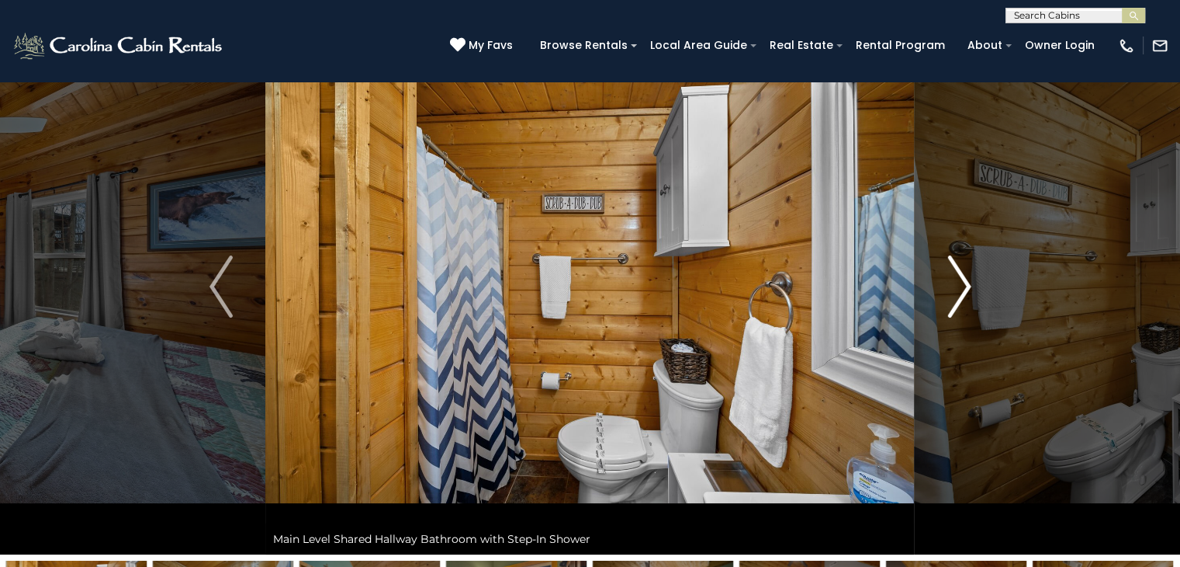
click at [972, 257] on button "Next" at bounding box center [959, 286] width 89 height 535
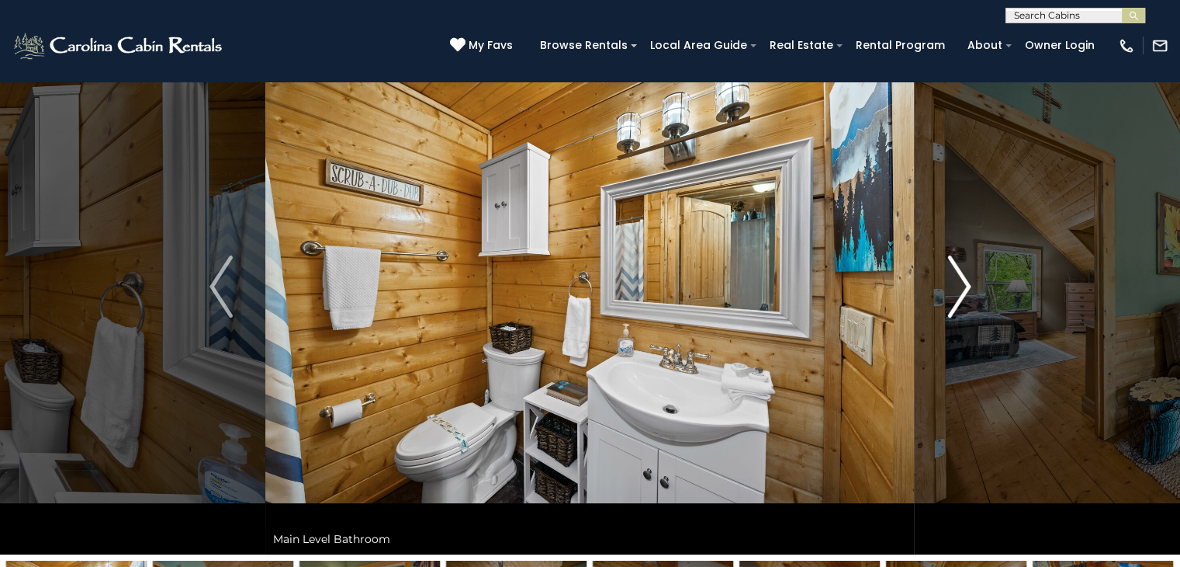
click at [972, 257] on button "Next" at bounding box center [959, 286] width 89 height 535
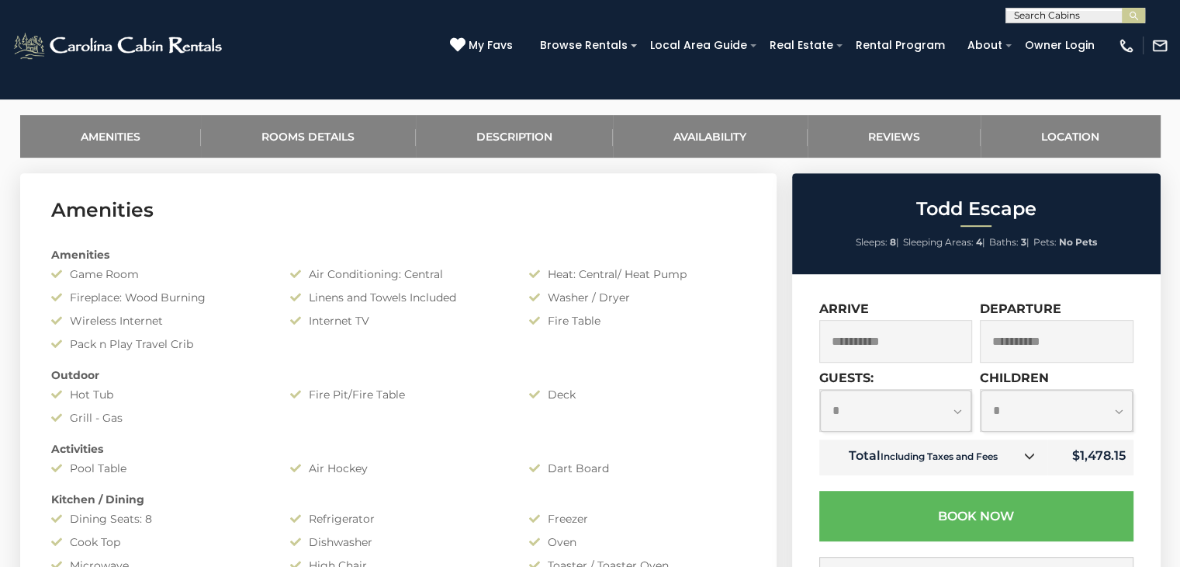
scroll to position [669, 0]
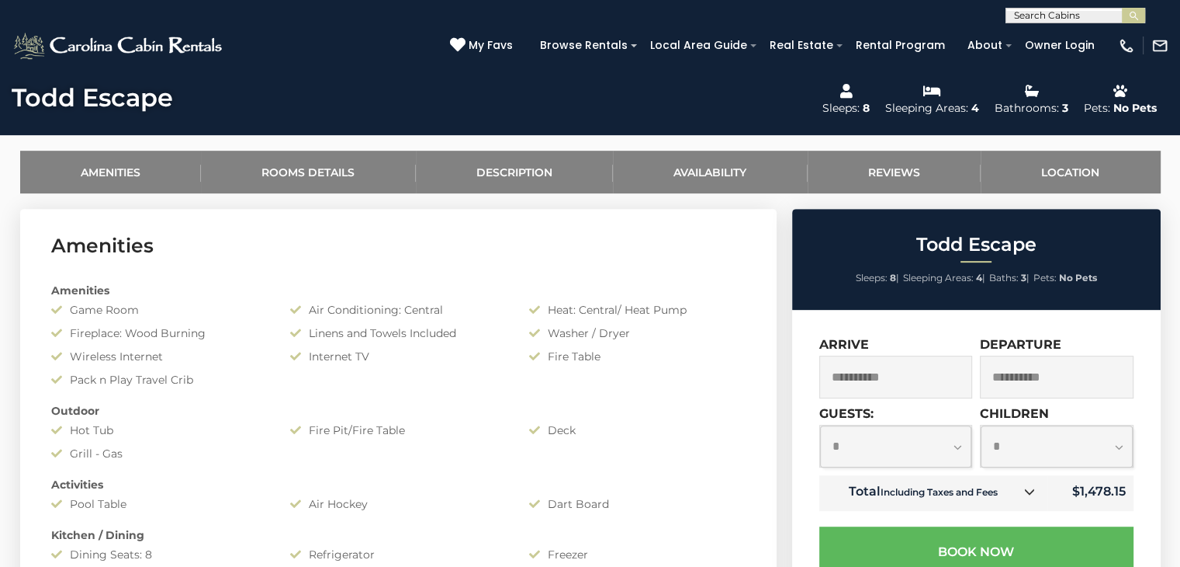
click at [923, 394] on input "**********" at bounding box center [896, 376] width 154 height 43
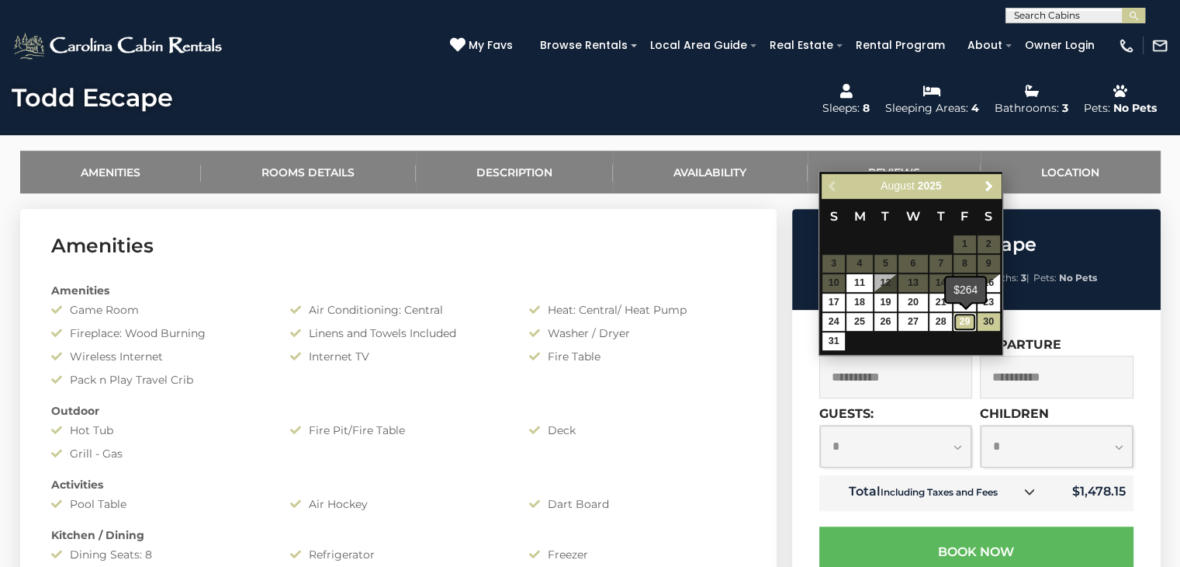
click at [968, 320] on link "29" at bounding box center [965, 322] width 23 height 18
type input "**********"
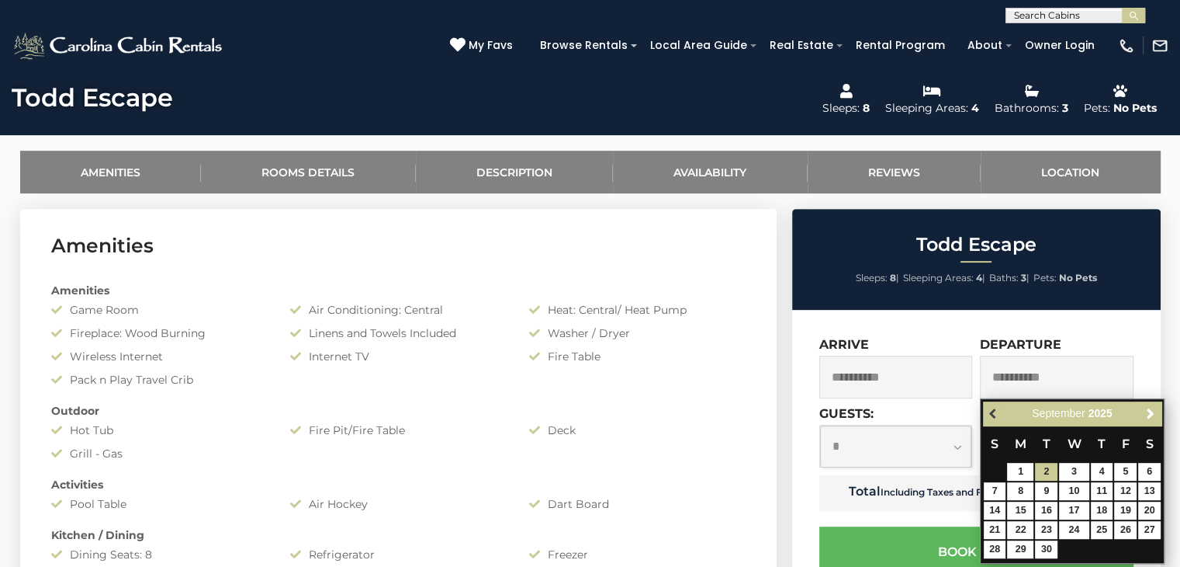
click at [995, 418] on span "Previous" at bounding box center [994, 413] width 12 height 12
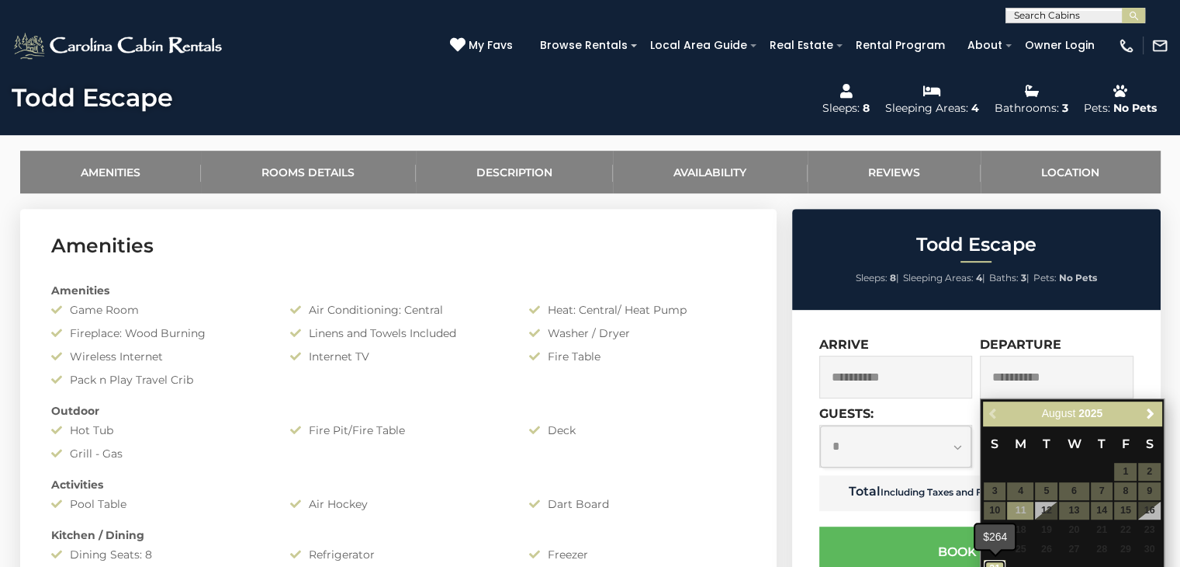
click at [996, 560] on link "31" at bounding box center [995, 569] width 23 height 18
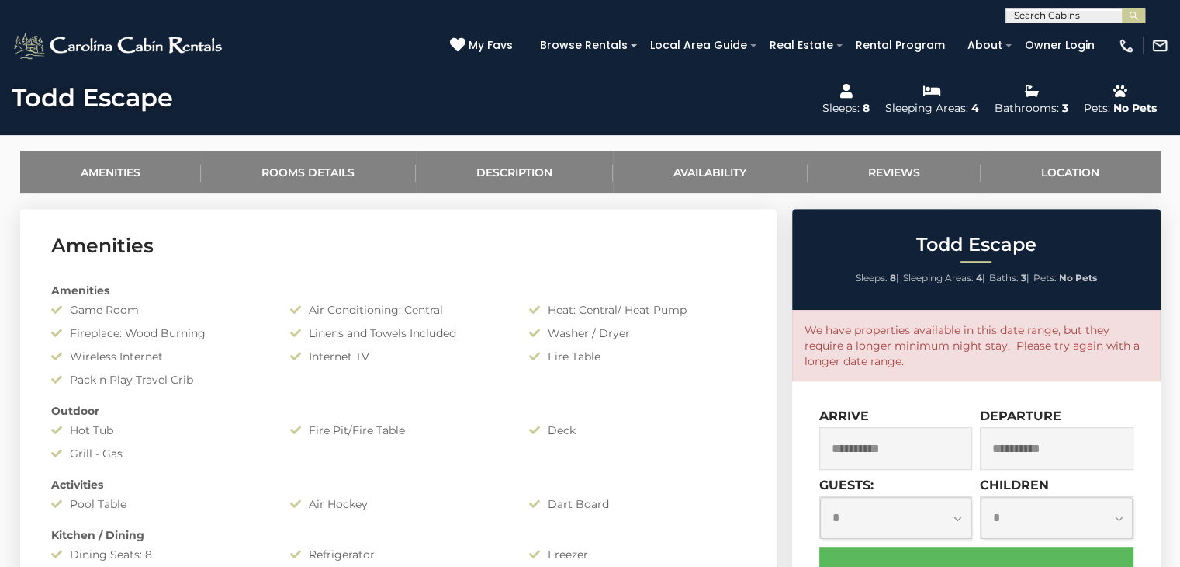
click at [906, 435] on input "**********" at bounding box center [896, 448] width 154 height 43
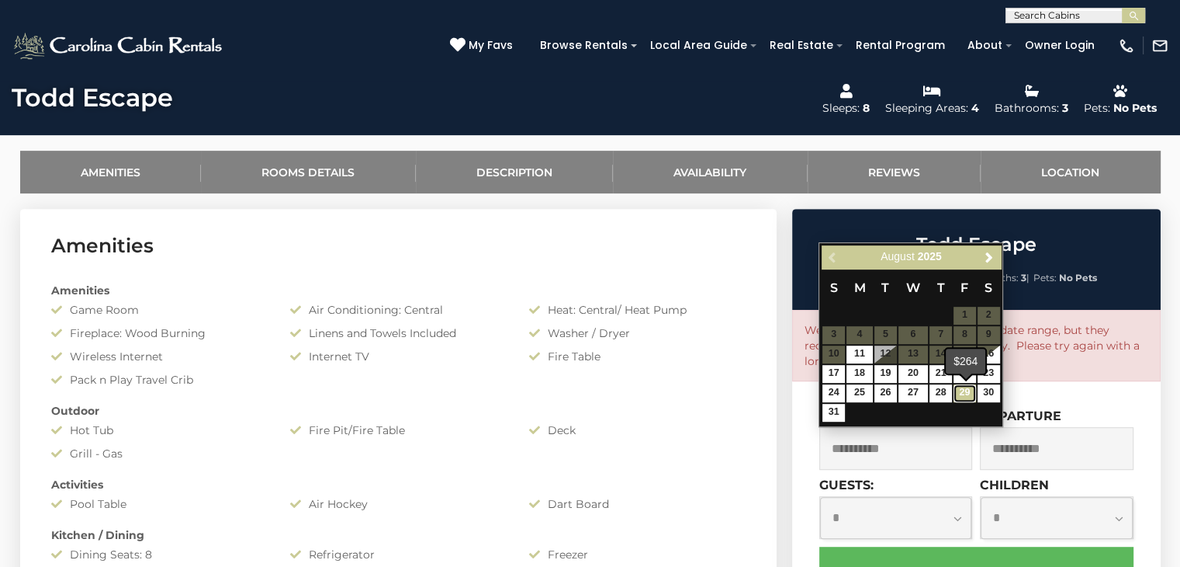
click at [965, 388] on link "29" at bounding box center [965, 393] width 23 height 18
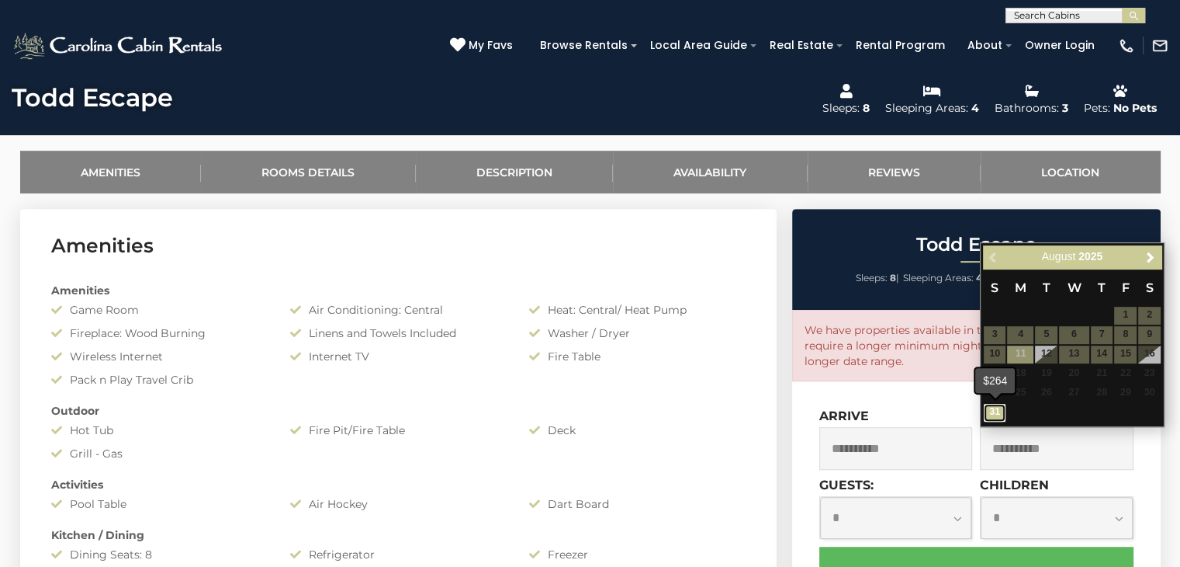
click at [992, 417] on link "31" at bounding box center [995, 413] width 23 height 18
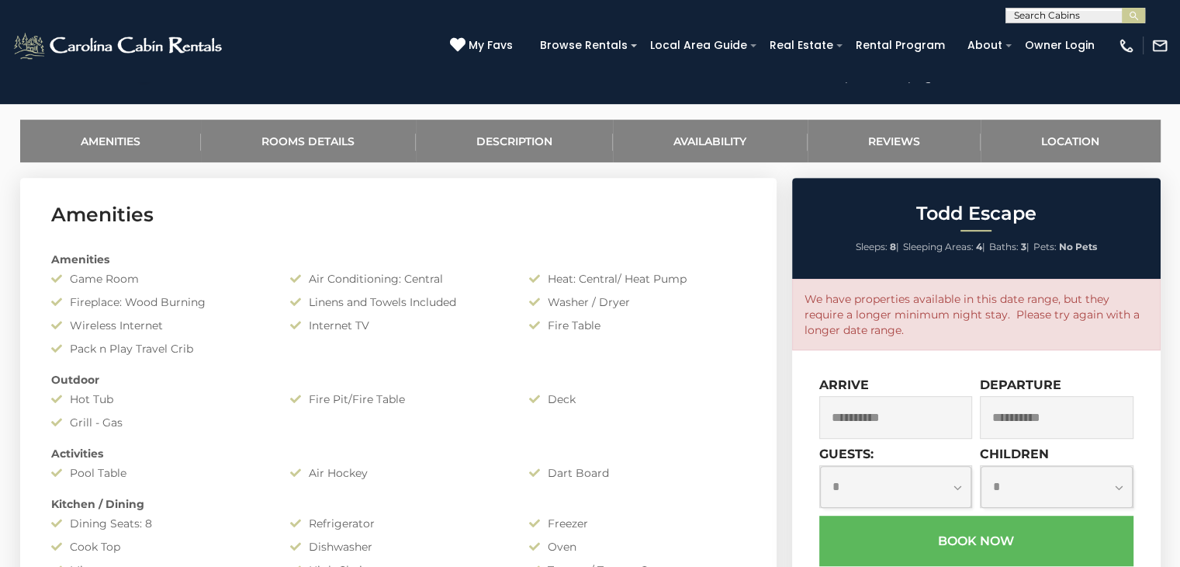
scroll to position [731, 0]
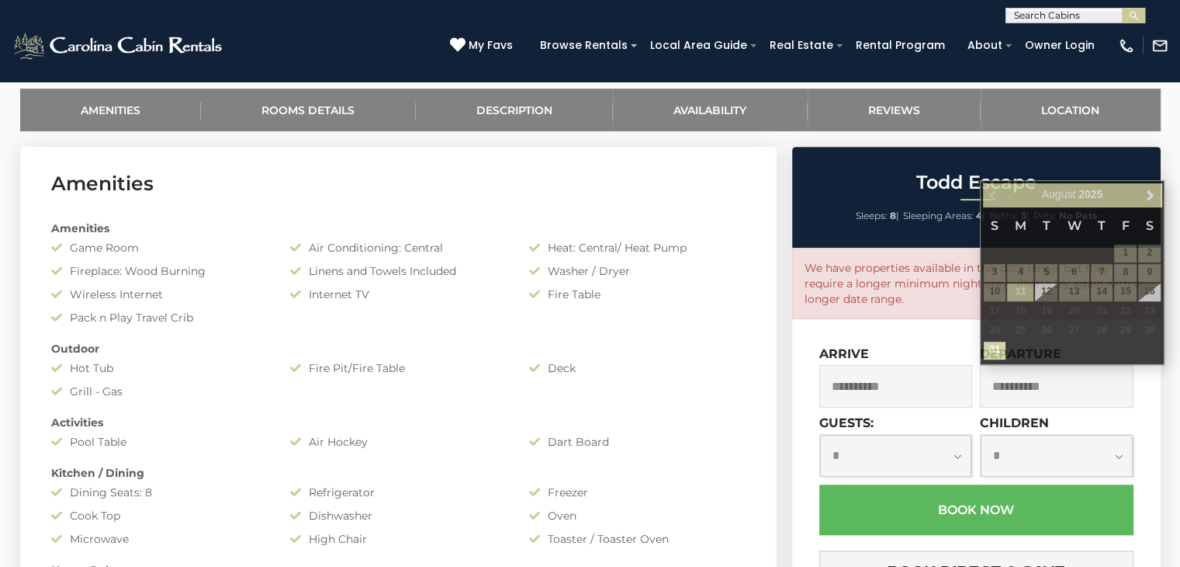
click at [1048, 369] on input "**********" at bounding box center [1057, 386] width 154 height 43
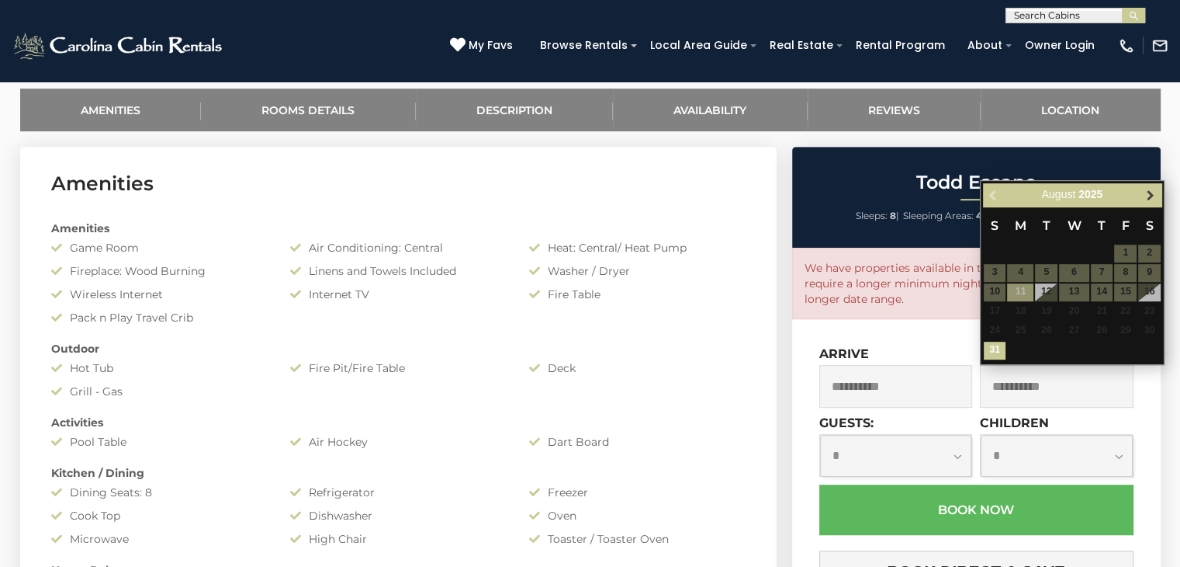
click at [1151, 197] on span "Next" at bounding box center [1150, 195] width 12 height 12
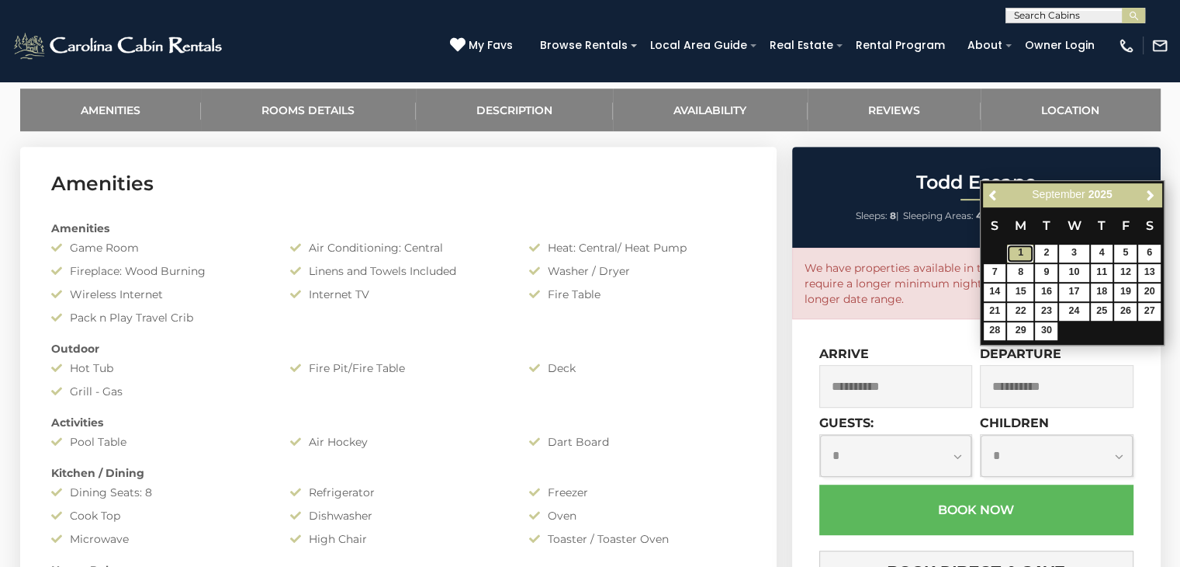
click at [1027, 249] on link "1" at bounding box center [1020, 253] width 26 height 18
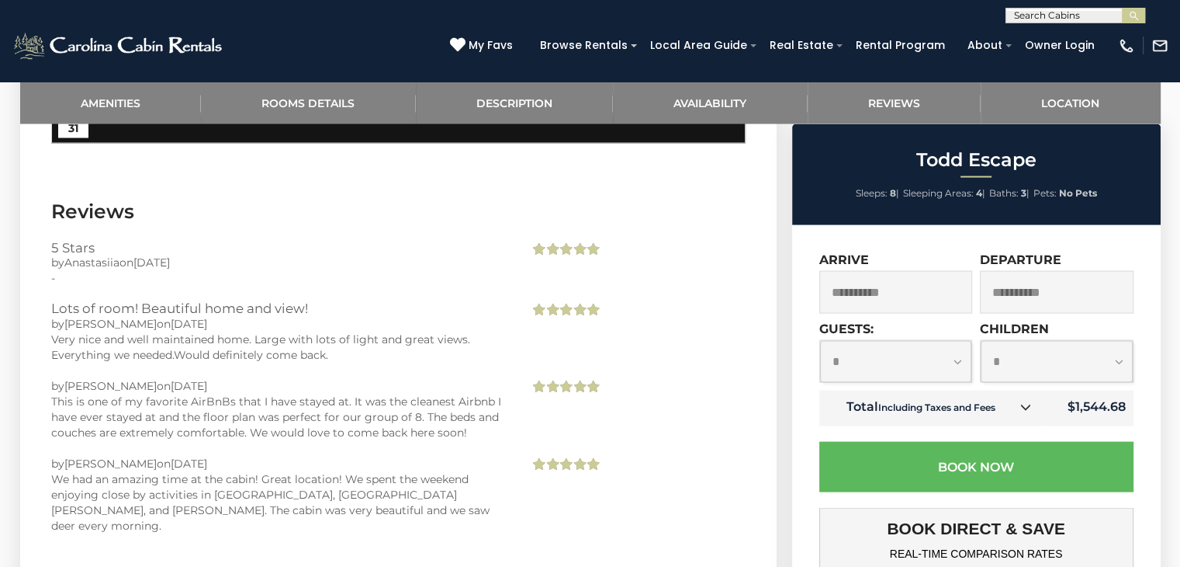
scroll to position [3200, 0]
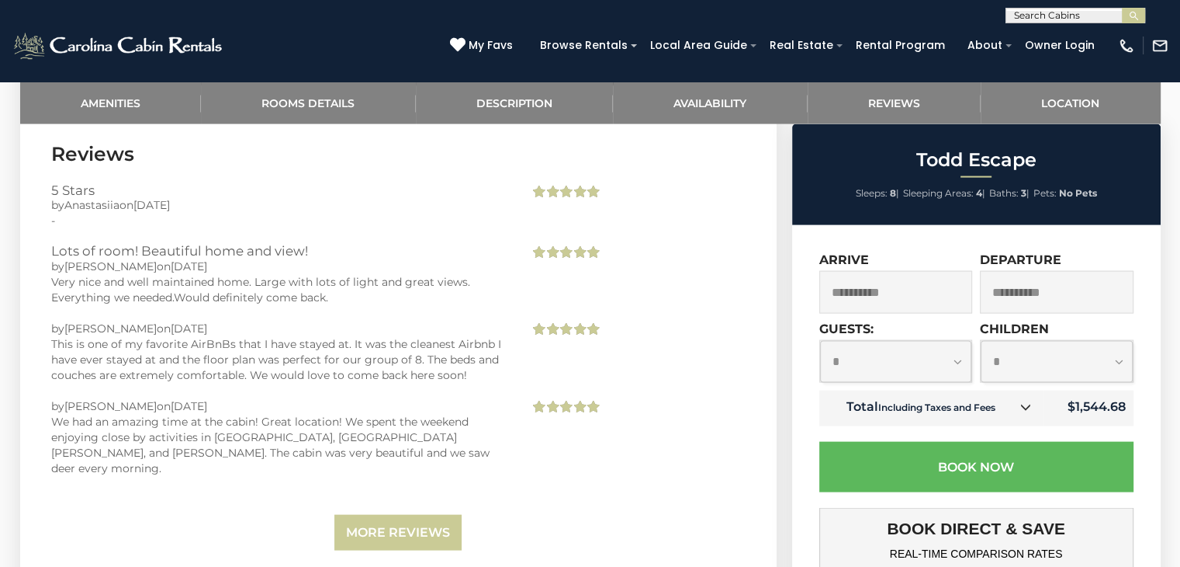
click at [816, 375] on div "**********" at bounding box center [976, 567] width 369 height 684
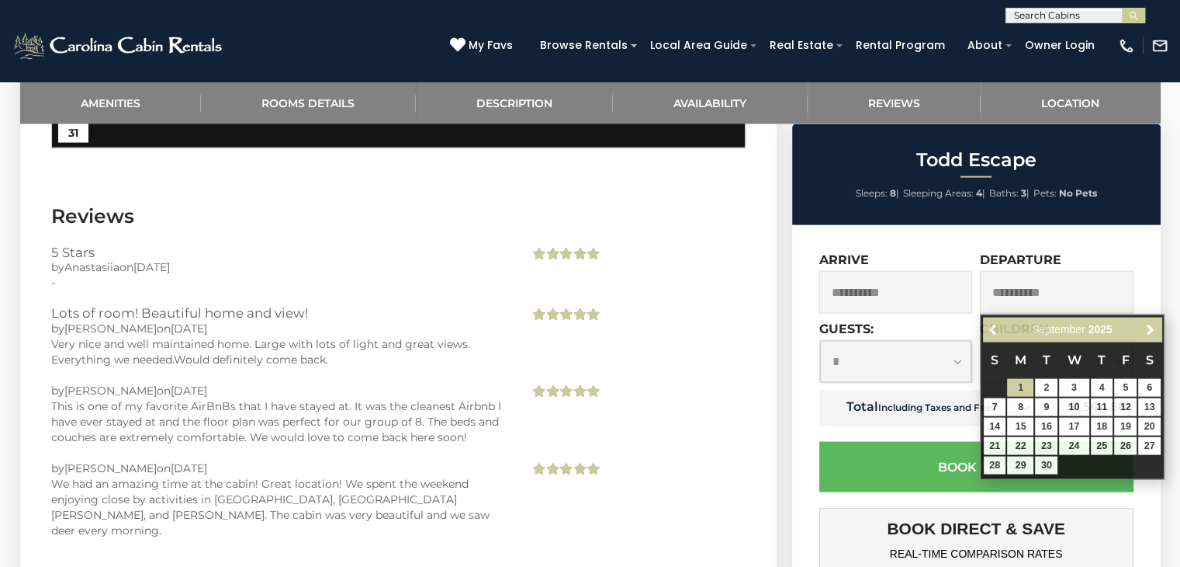
click at [1077, 307] on input "**********" at bounding box center [1057, 292] width 154 height 43
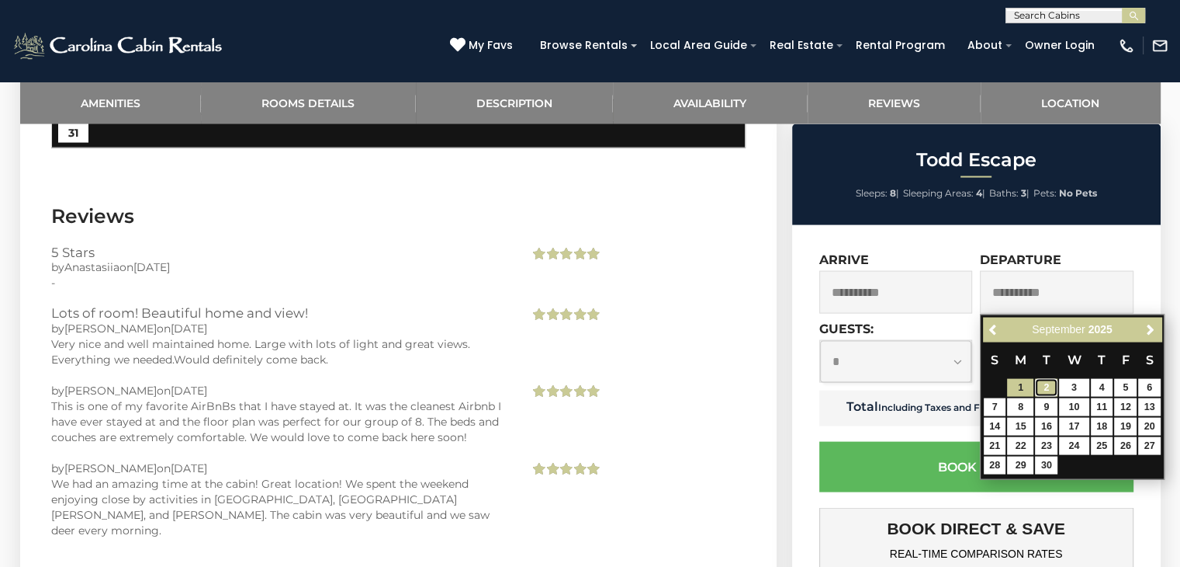
click at [1035, 393] on link "2" at bounding box center [1046, 388] width 23 height 18
type input "**********"
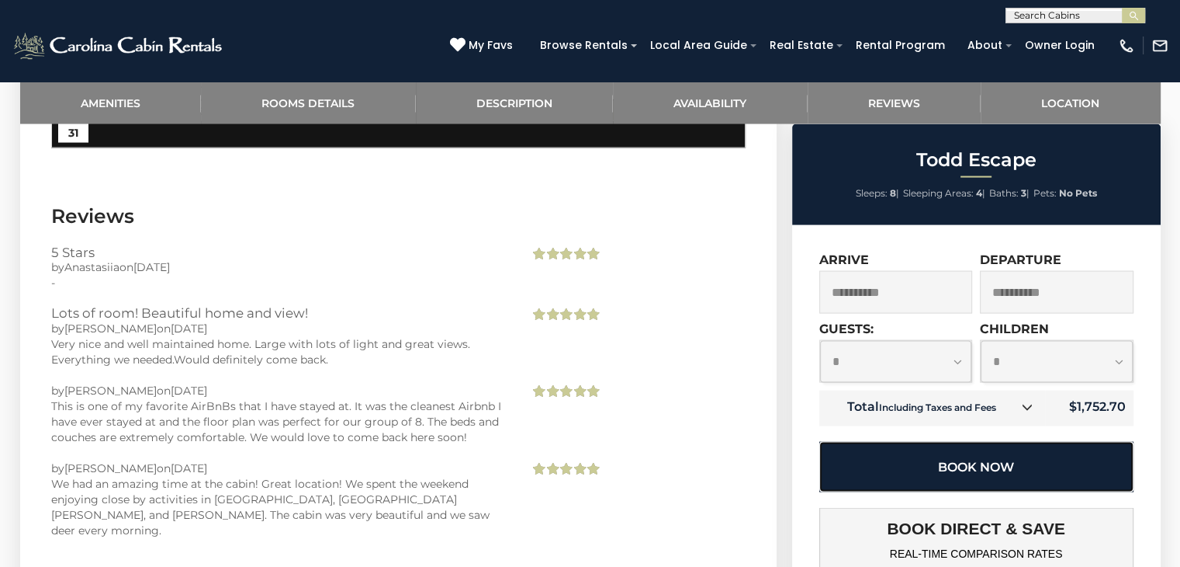
click at [1052, 461] on button "Book Now" at bounding box center [976, 467] width 314 height 50
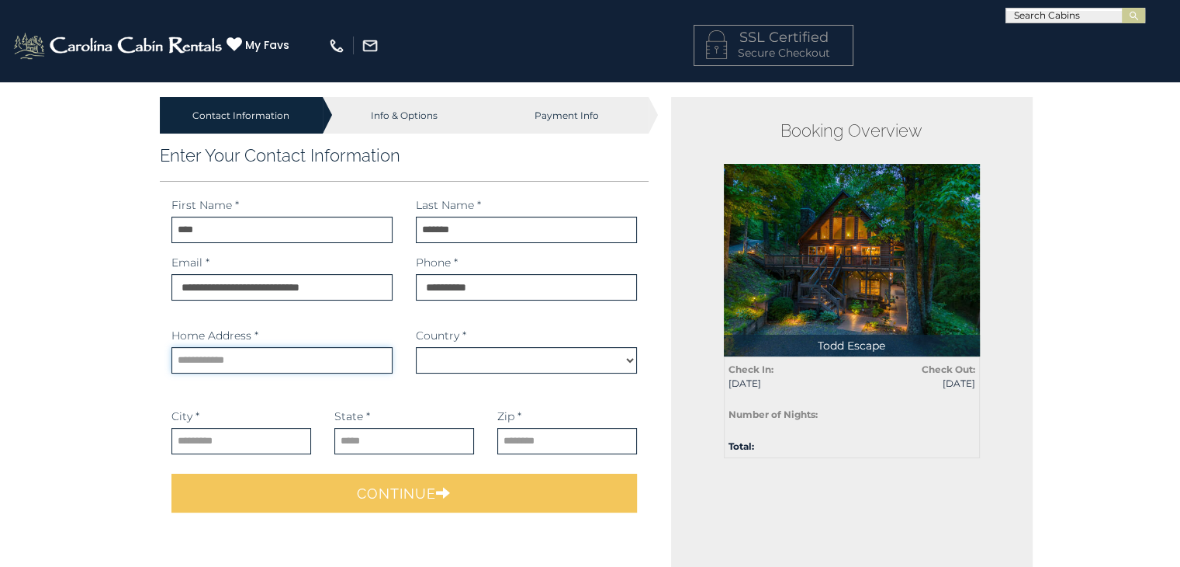
click at [238, 348] on input "text" at bounding box center [282, 360] width 221 height 26
type input "**********"
type input "********"
type input "**********"
type input "*****"
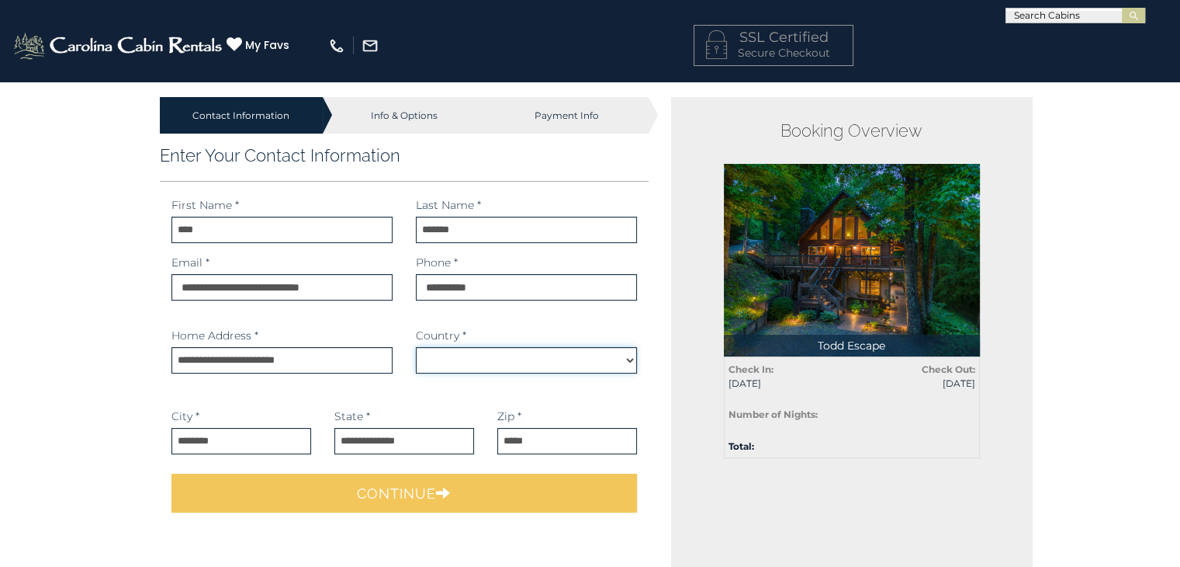
click at [490, 357] on select "*******" at bounding box center [526, 360] width 221 height 26
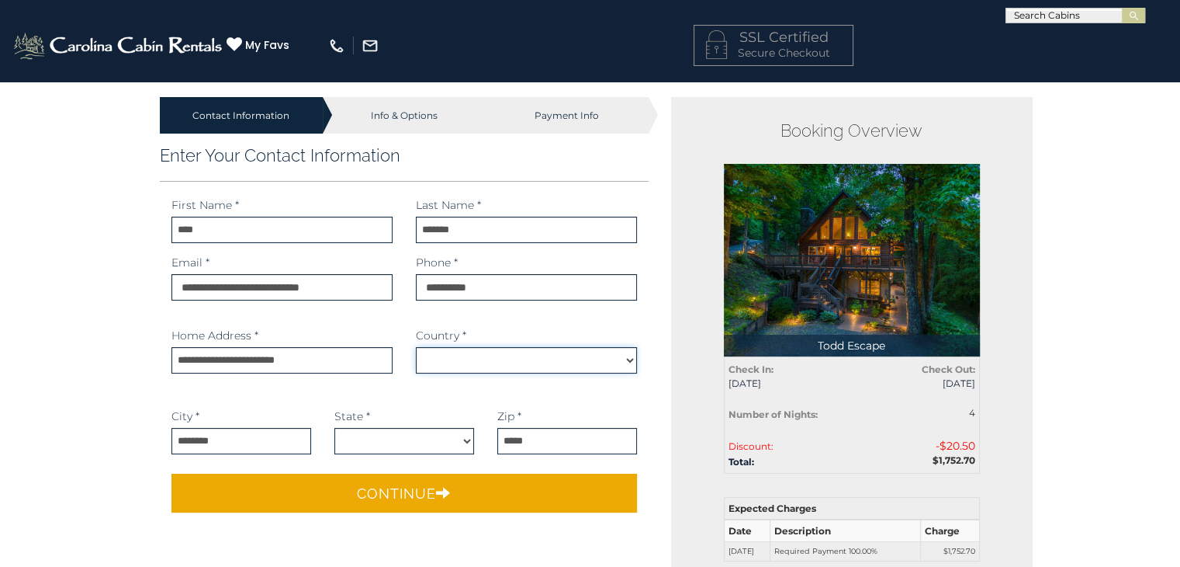
select select "*********"
click at [441, 394] on div "**********" at bounding box center [526, 361] width 221 height 69
click at [428, 434] on select "**********" at bounding box center [404, 441] width 140 height 26
select select "**"
click at [334, 428] on select "**********" at bounding box center [404, 441] width 140 height 26
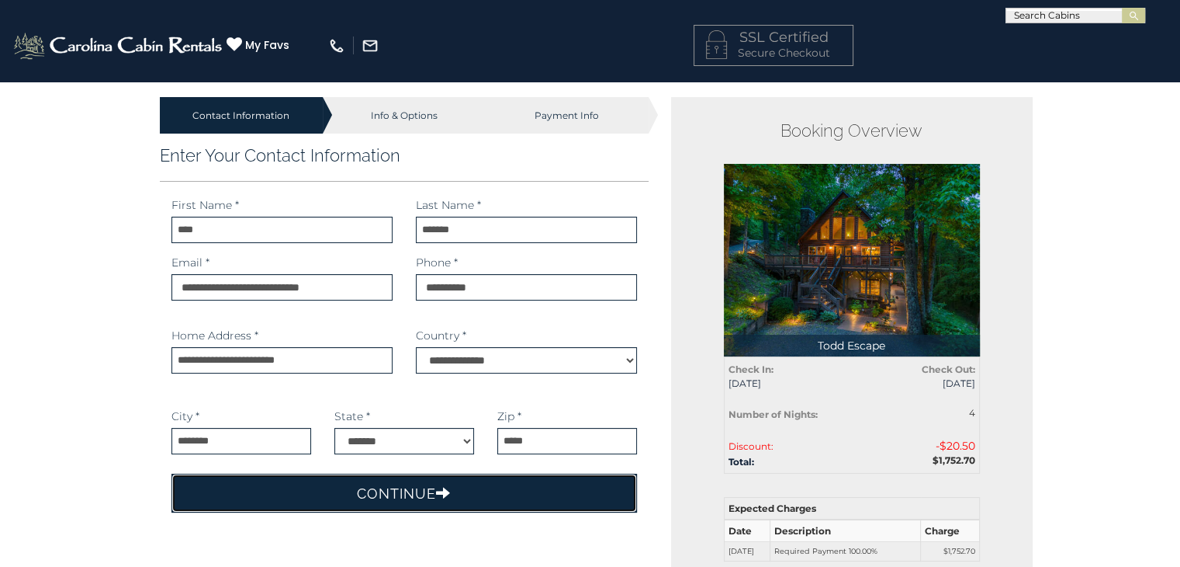
click at [449, 495] on icon "submit" at bounding box center [443, 492] width 15 height 14
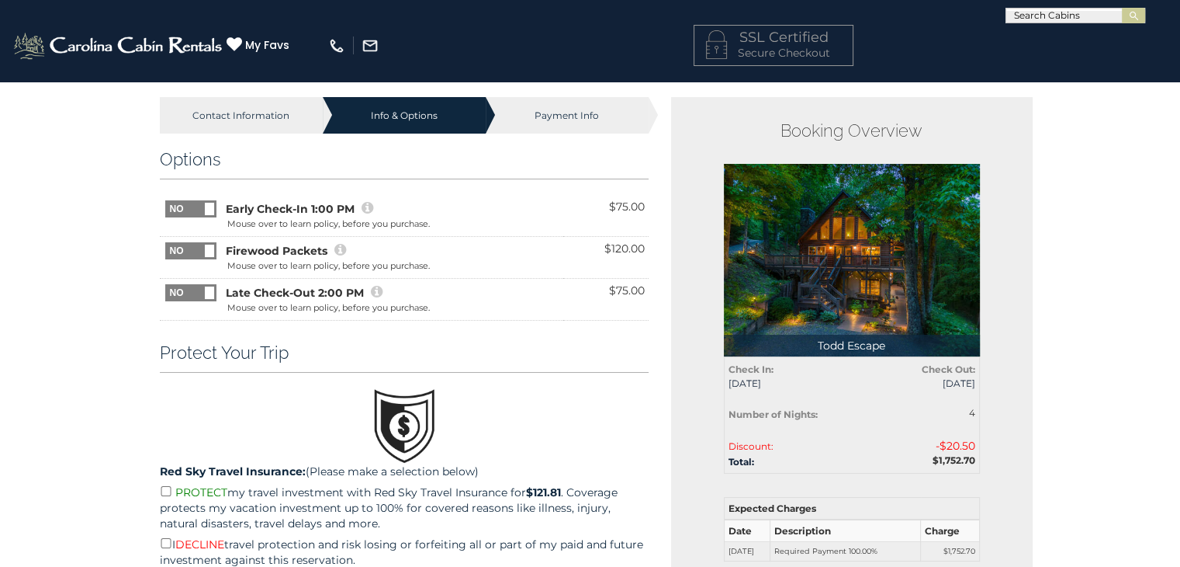
drag, startPoint x: 586, startPoint y: 352, endPoint x: 578, endPoint y: 390, distance: 39.6
click at [578, 390] on div "Options $75.00" at bounding box center [405, 385] width 490 height 473
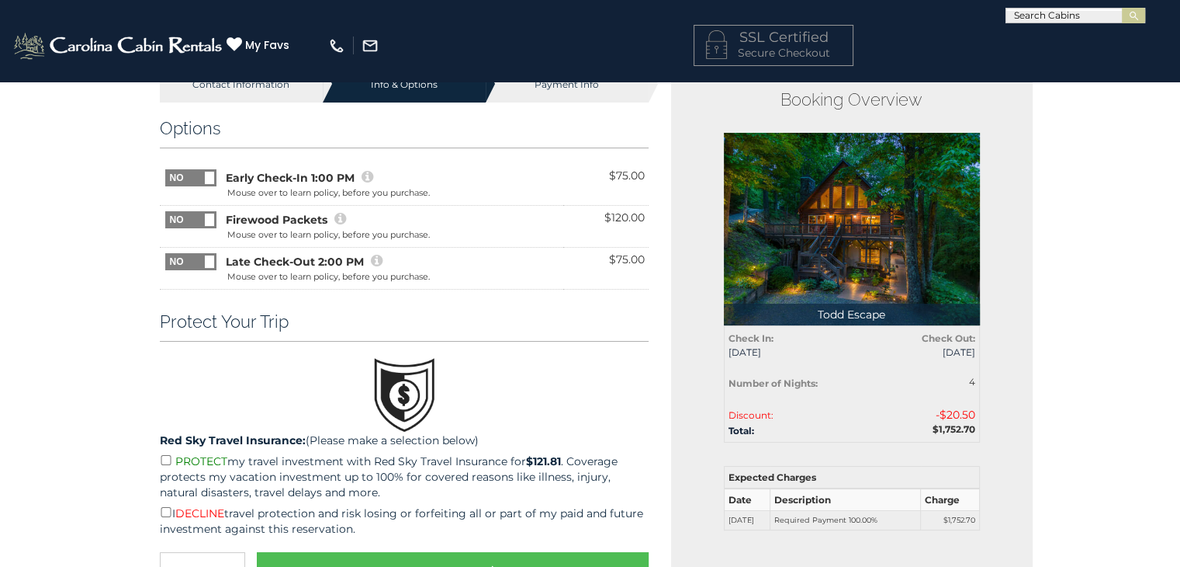
scroll to position [155, 0]
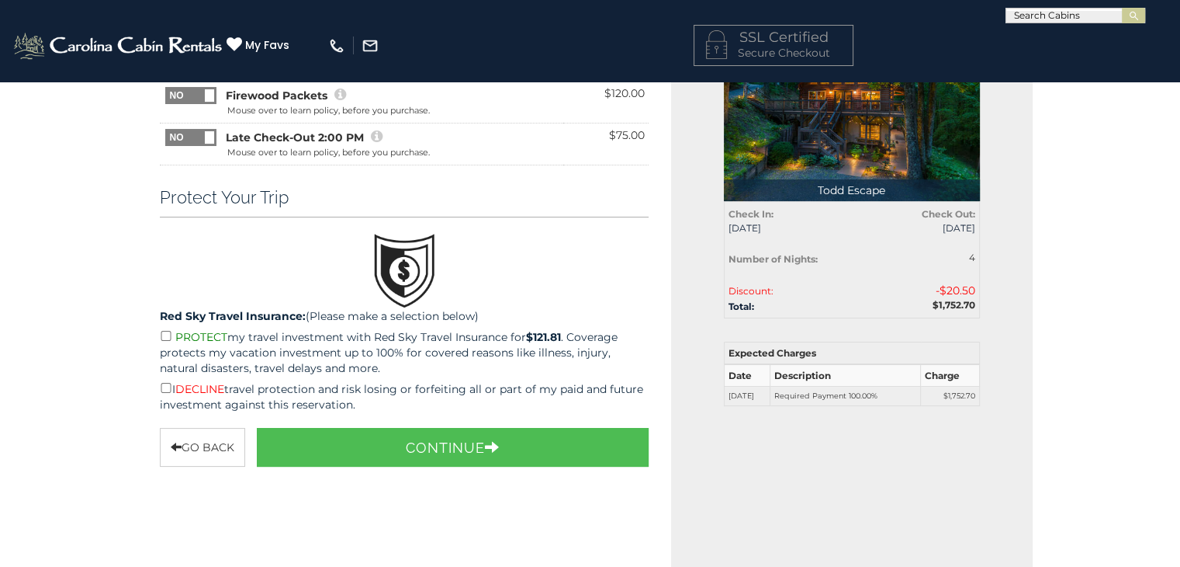
click at [169, 391] on p "I DECLINE travel protection and risk losing or forfeiting all or part of my pai…" at bounding box center [405, 395] width 490 height 33
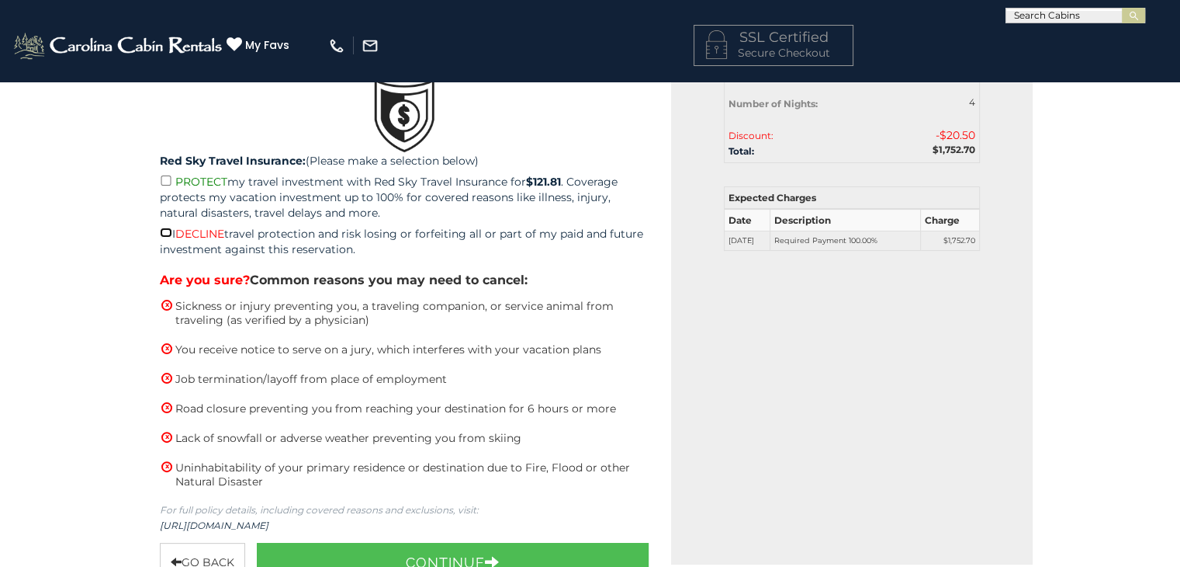
scroll to position [279, 0]
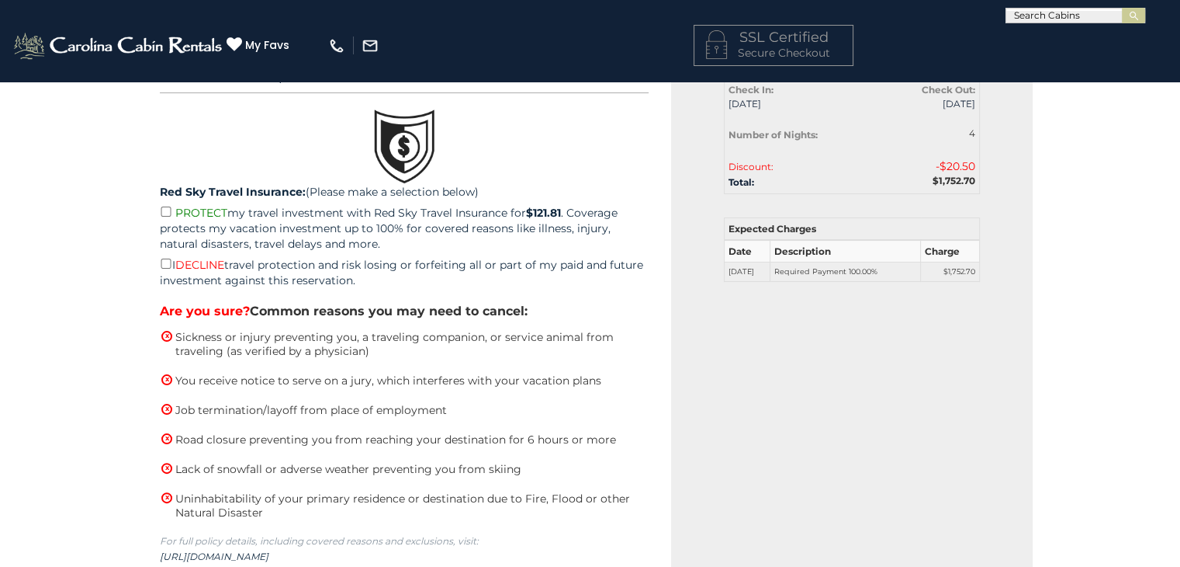
click at [161, 217] on p "PROTECT my travel investment with Red Sky Travel Insurance for $121.81 . Covera…" at bounding box center [405, 227] width 490 height 48
click at [172, 210] on p "PROTECT my travel investment with Red Sky Travel Insurance for $121.81 . Covera…" at bounding box center [405, 227] width 490 height 48
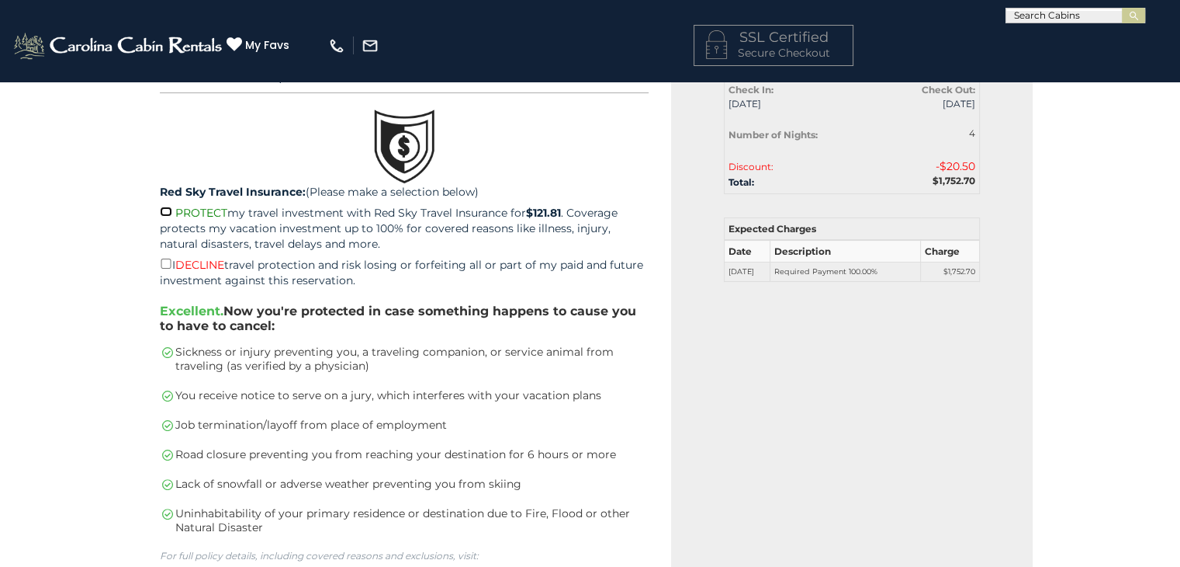
scroll to position [310, 0]
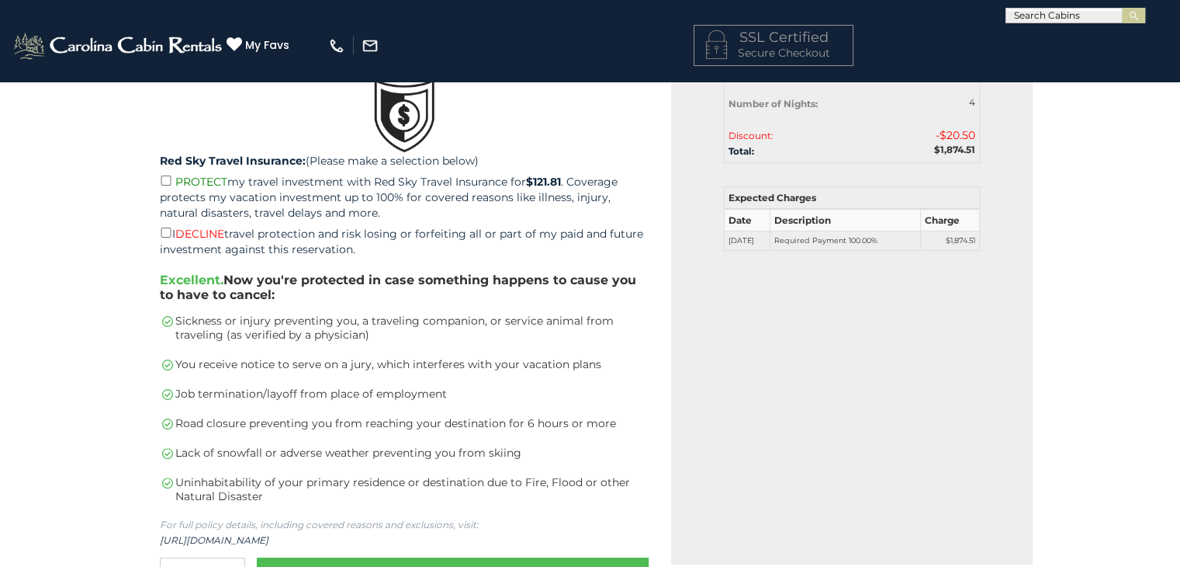
click at [165, 236] on p "I DECLINE travel protection and risk losing or forfeiting all or part of my pai…" at bounding box center [405, 240] width 490 height 33
drag, startPoint x: 468, startPoint y: 423, endPoint x: 431, endPoint y: 387, distance: 51.6
click at [431, 387] on li "Job termination/layoff from place of employment" at bounding box center [405, 393] width 490 height 14
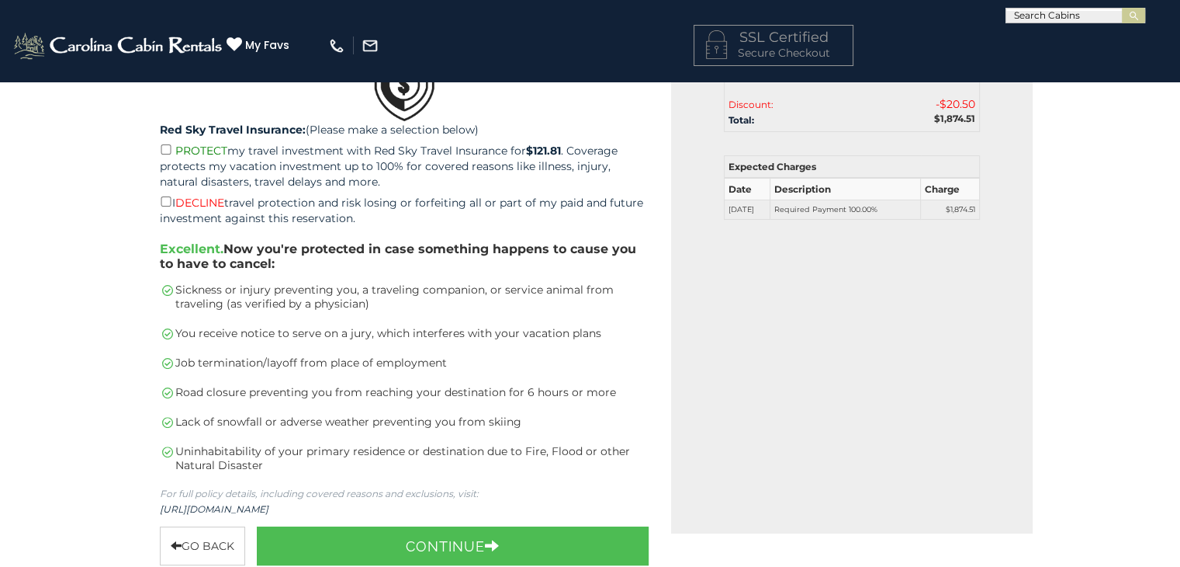
scroll to position [372, 0]
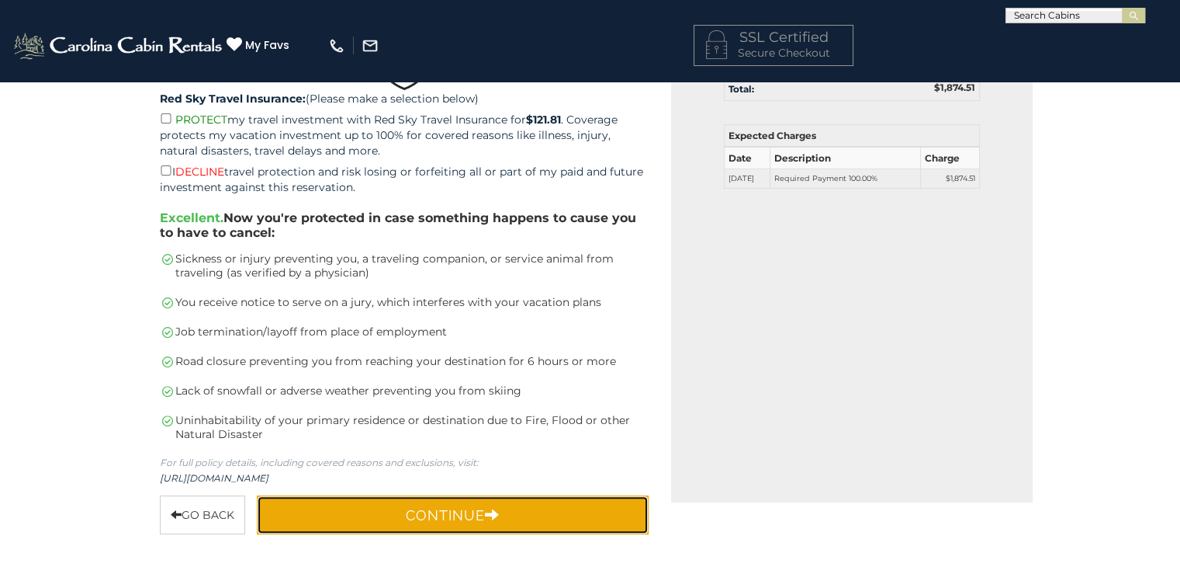
click at [477, 508] on button "Continue" at bounding box center [453, 514] width 393 height 39
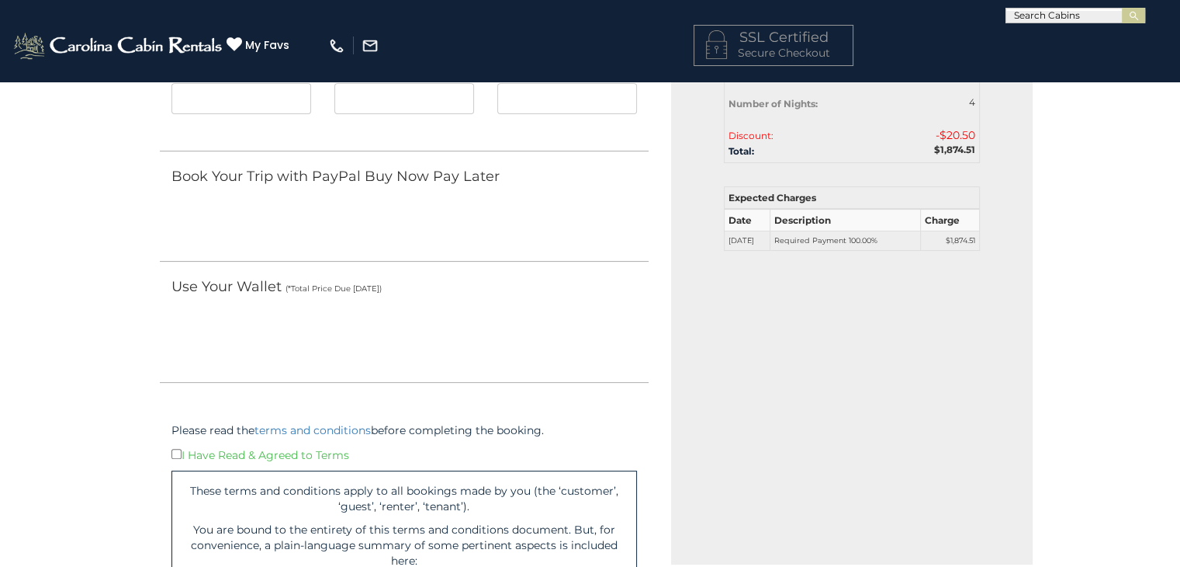
scroll to position [341, 0]
